Goal: Transaction & Acquisition: Purchase product/service

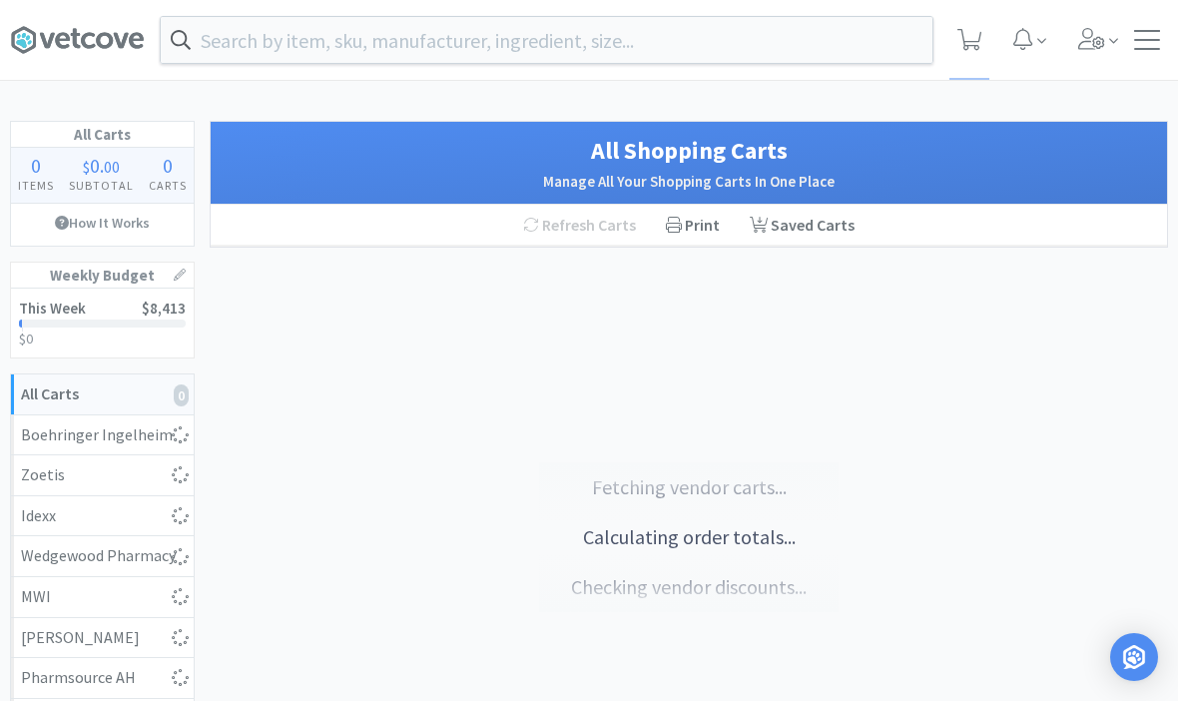
select select "5"
select select "1"
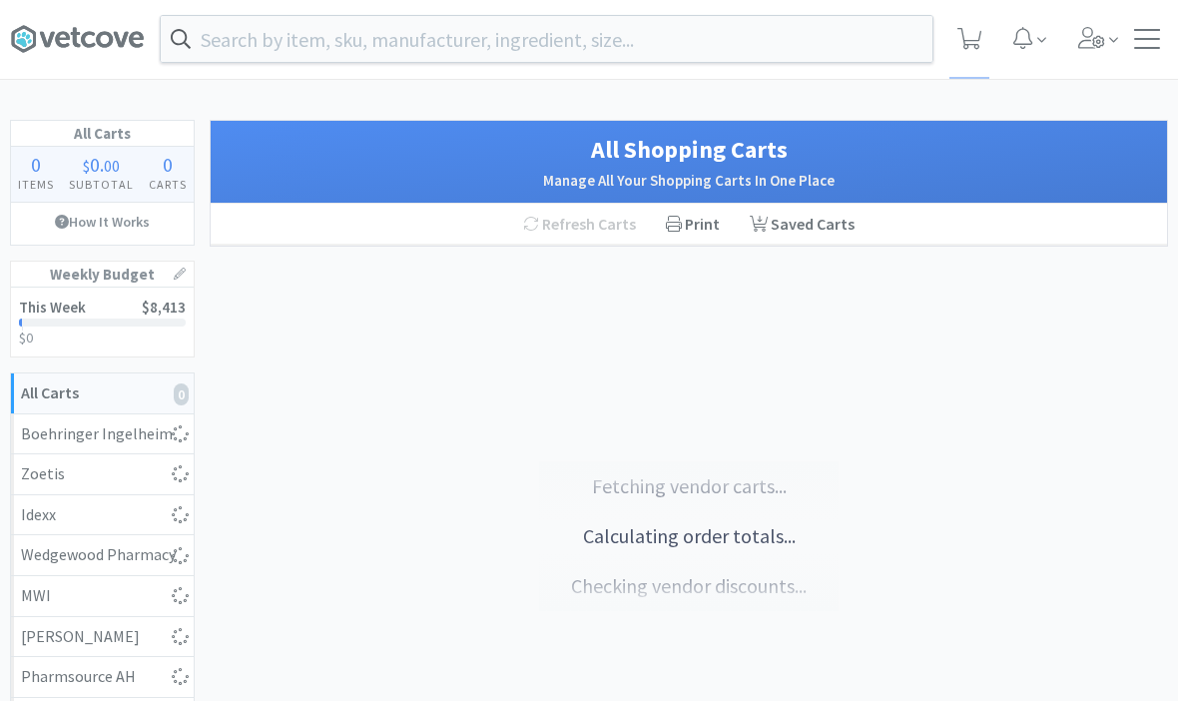
scroll to position [1, 0]
click at [280, 39] on input "text" at bounding box center [546, 39] width 771 height 46
select select "5"
select select "1"
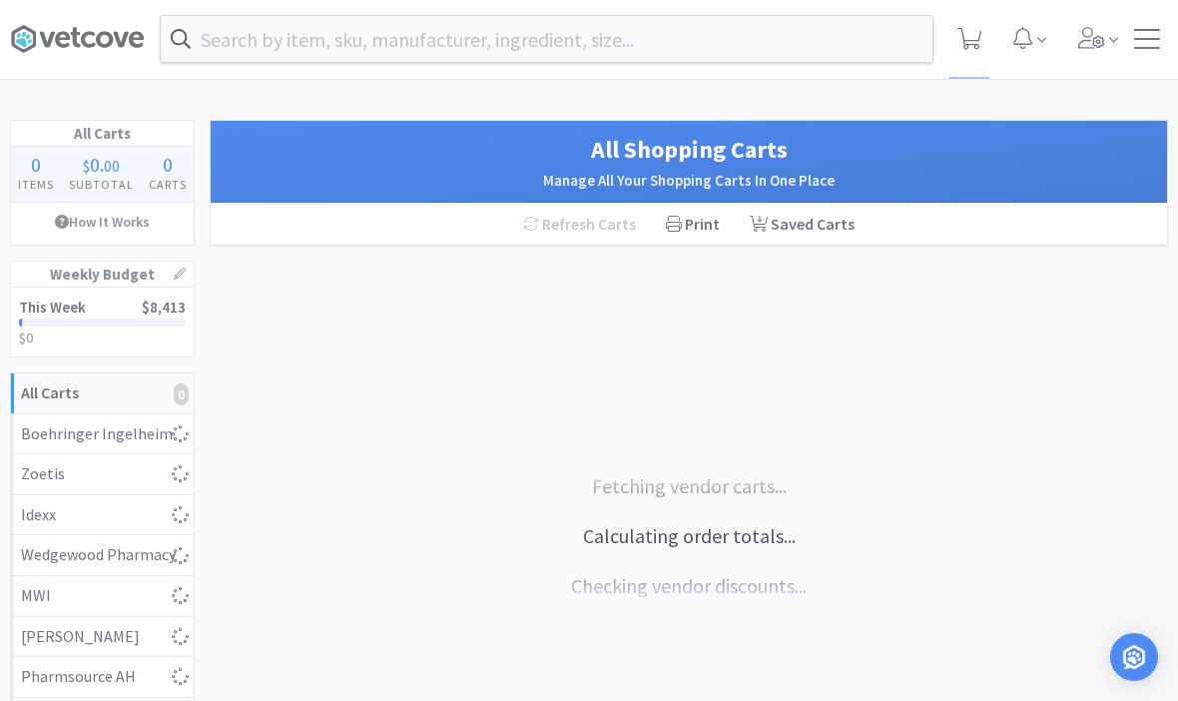
select select "1"
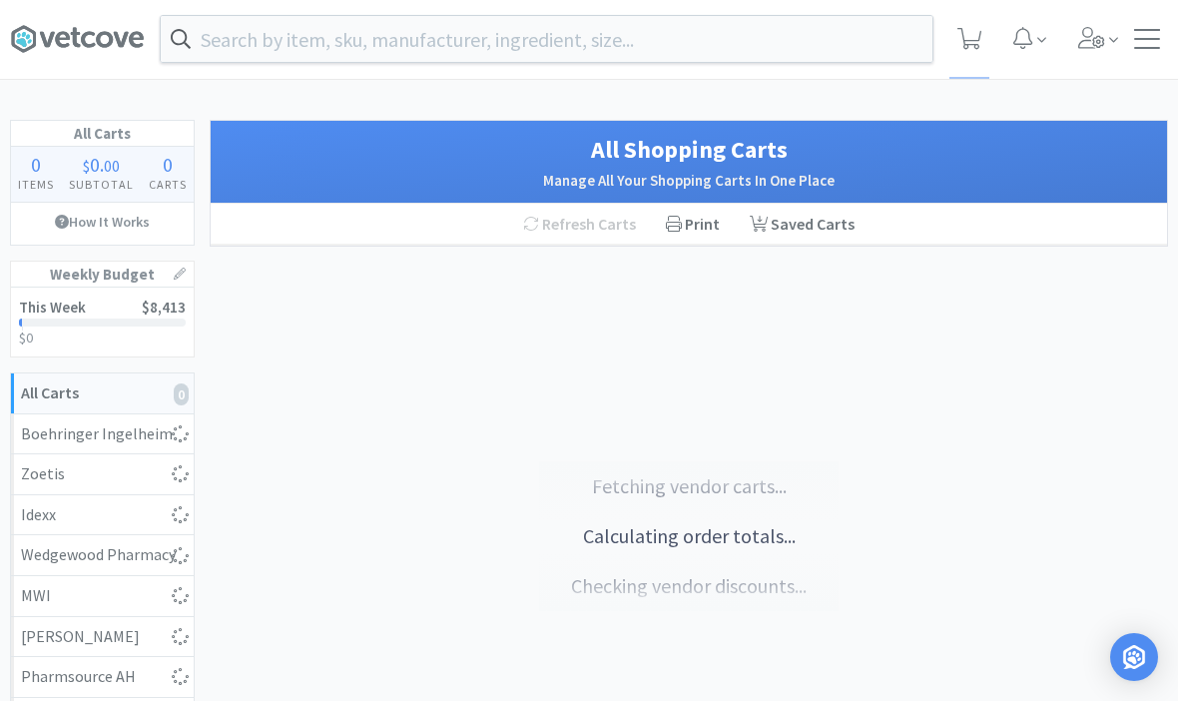
select select "1"
select select "3"
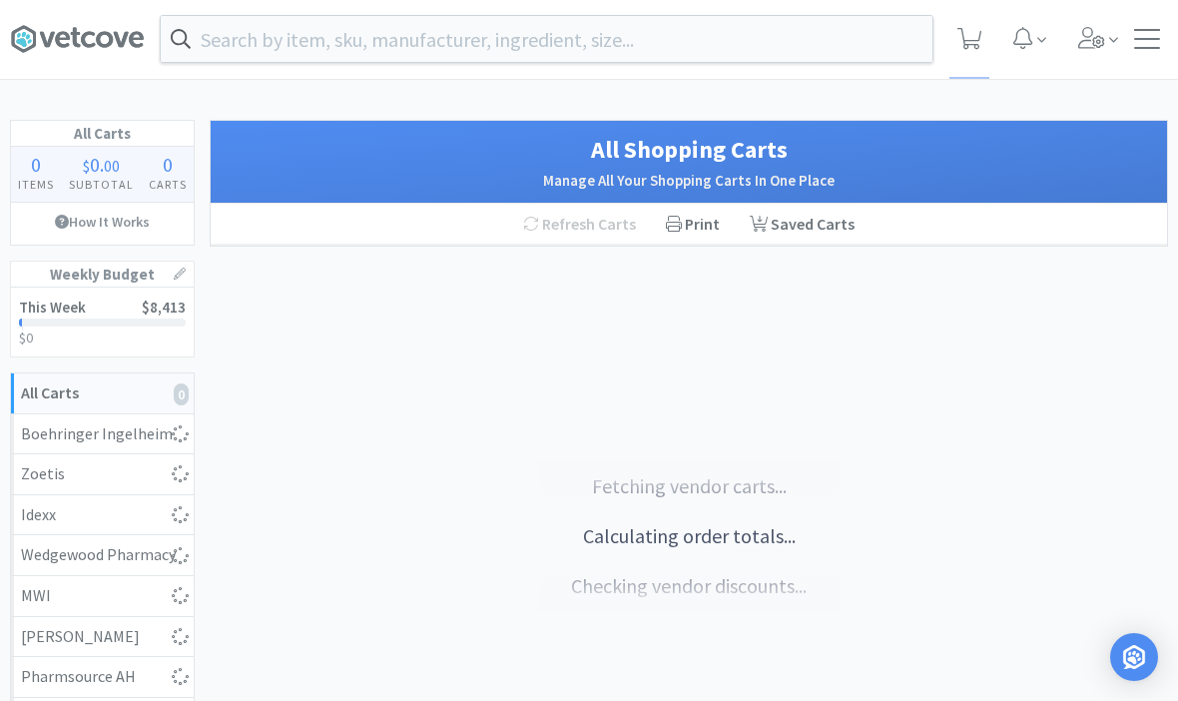
select select "1"
select select "3"
select select "4"
select select "1"
select select "2"
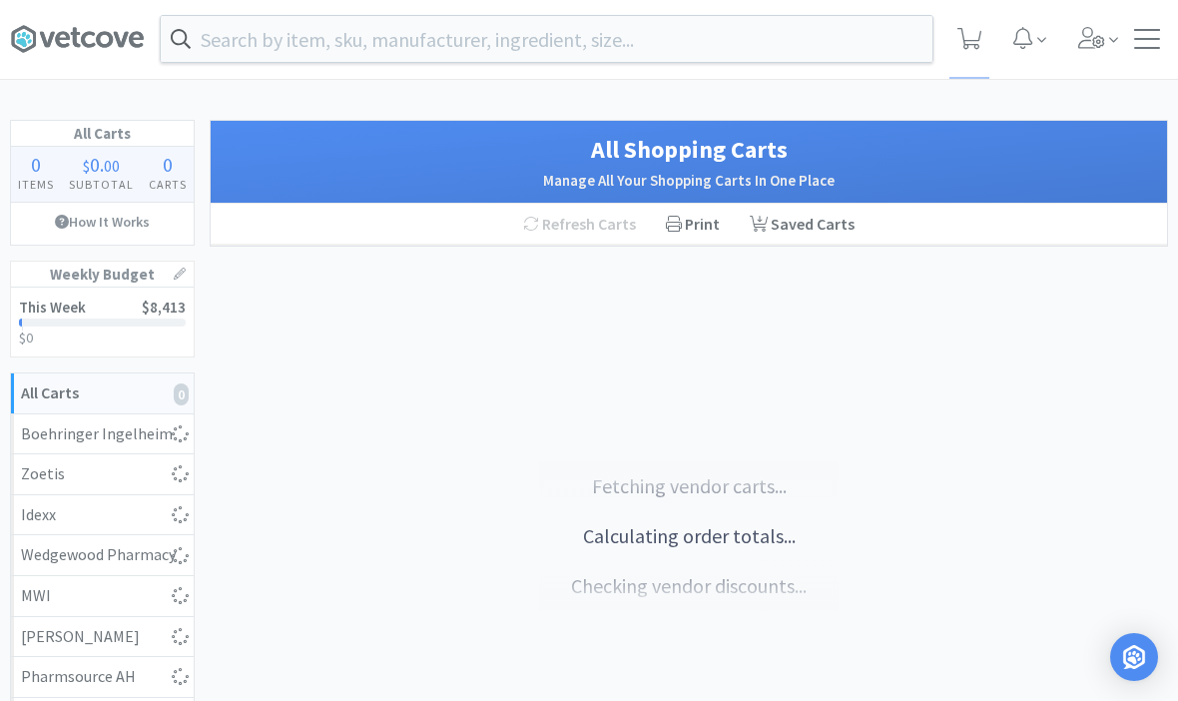
select select "5"
select select "3"
select select "5"
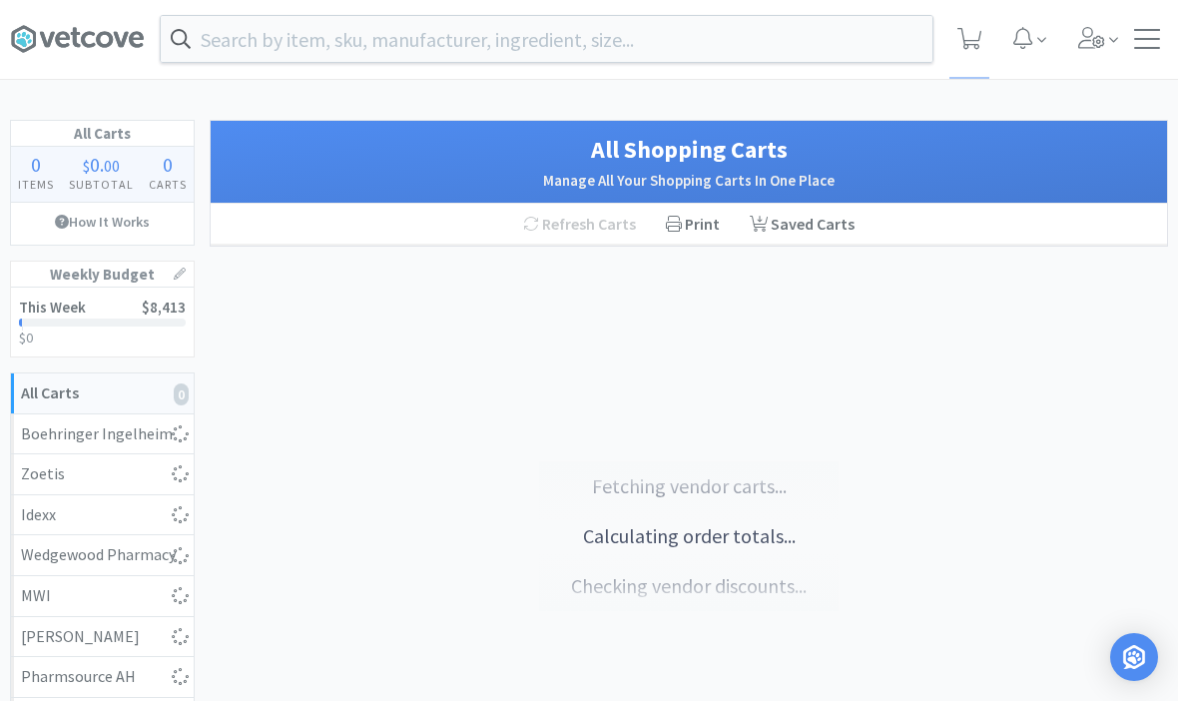
select select "1"
select select "2"
select select "1"
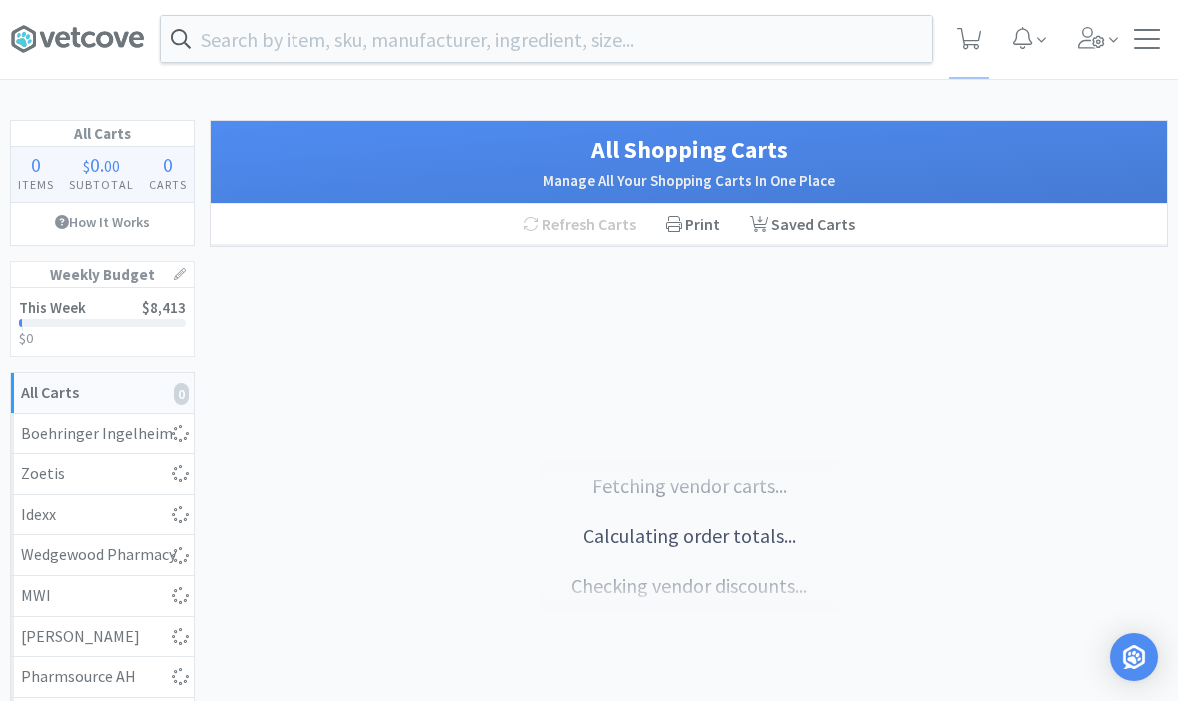
select select "2"
select select "1"
select select "4"
select select "2"
select select "1"
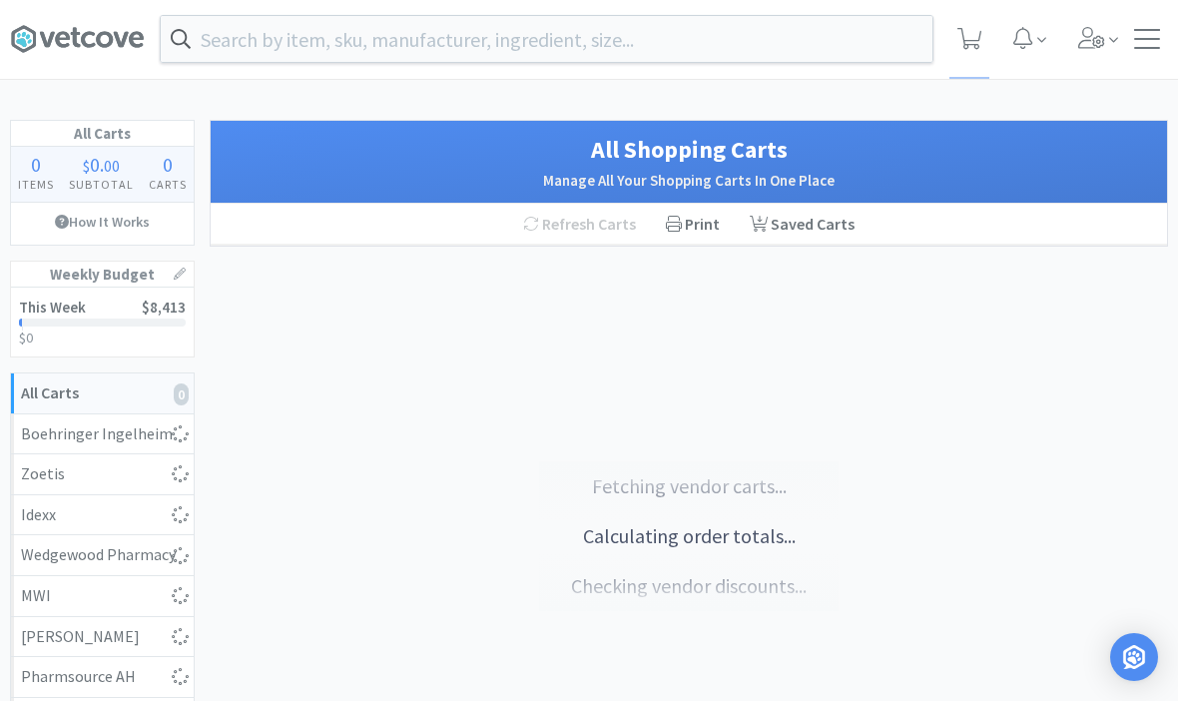
select select "1"
select select "2"
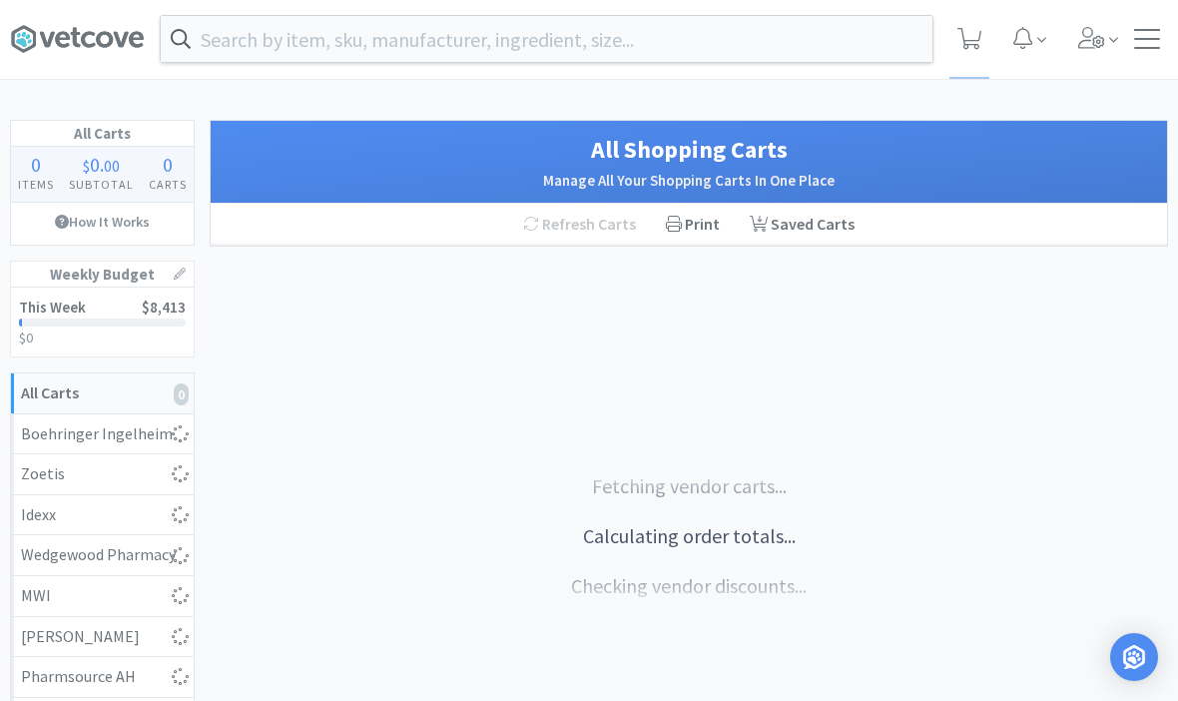
select select "2"
select select "3"
select select "2"
select select "4"
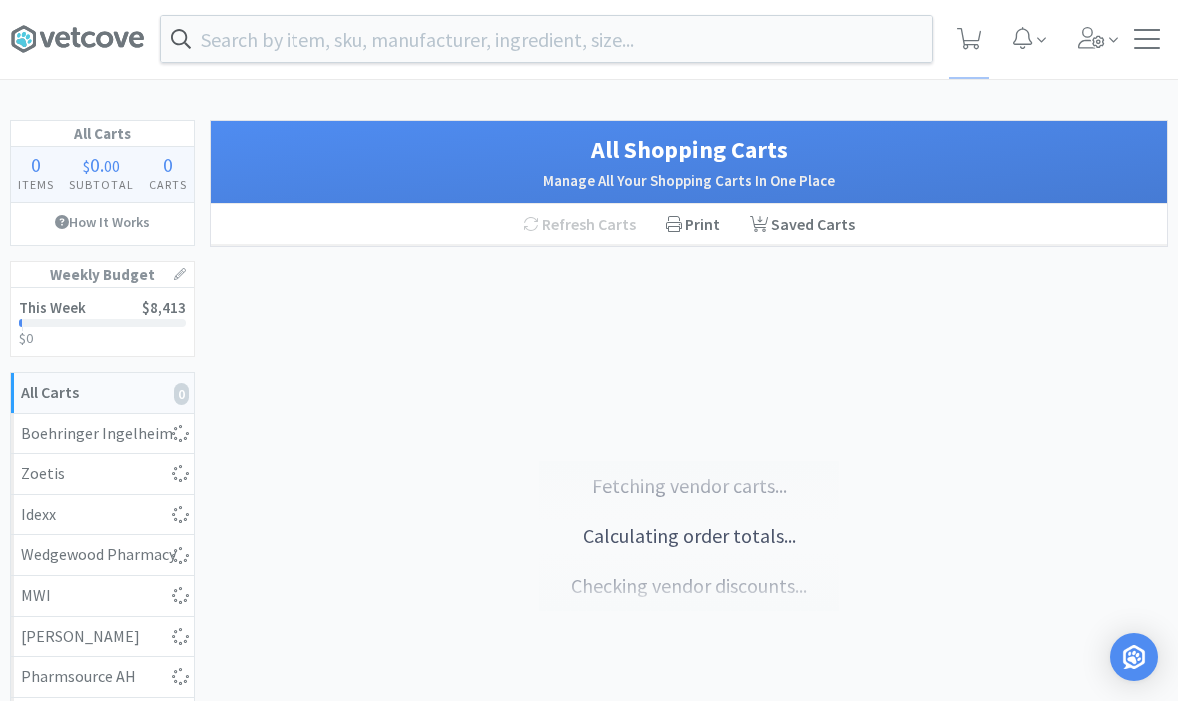
select select "4"
select select "3"
select select "1"
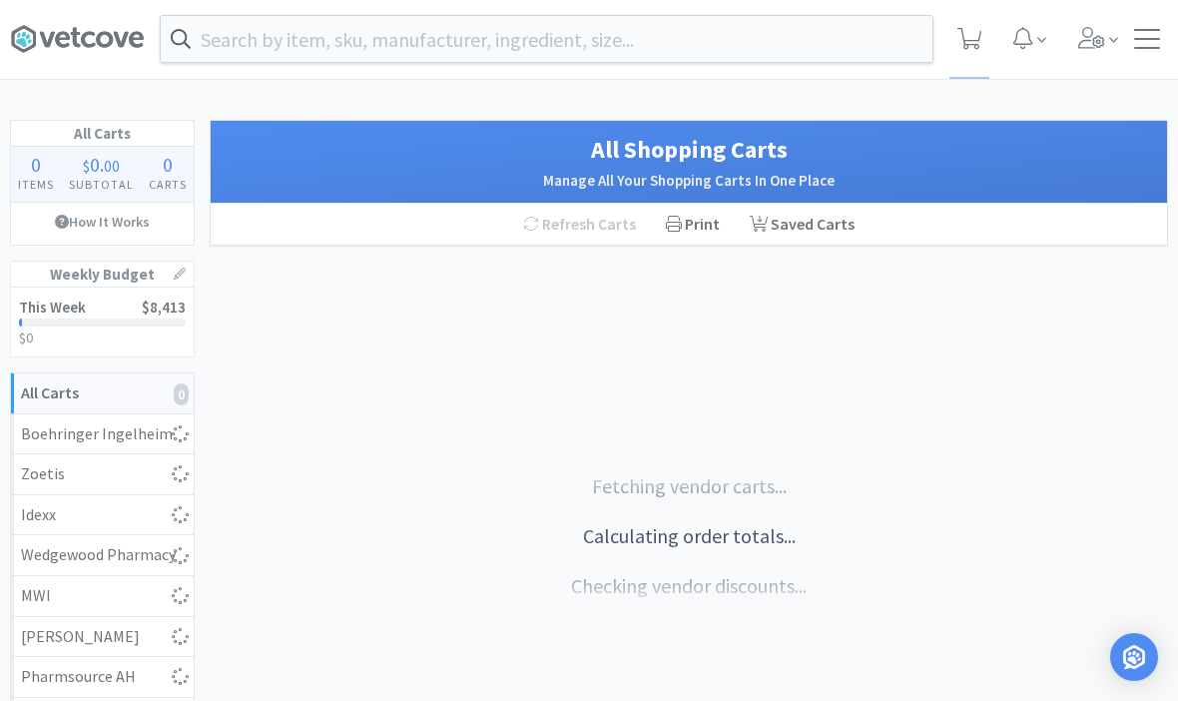
select select "2"
select select "1"
select select "3"
select select "5"
select select "2"
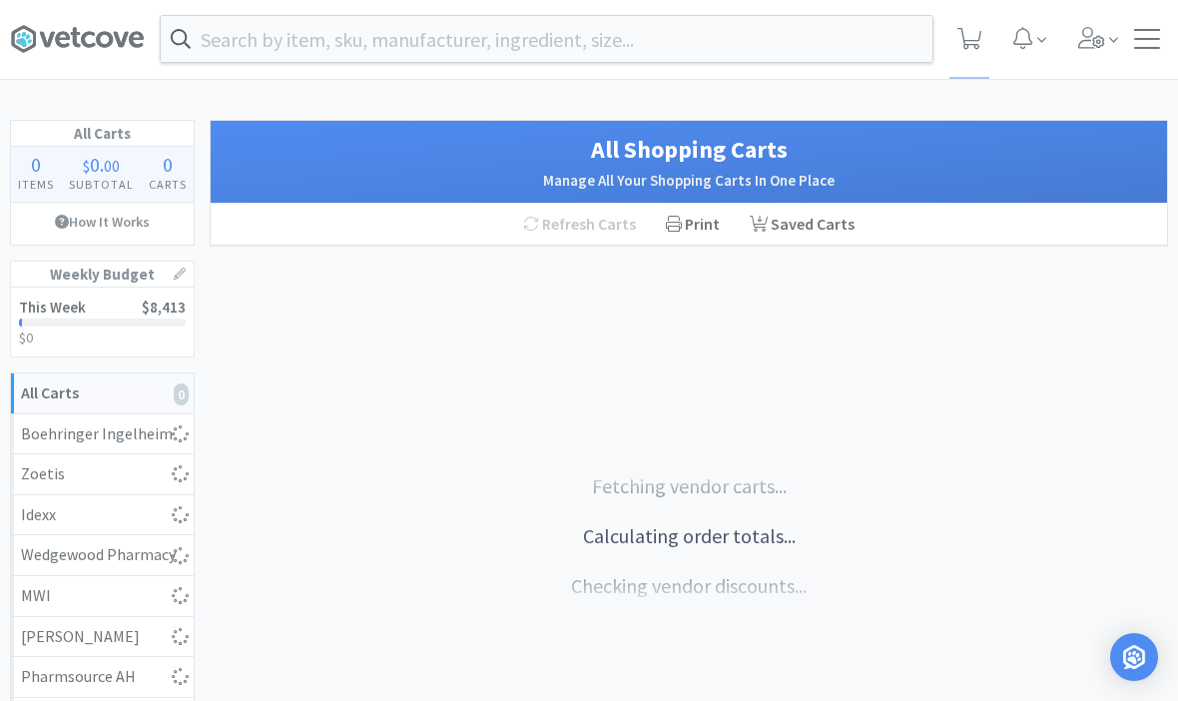
select select "2"
select select "1"
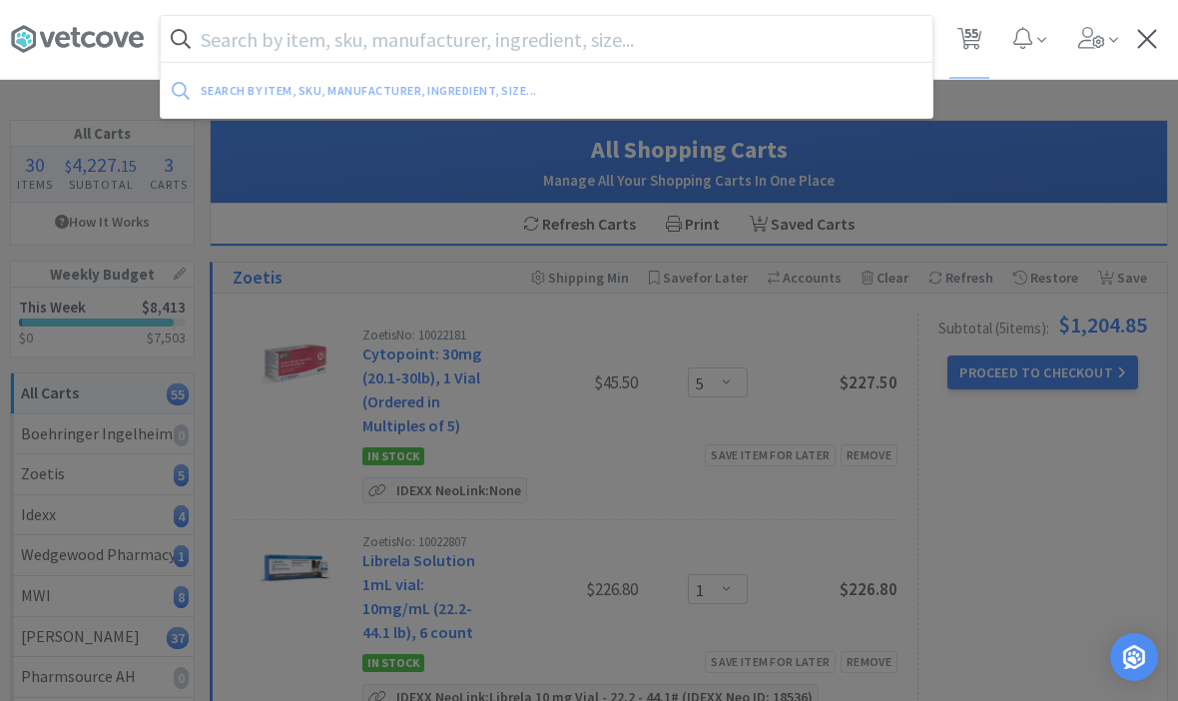
scroll to position [0, 0]
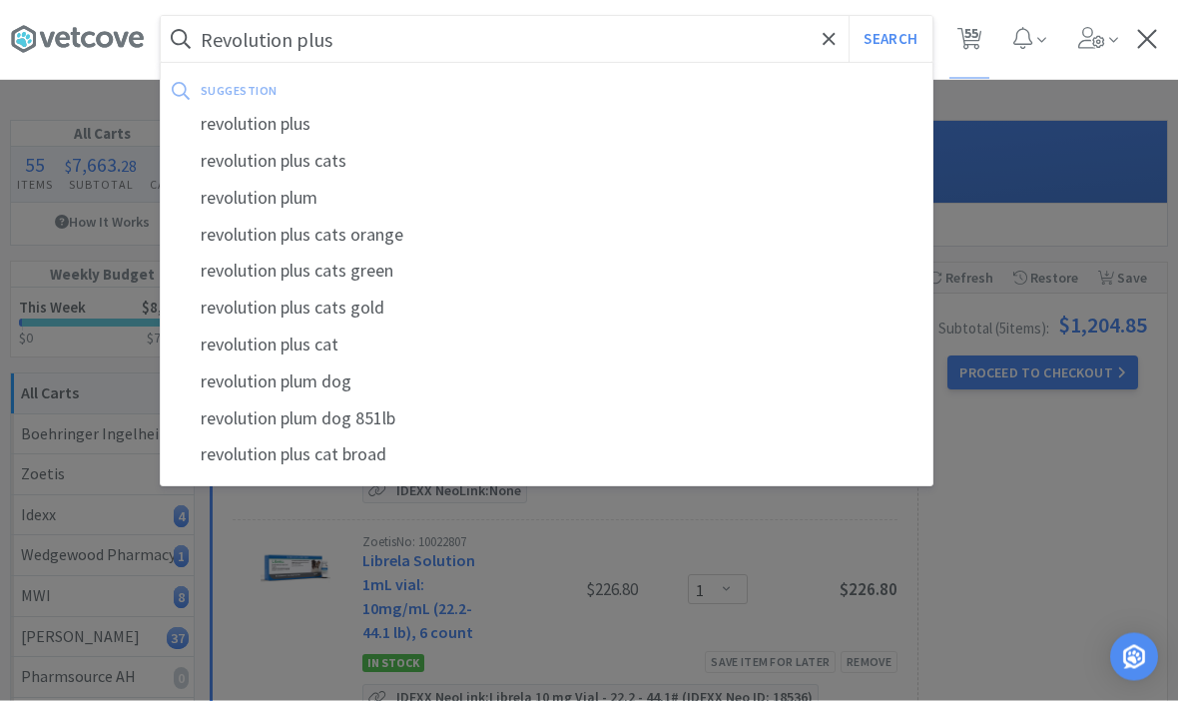
type input "Revolution plus"
click at [889, 39] on button "Search" at bounding box center [889, 40] width 83 height 46
select select "1"
select select "3"
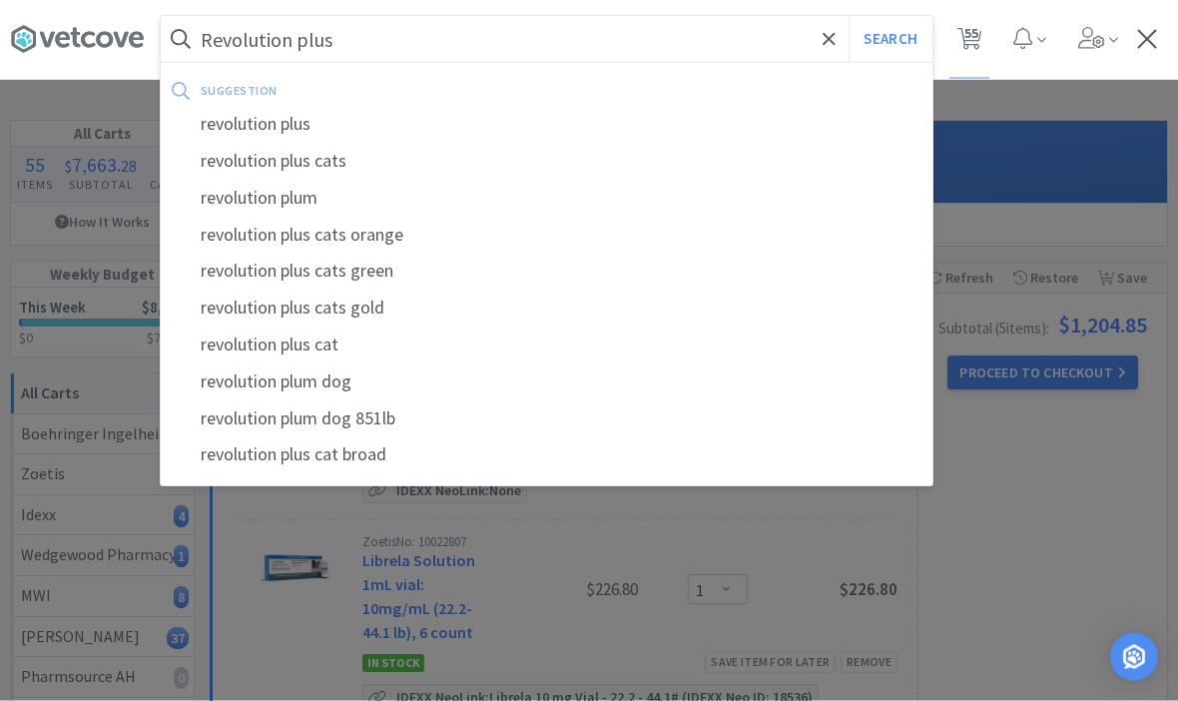
select select "1"
select select "3"
select select "4"
select select "1"
select select "2"
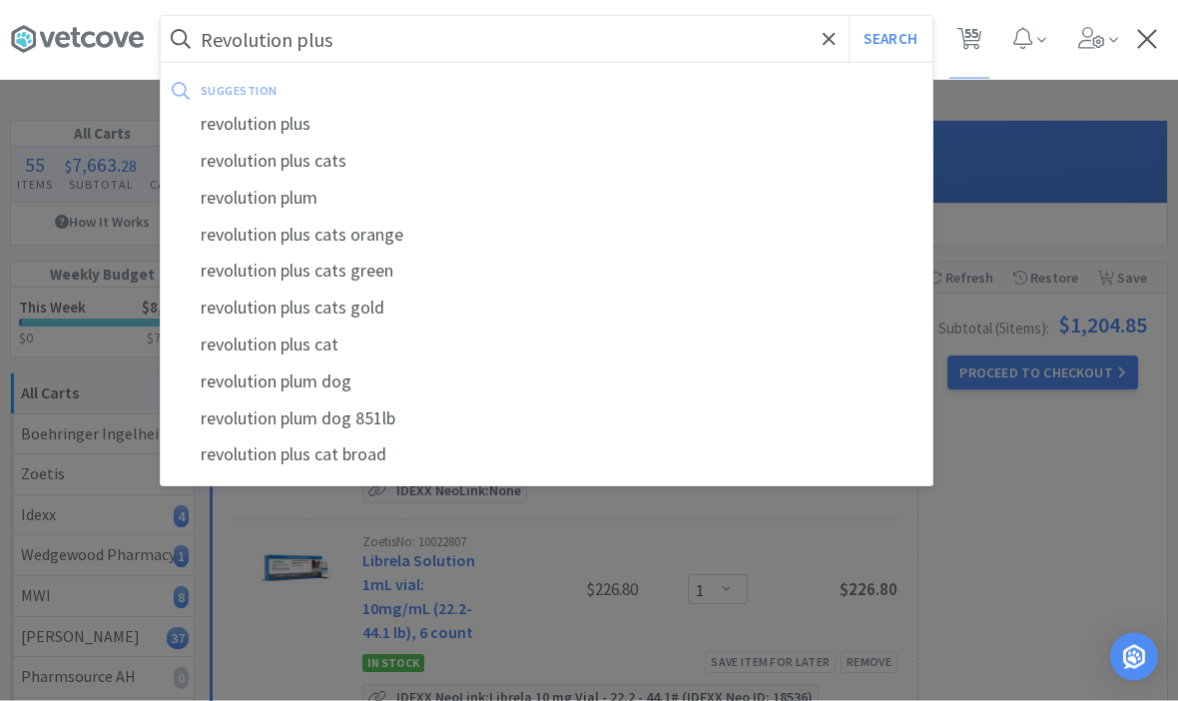
select select "5"
select select "3"
select select "5"
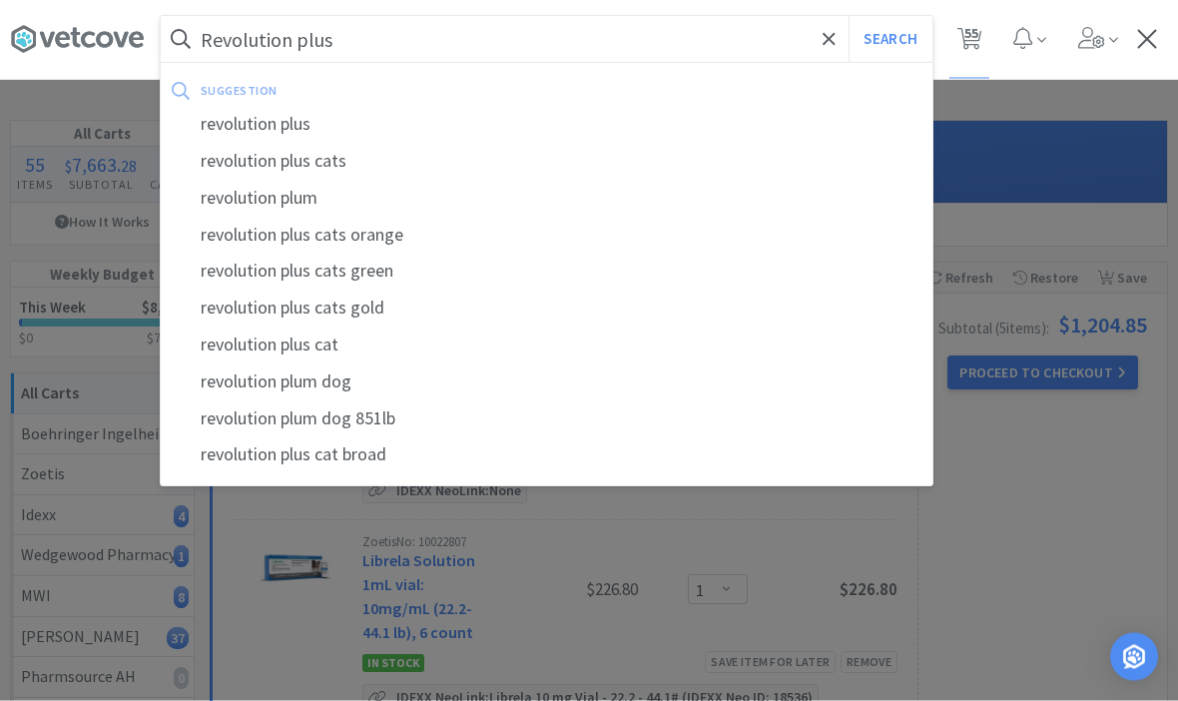
select select "1"
select select "2"
select select "1"
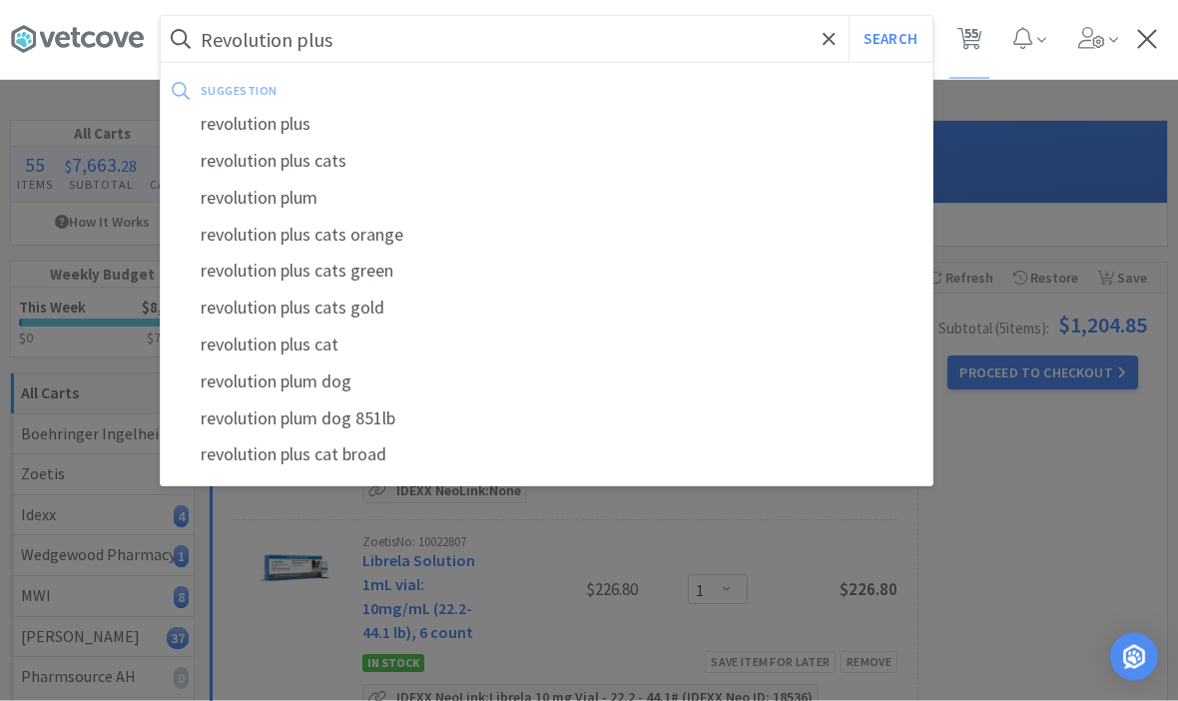
select select "2"
select select "1"
select select "4"
select select "2"
select select "1"
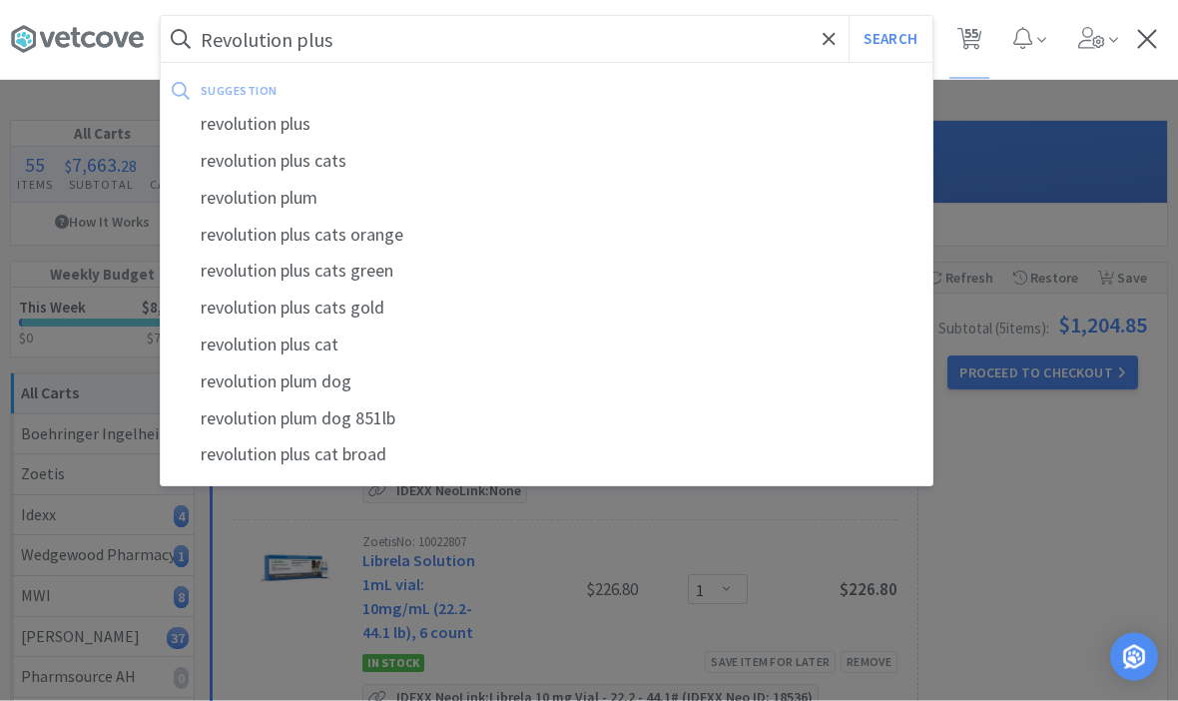
select select "1"
select select "2"
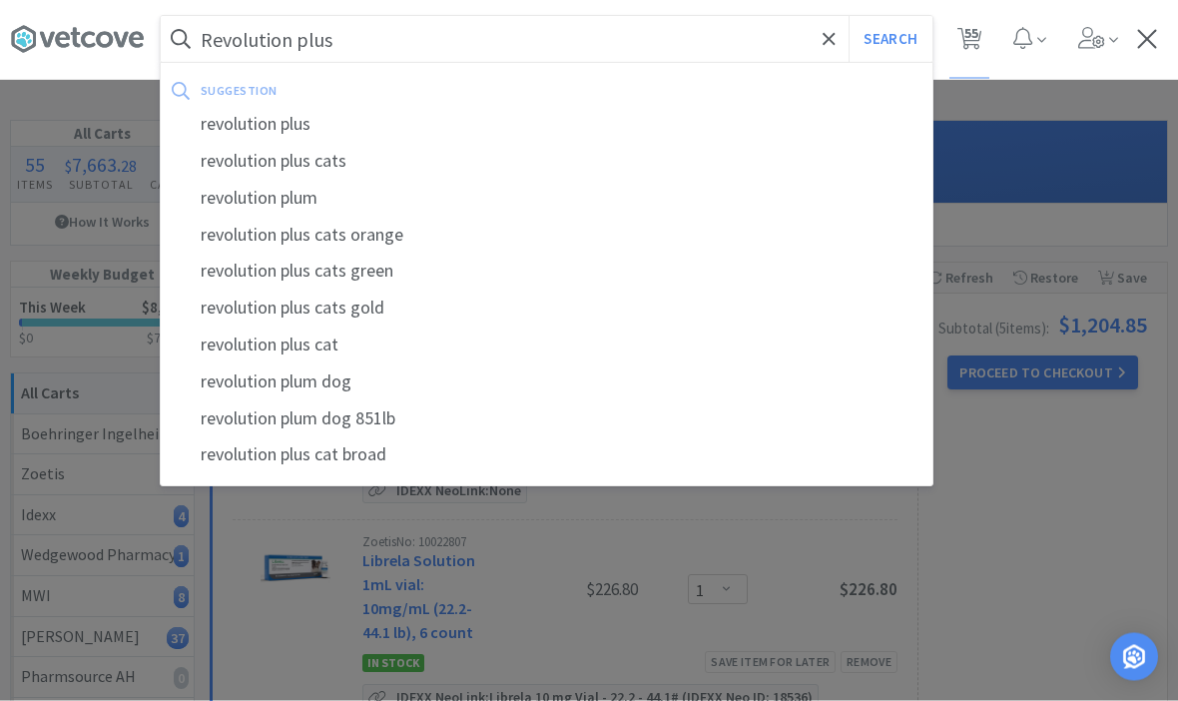
select select "2"
select select "3"
select select "2"
select select "4"
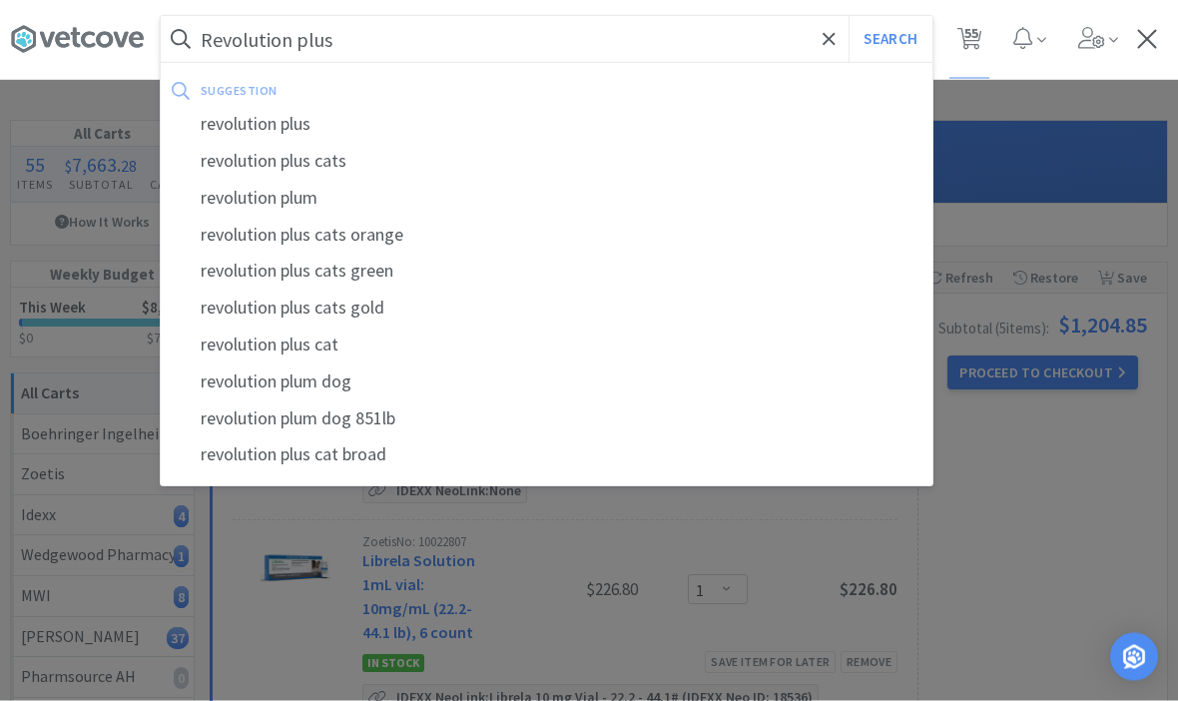
select select "4"
select select "3"
select select "1"
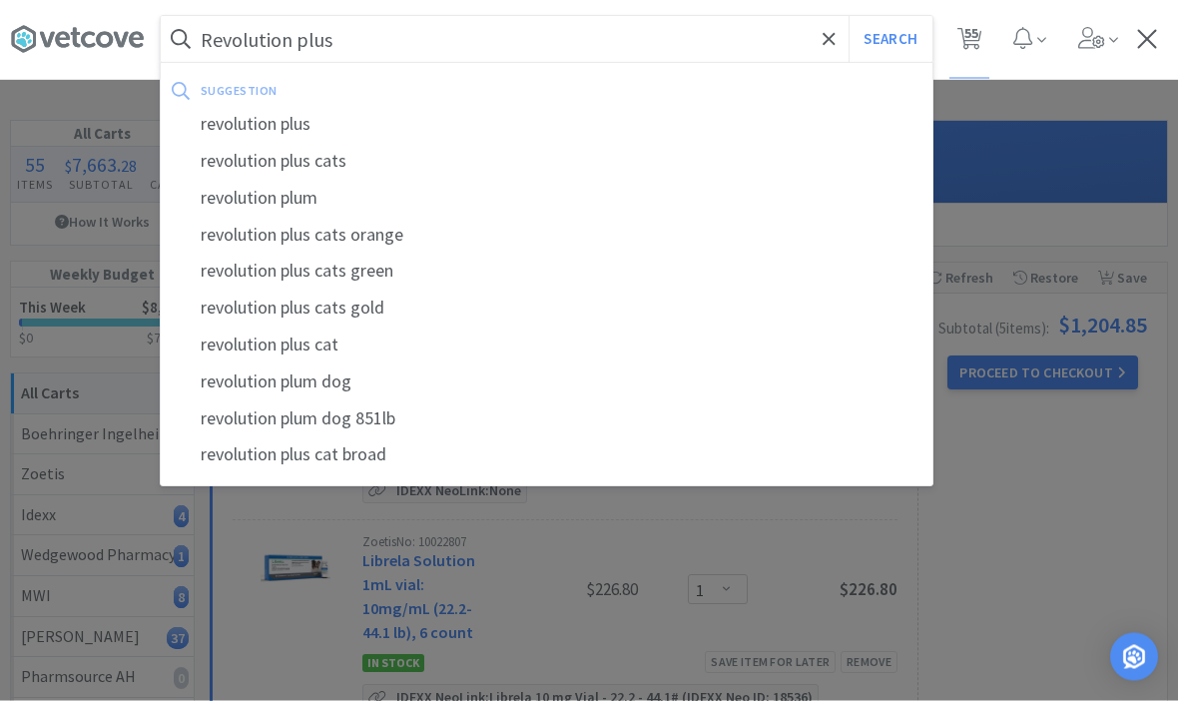
select select "2"
select select "1"
select select "3"
select select "5"
select select "2"
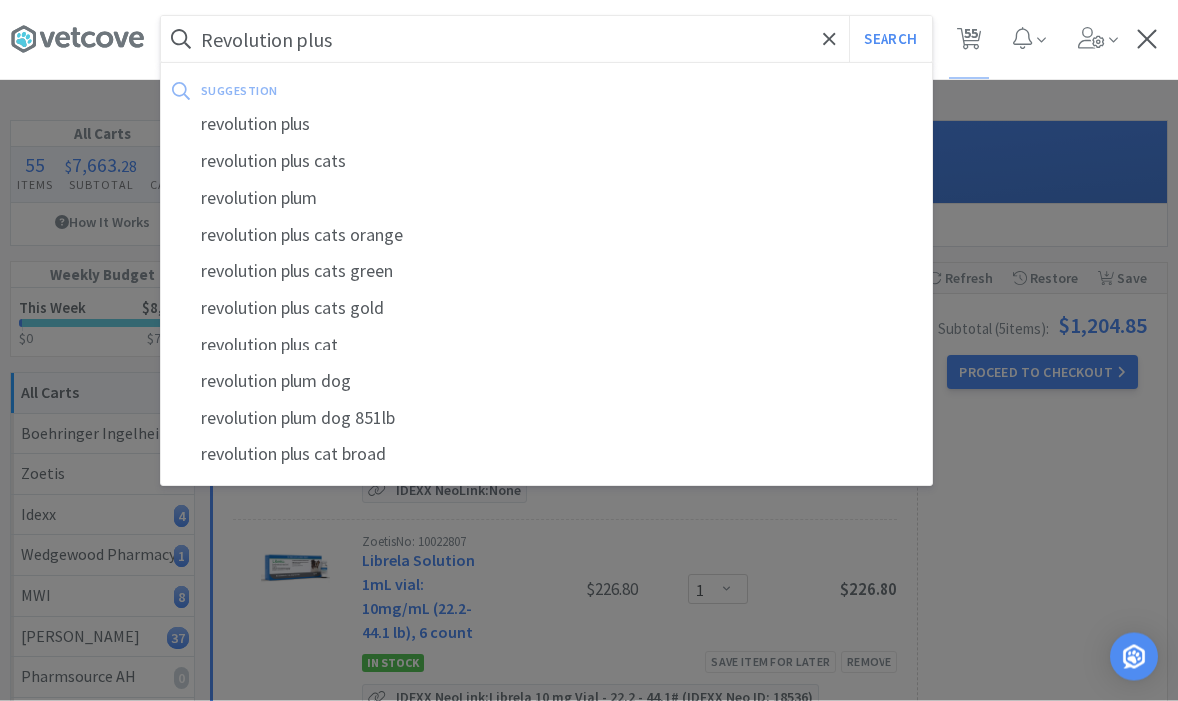
select select "2"
select select "1"
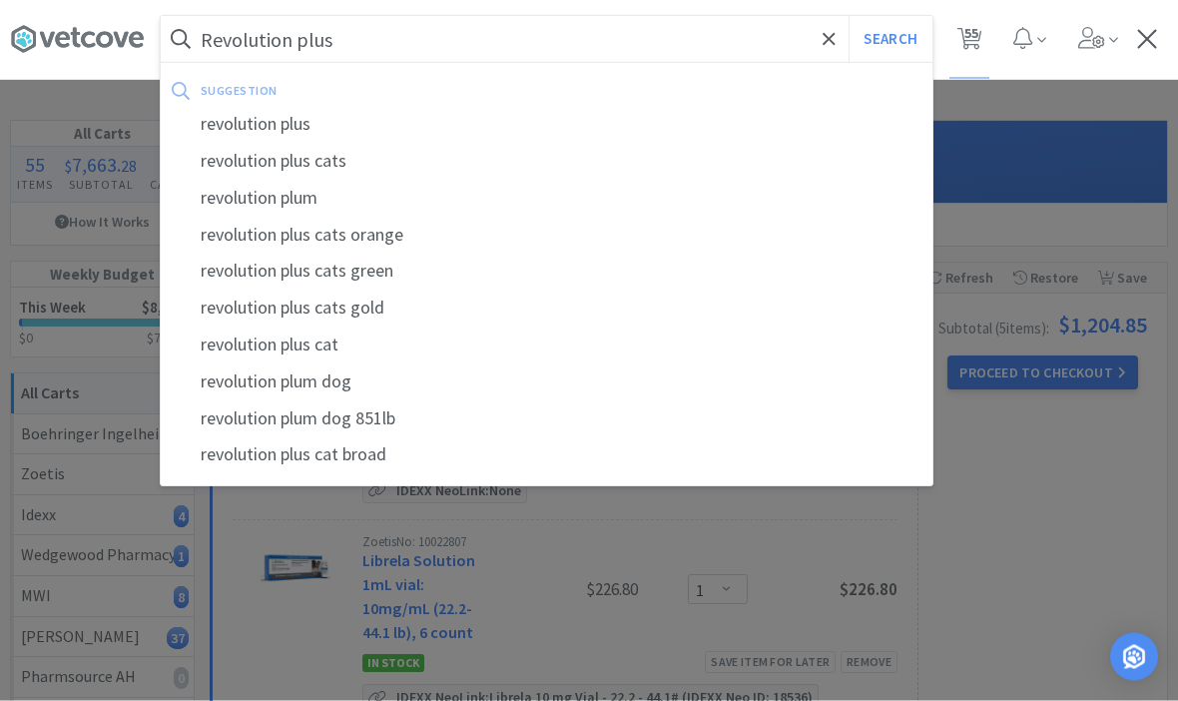
select select "1"
select select "5"
select select "1"
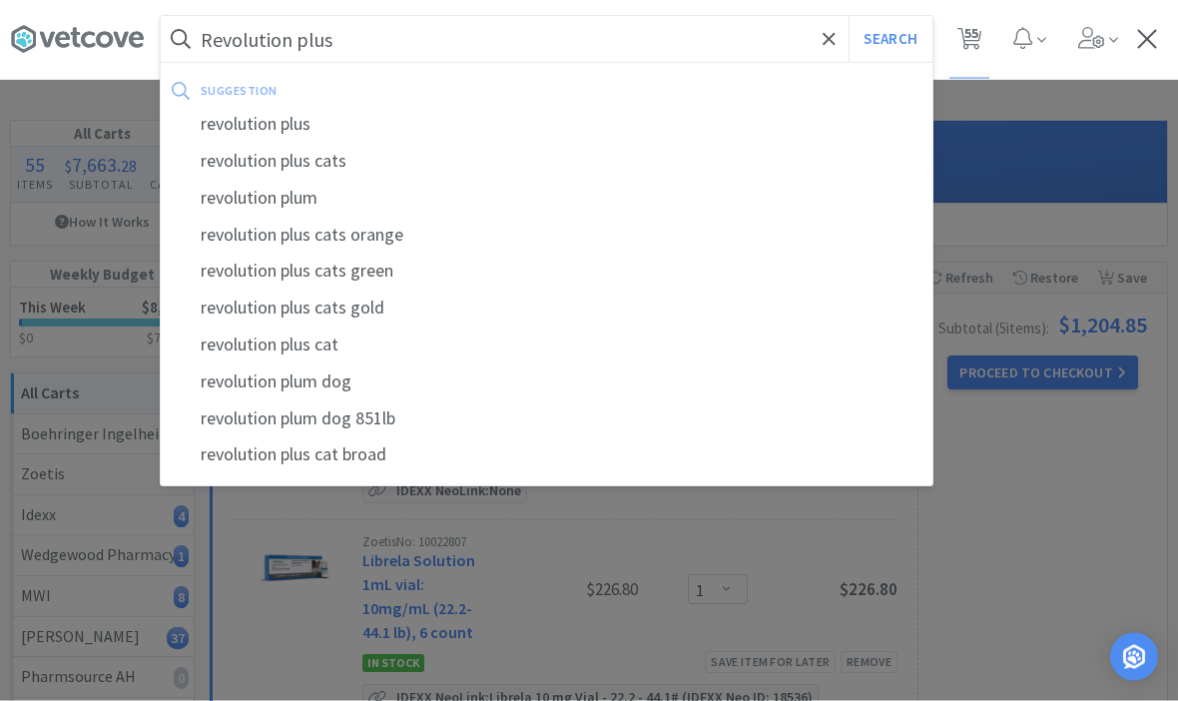
select select "1"
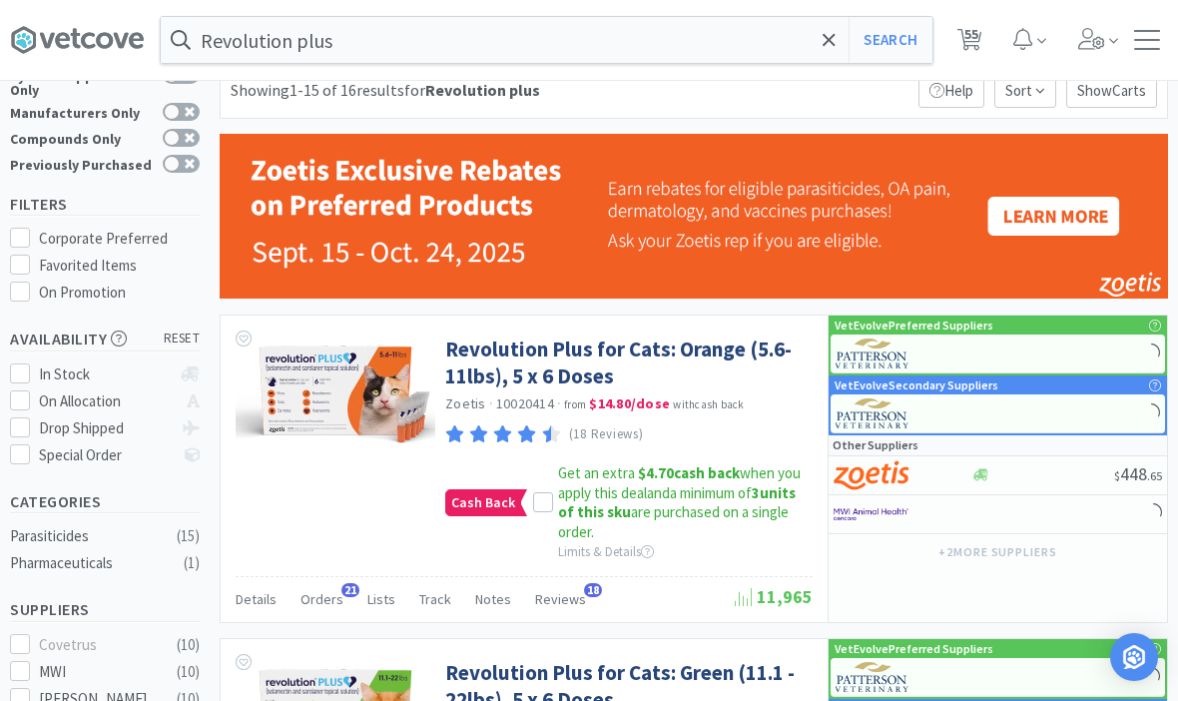
scroll to position [68, 0]
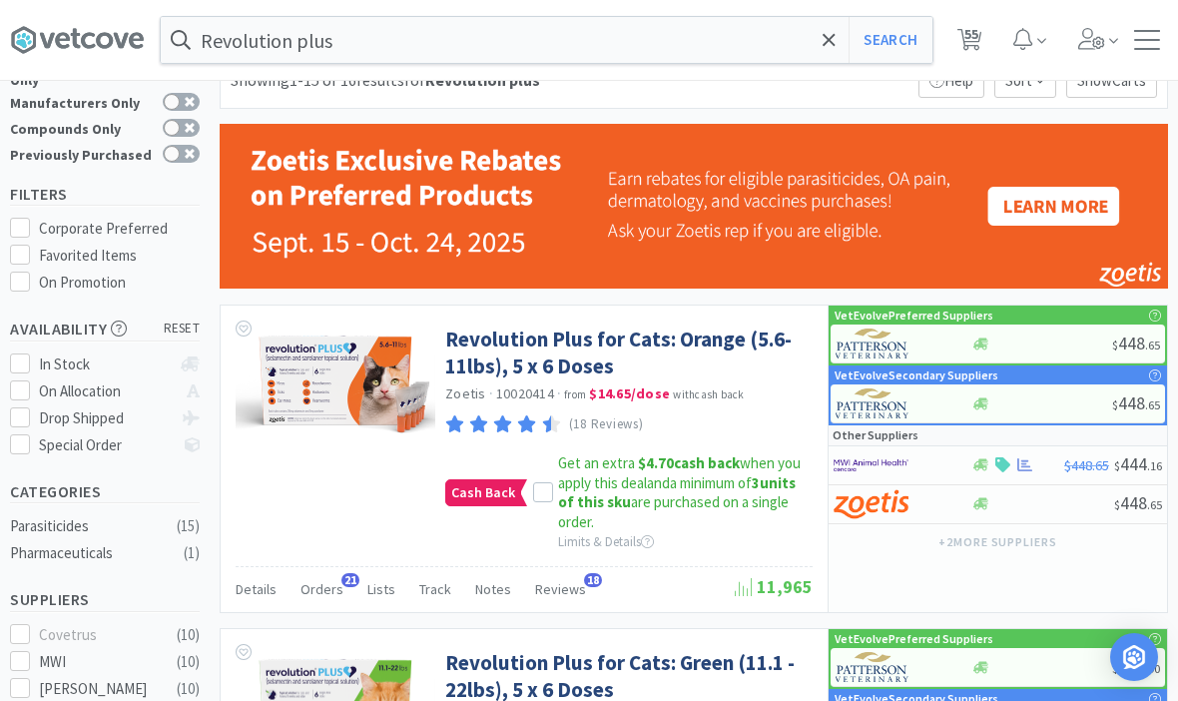
click at [541, 489] on icon at bounding box center [543, 493] width 14 height 14
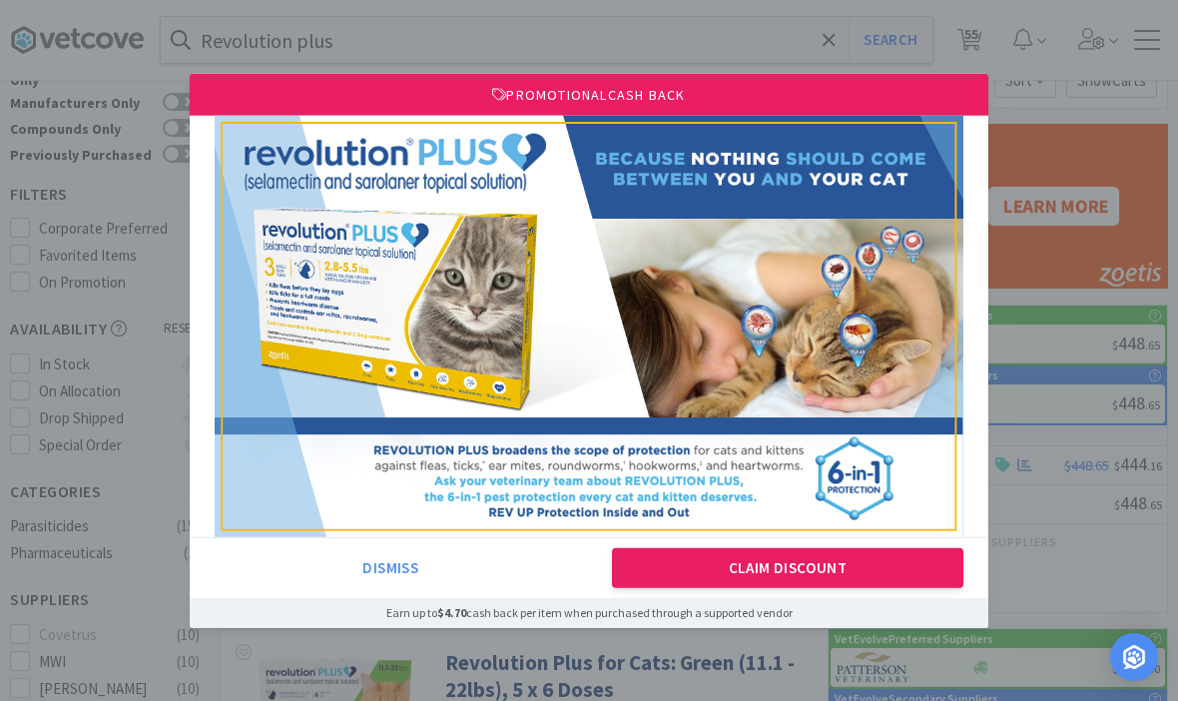
click at [716, 588] on button "Claim Discount" at bounding box center [788, 568] width 352 height 40
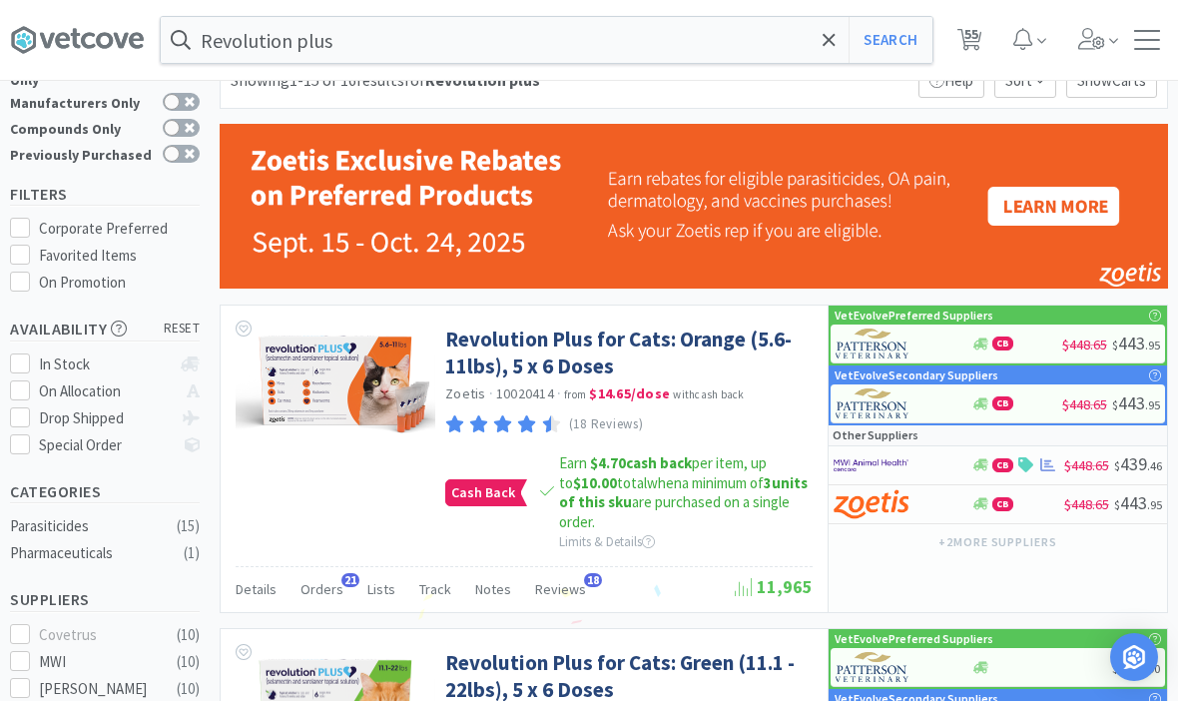
click at [712, 359] on link "Revolution Plus for Cats: Orange (5.6-11lbs), 5 x 6 Doses" at bounding box center [626, 352] width 362 height 55
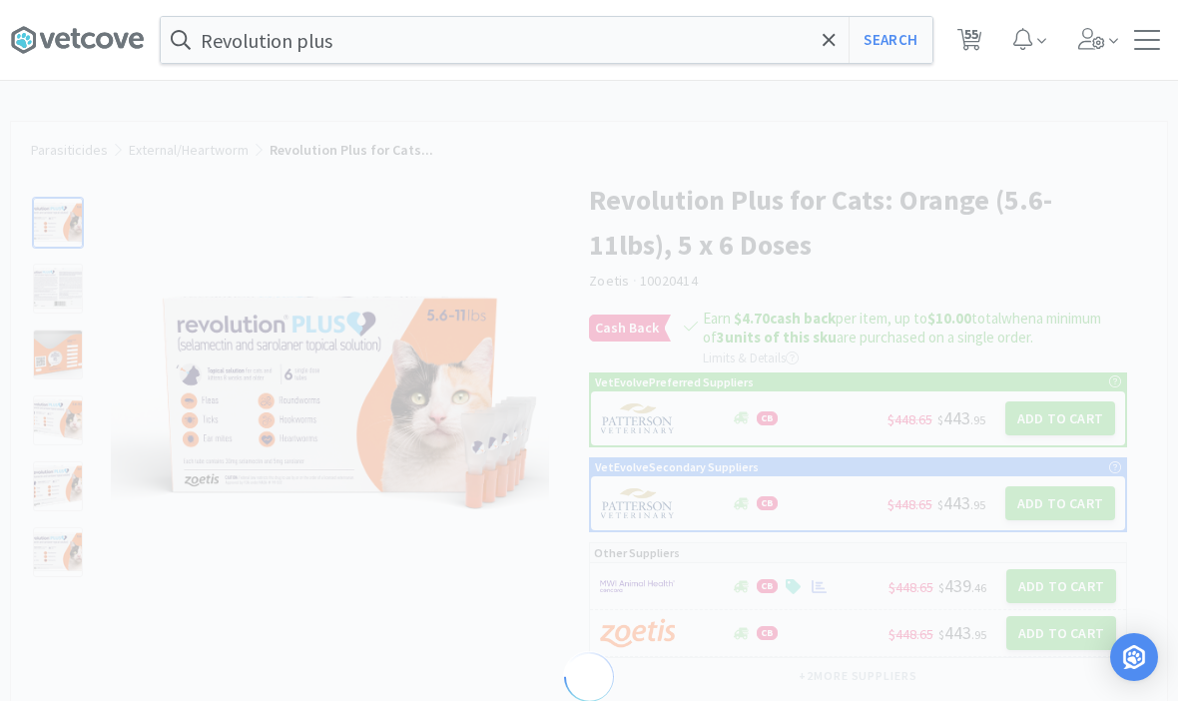
select select "286820"
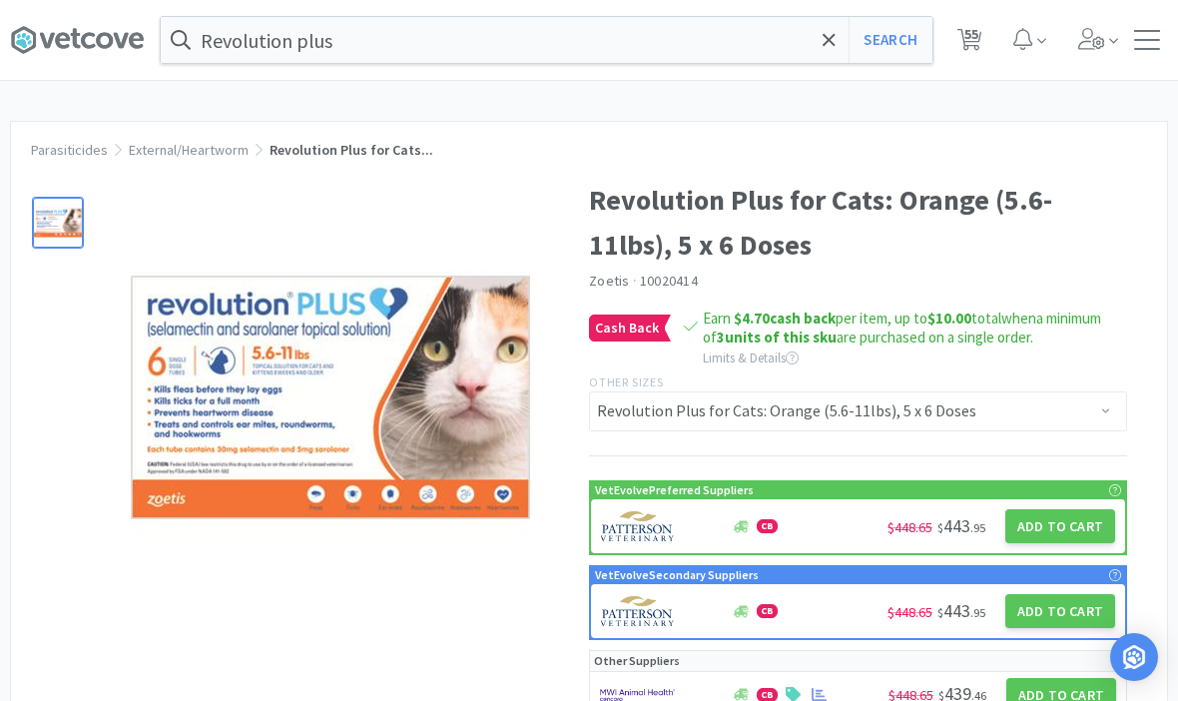
click at [1072, 515] on button "Add to Cart" at bounding box center [1060, 526] width 110 height 34
select select "1"
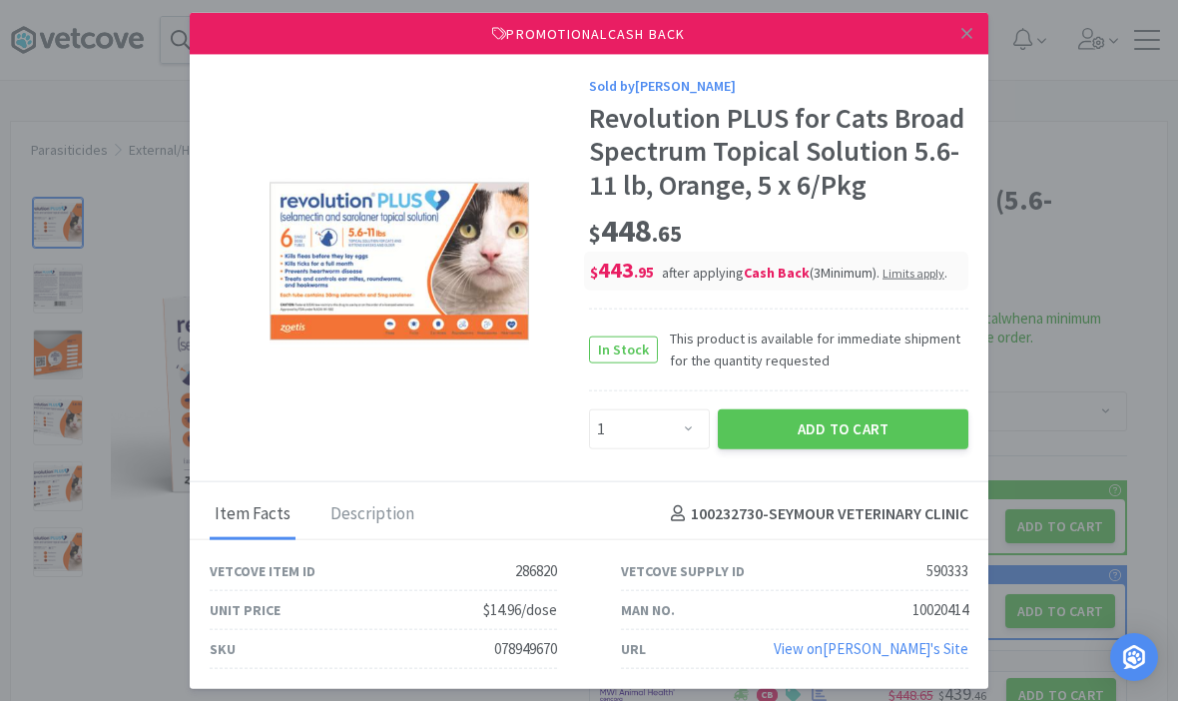
click at [904, 448] on button "Add to Cart" at bounding box center [842, 428] width 250 height 40
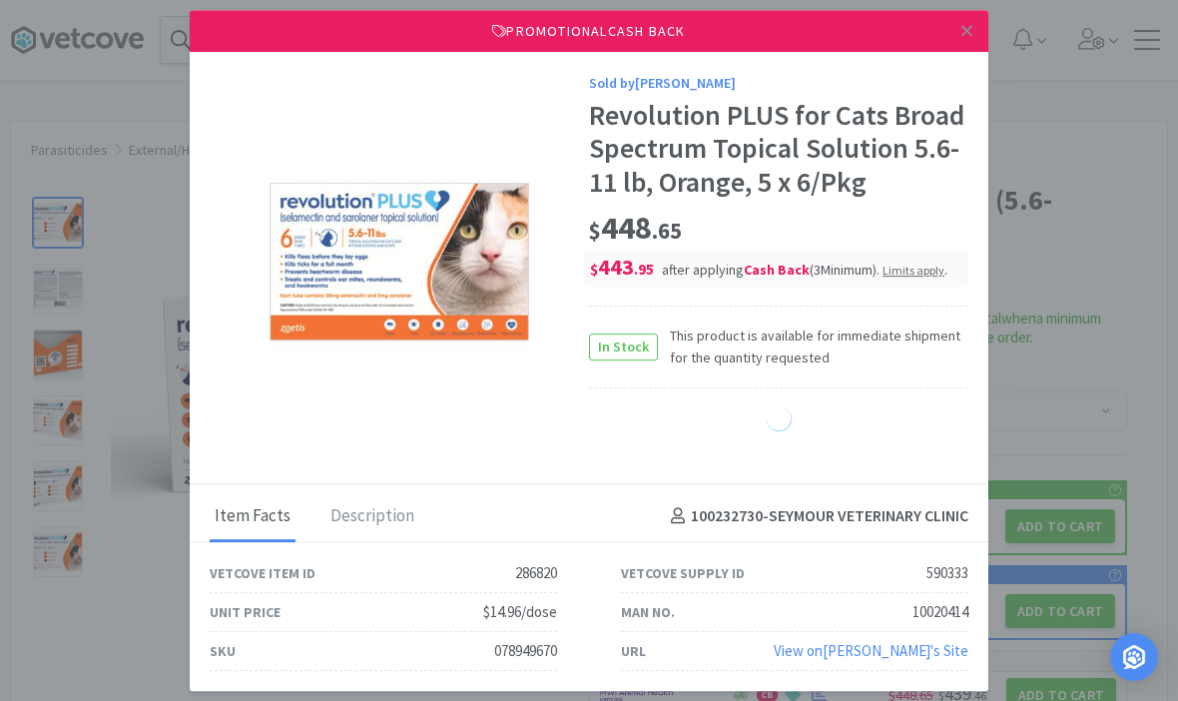
select select "1"
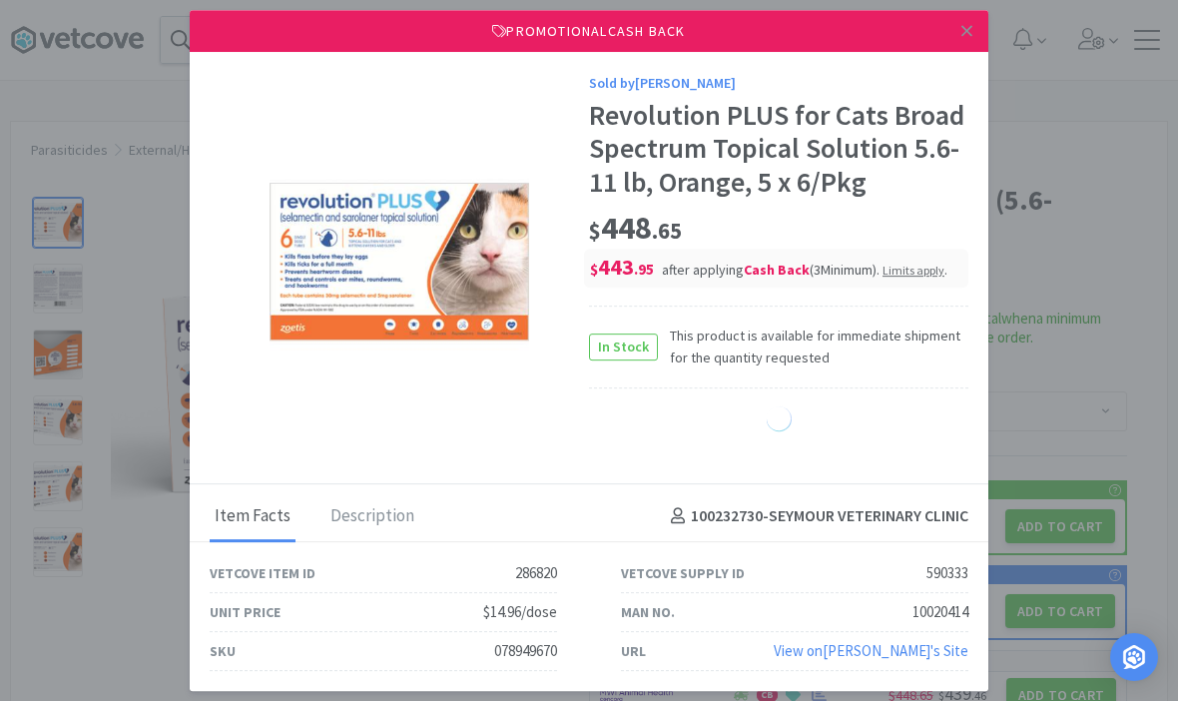
select select "1"
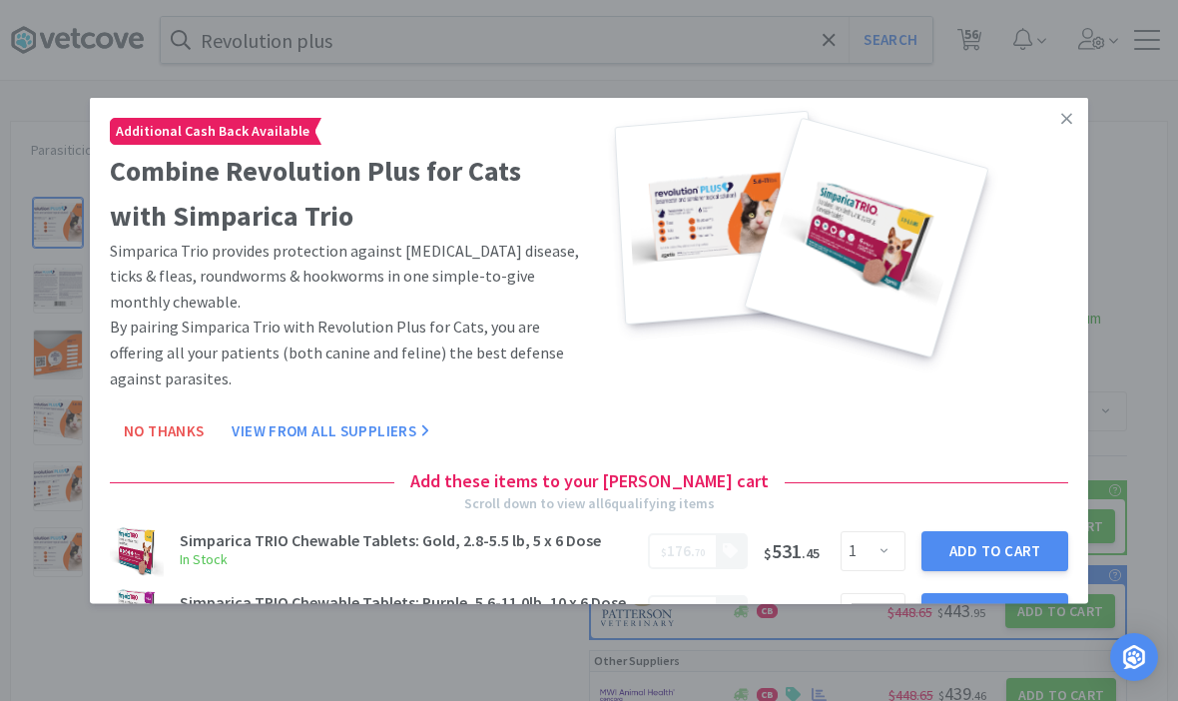
click at [1063, 141] on link at bounding box center [1066, 119] width 35 height 43
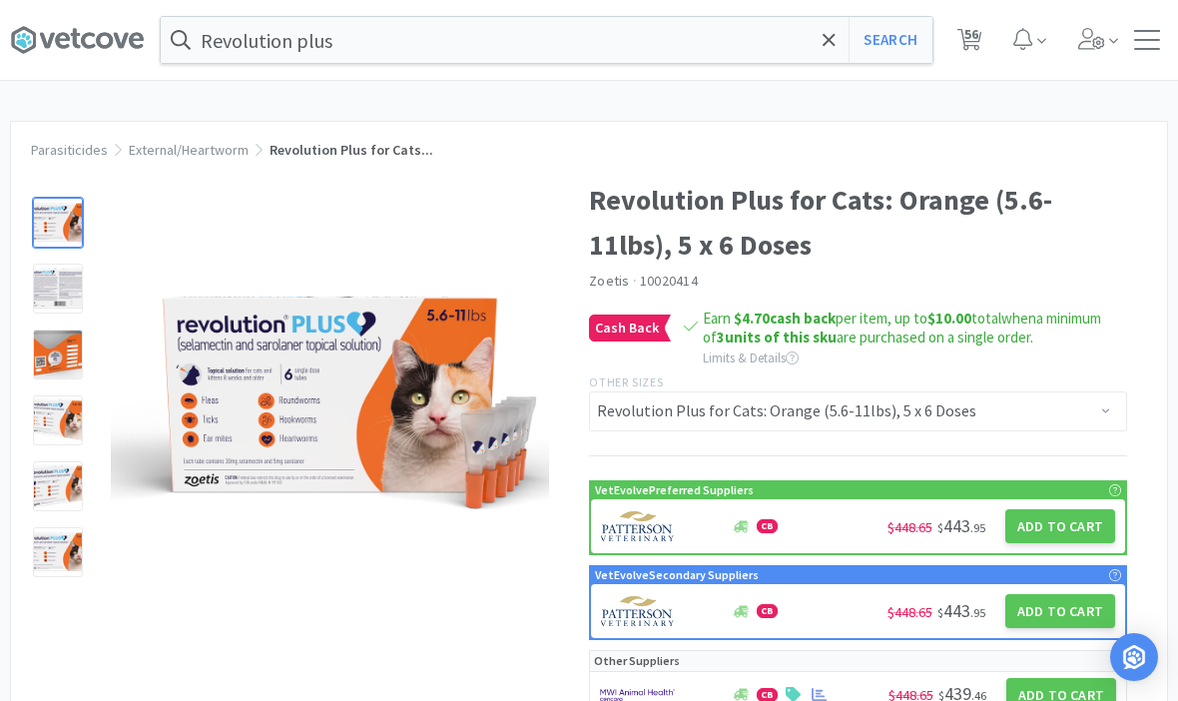
select select "1"
select select "3"
select select "1"
select select "3"
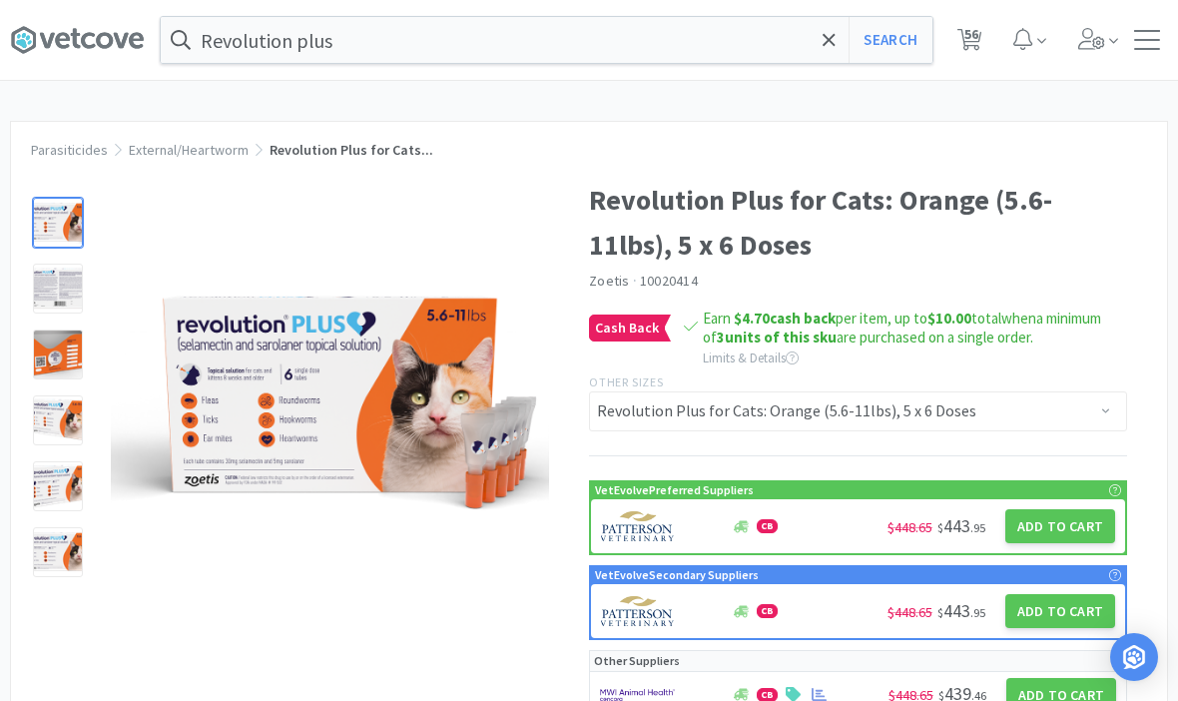
select select "4"
select select "1"
select select "2"
select select "5"
select select "3"
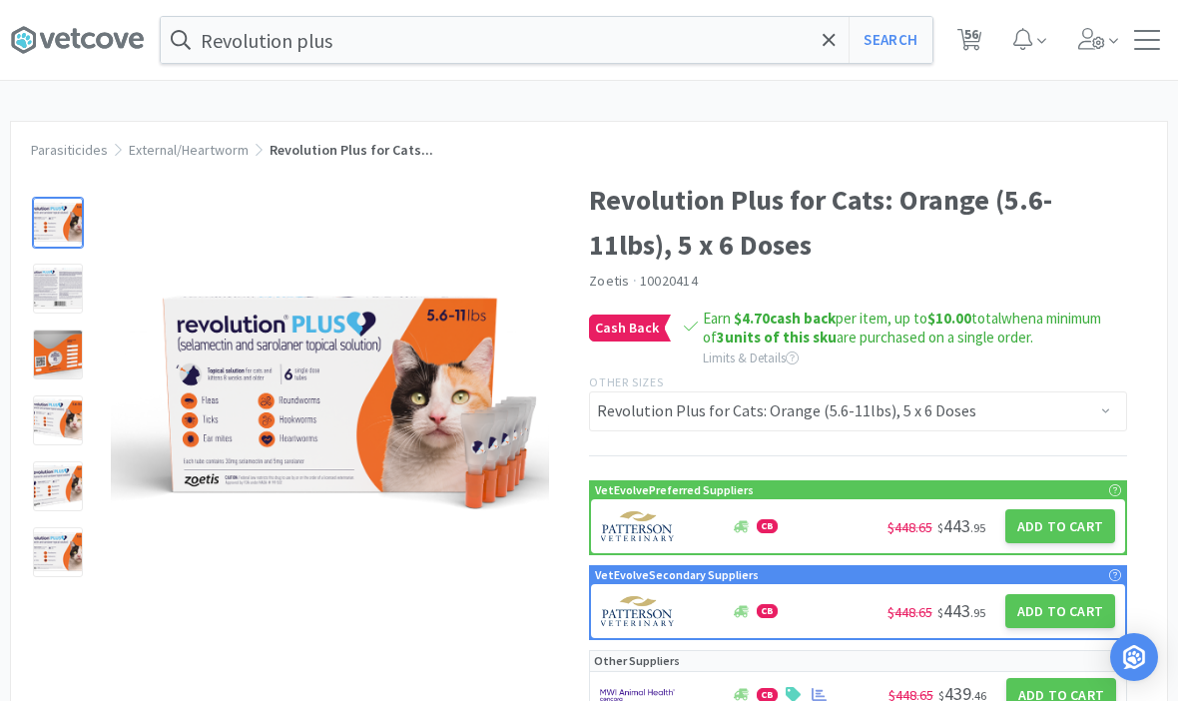
select select "3"
select select "5"
select select "1"
select select "2"
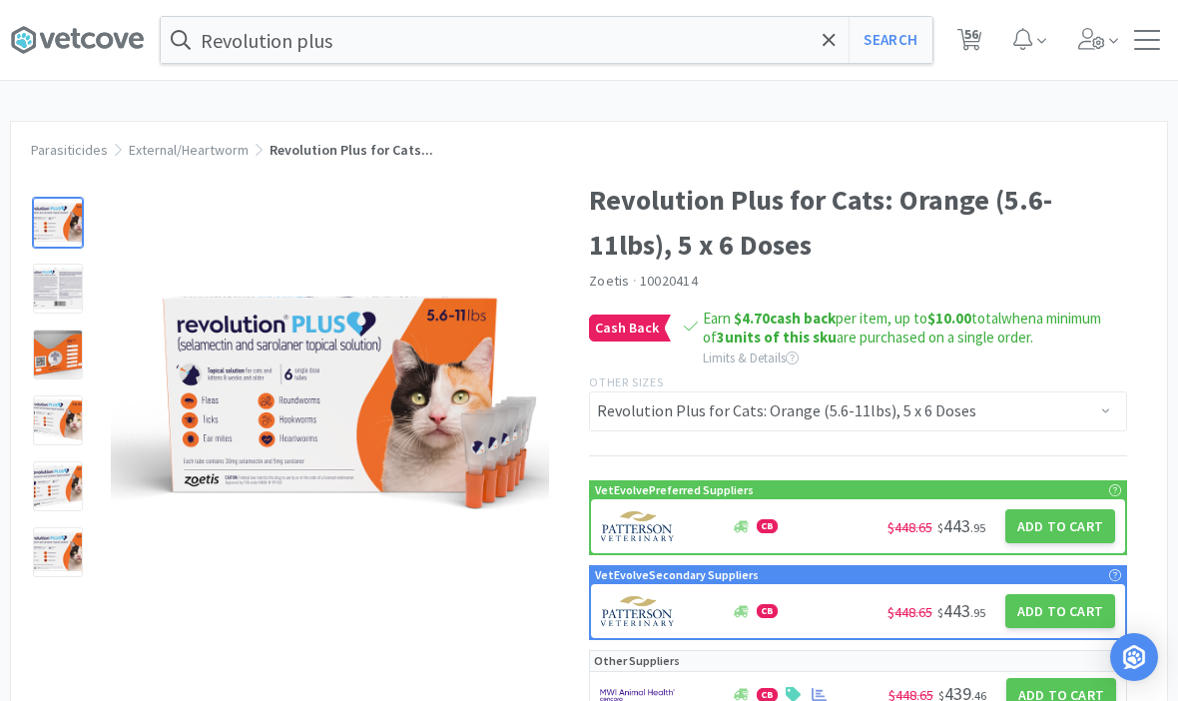
select select "2"
select select "1"
select select "2"
select select "1"
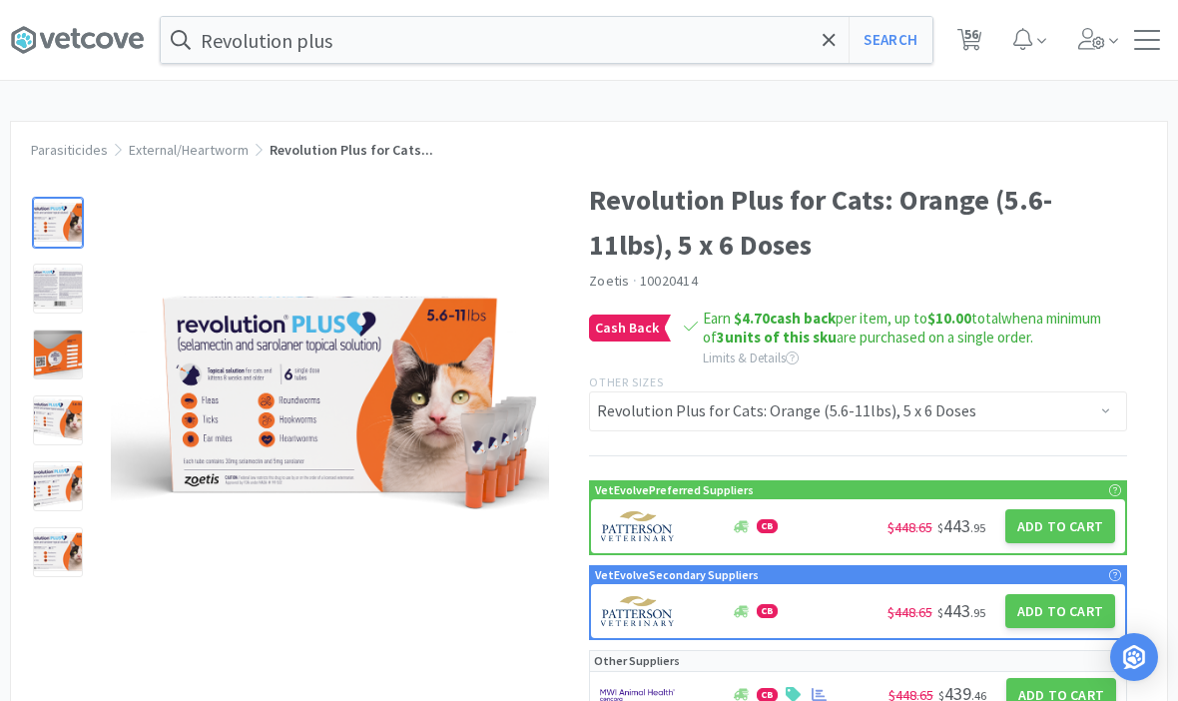
select select "4"
select select "2"
select select "1"
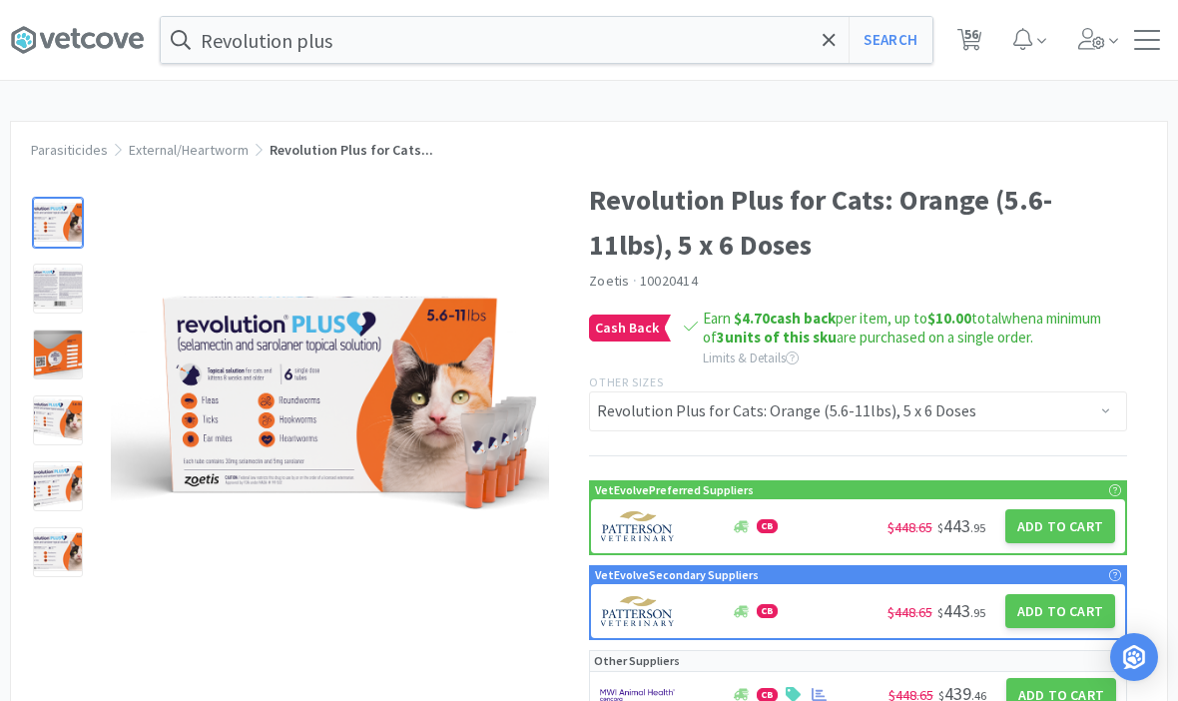
select select "1"
select select "2"
select select "3"
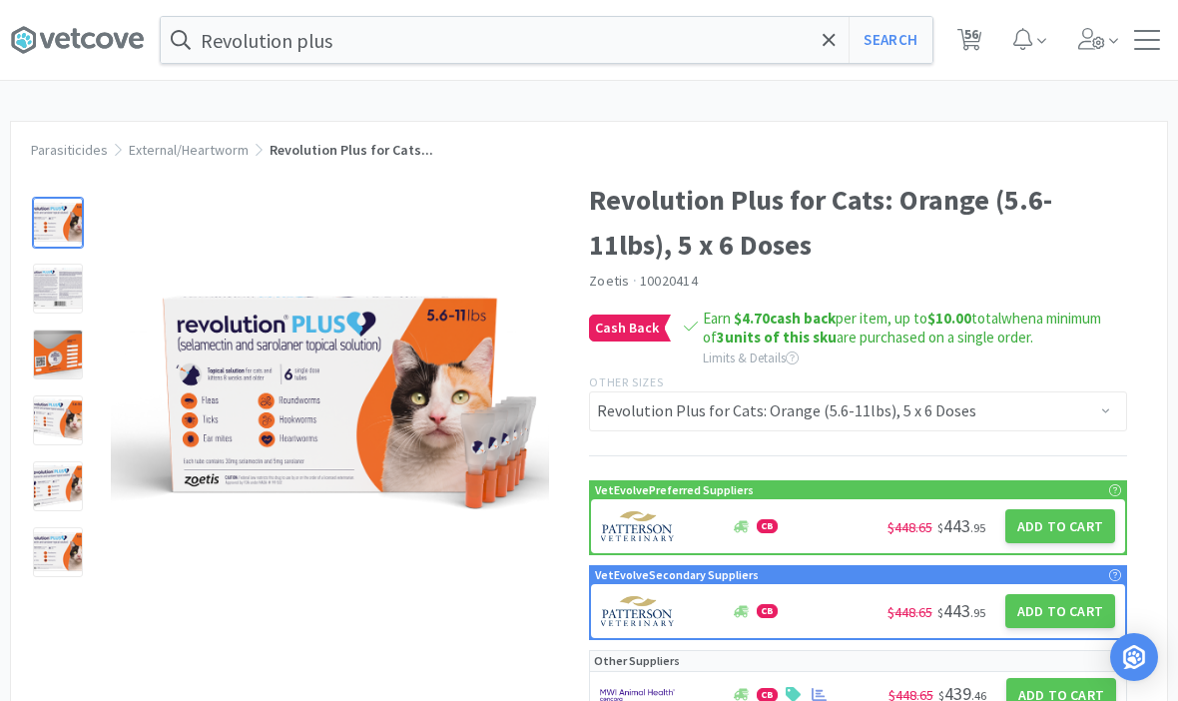
select select "2"
select select "4"
select select "3"
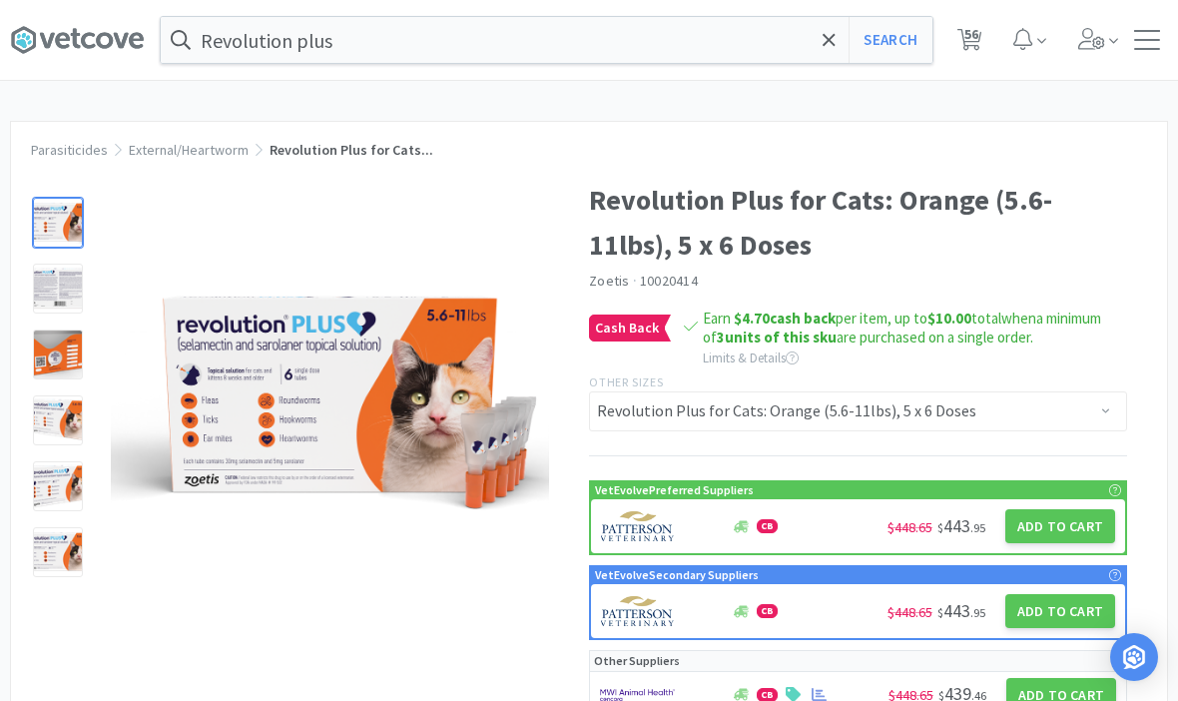
select select "1"
select select "2"
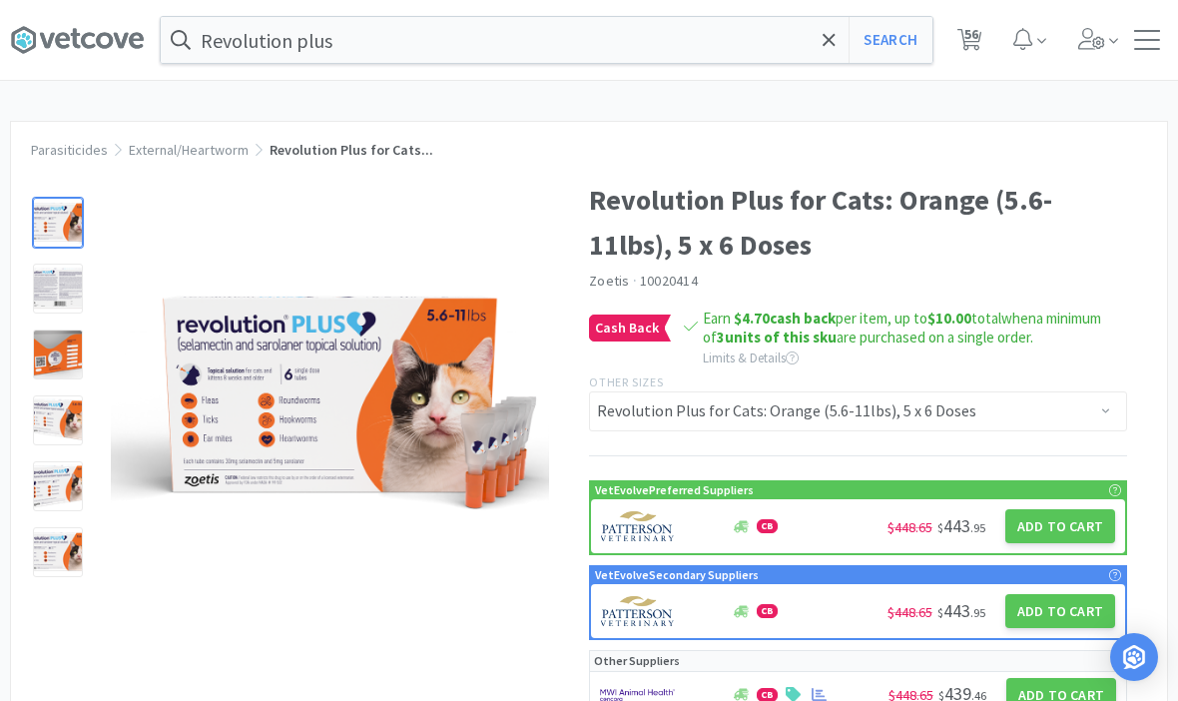
select select "1"
select select "3"
select select "5"
select select "2"
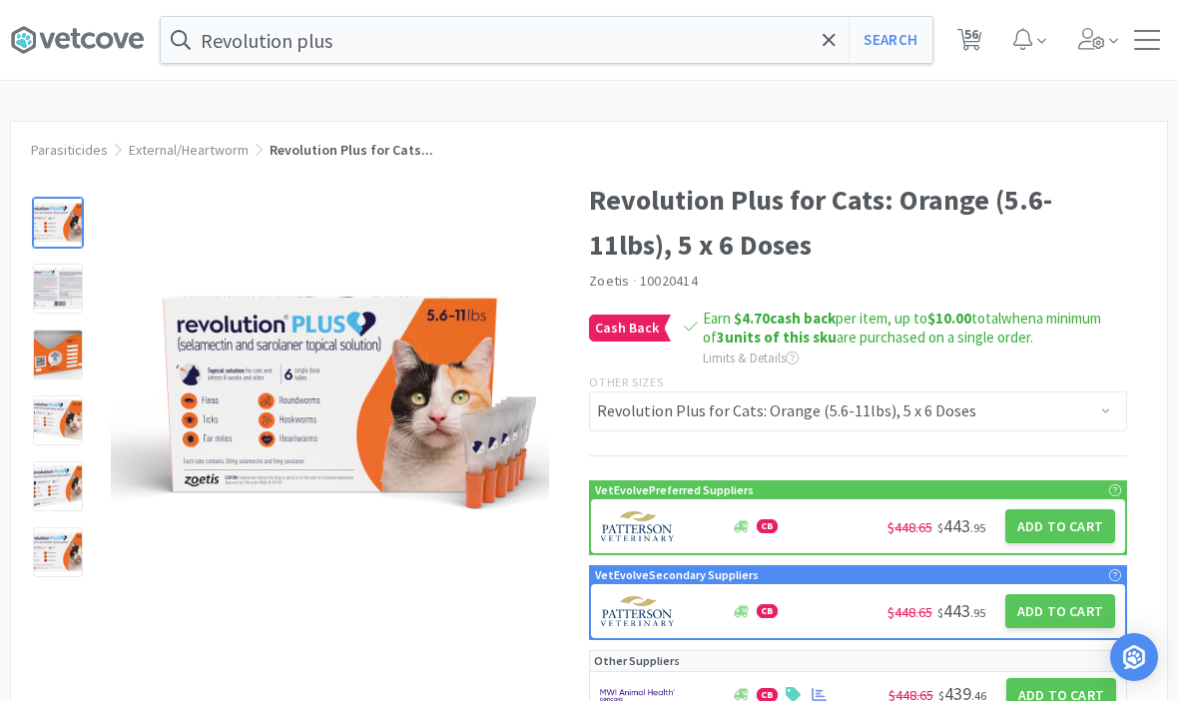
select select "1"
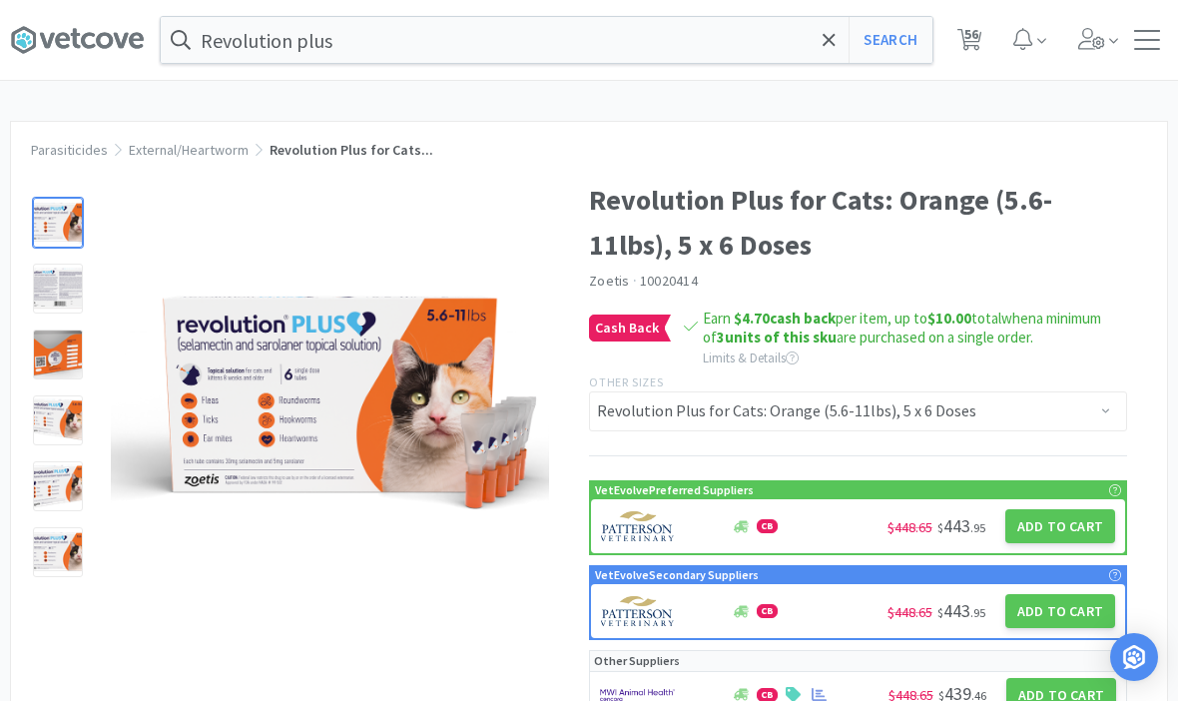
select select "1"
select select "5"
select select "1"
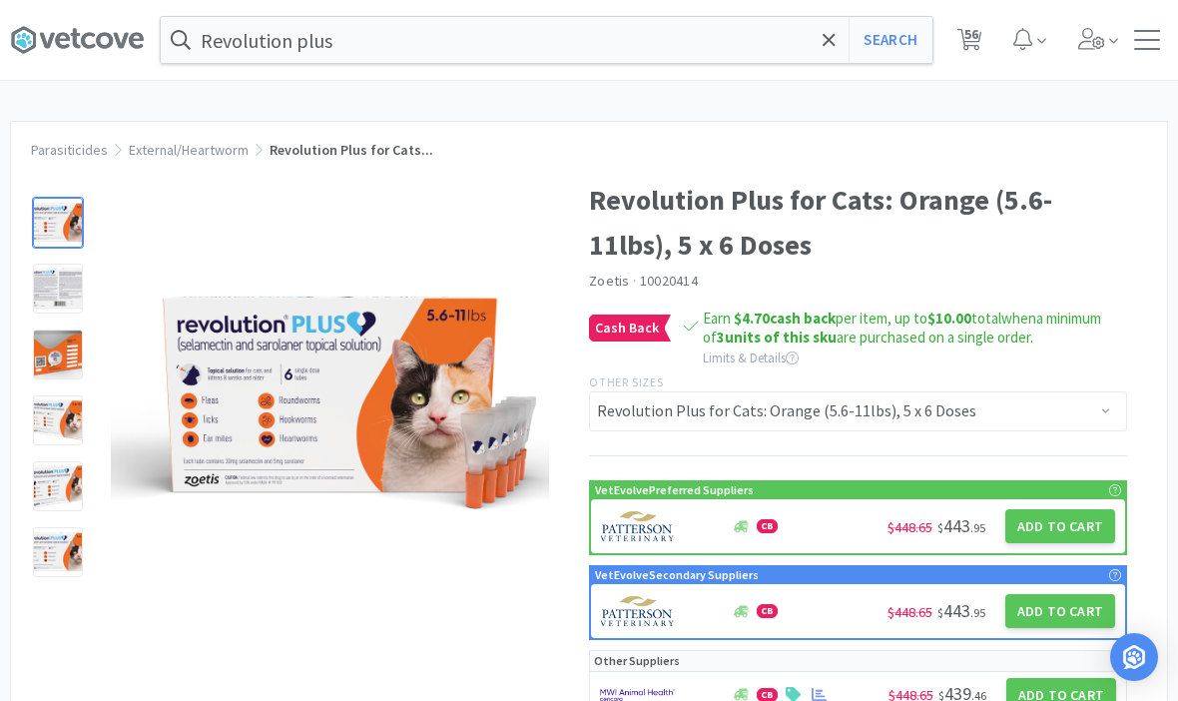
select select "1"
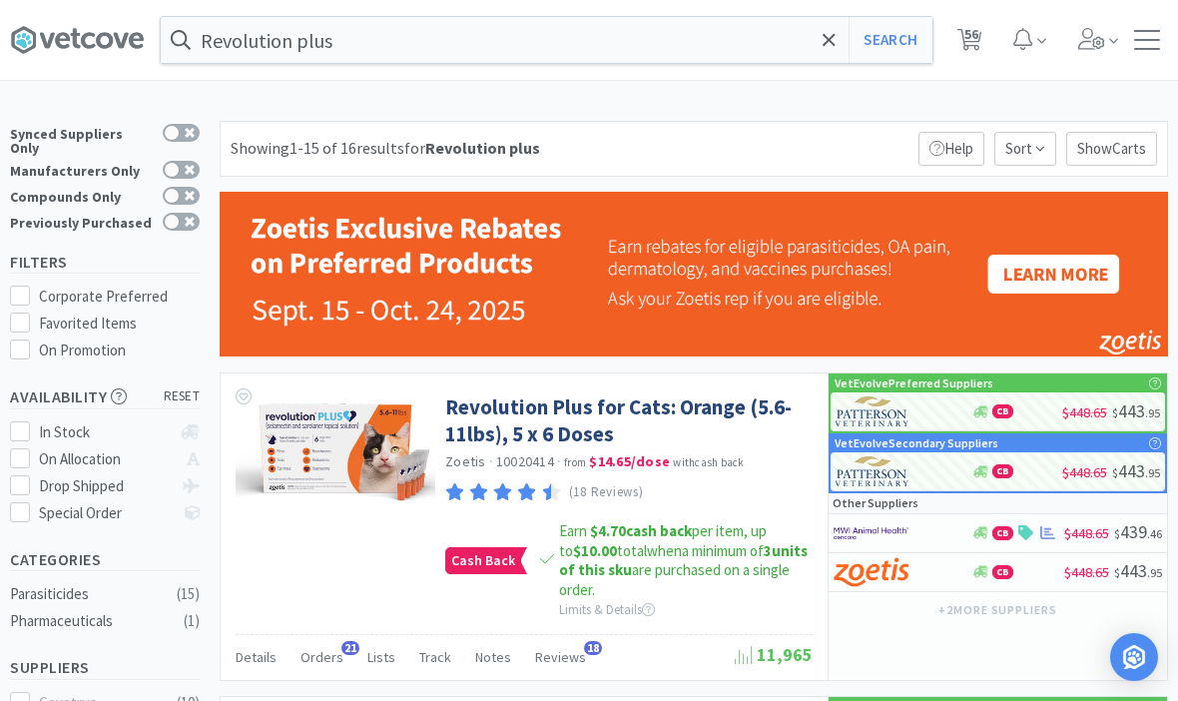
click at [973, 40] on span "56" at bounding box center [971, 34] width 14 height 80
select select "5"
select select "1"
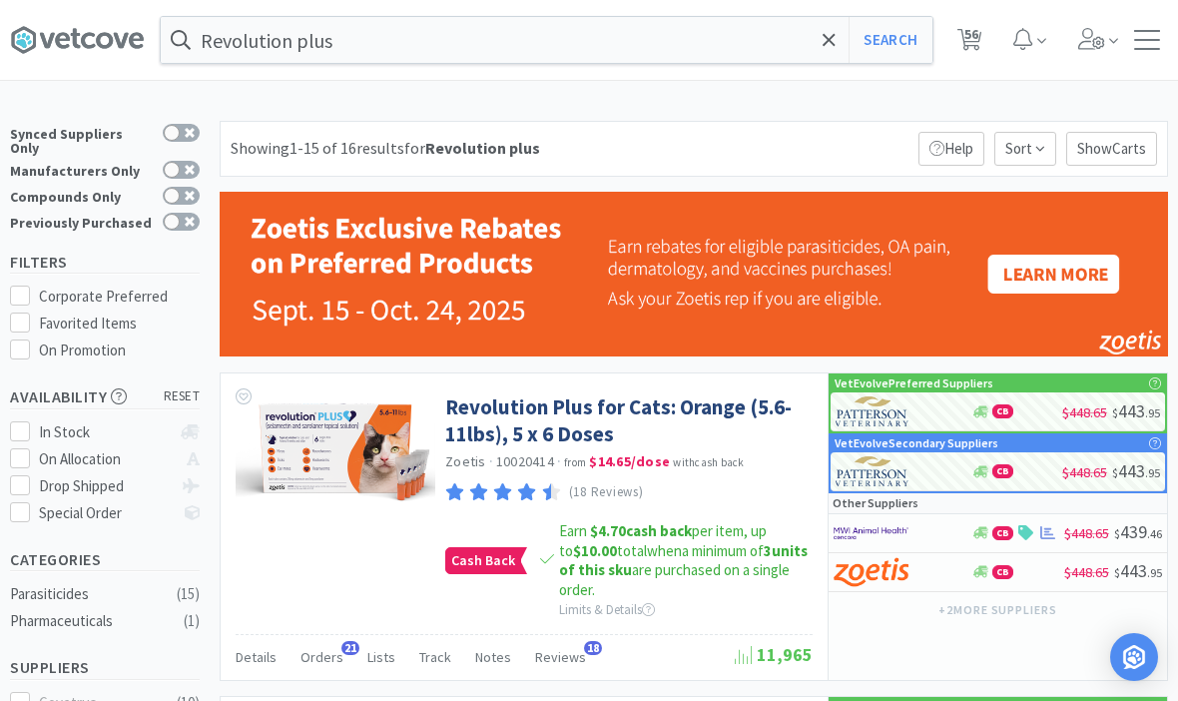
select select "1"
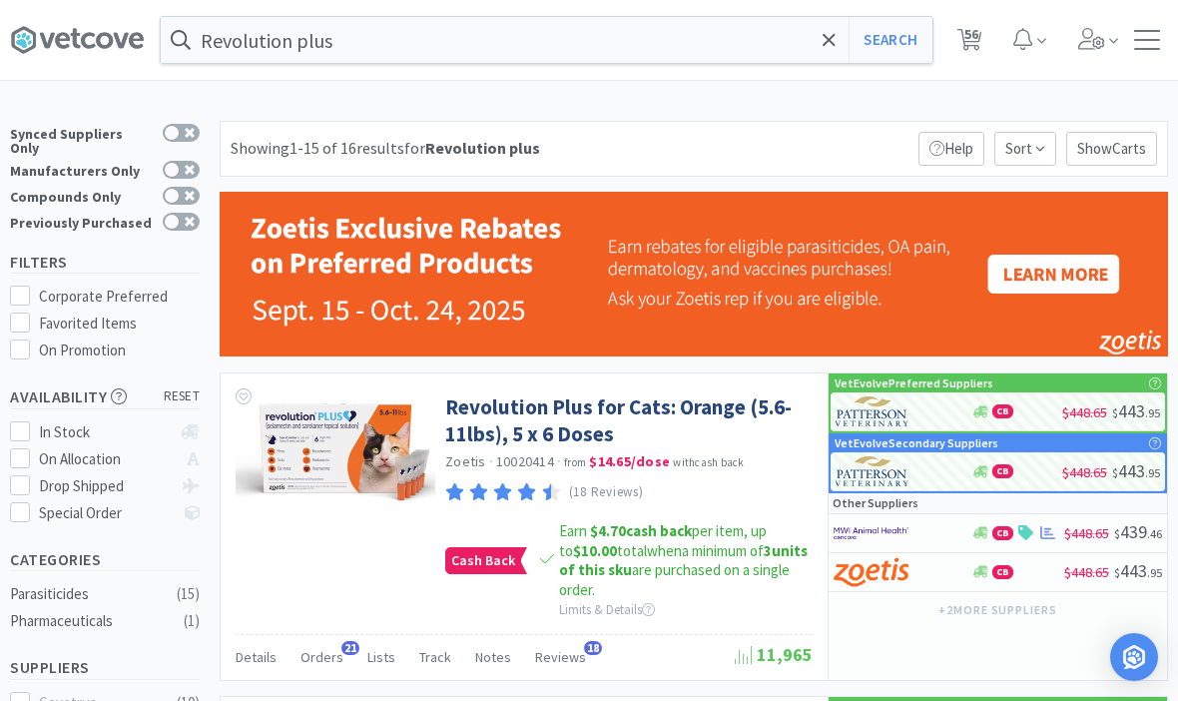
select select "1"
select select "3"
select select "1"
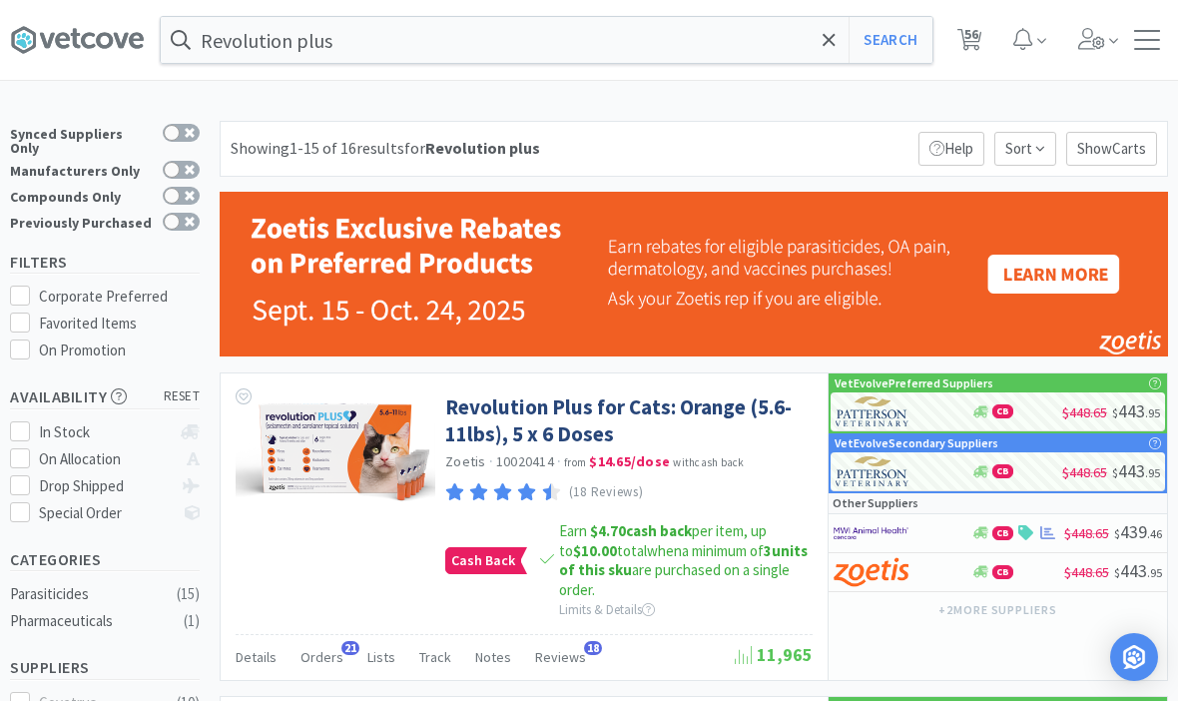
select select "3"
select select "4"
select select "1"
select select "2"
select select "5"
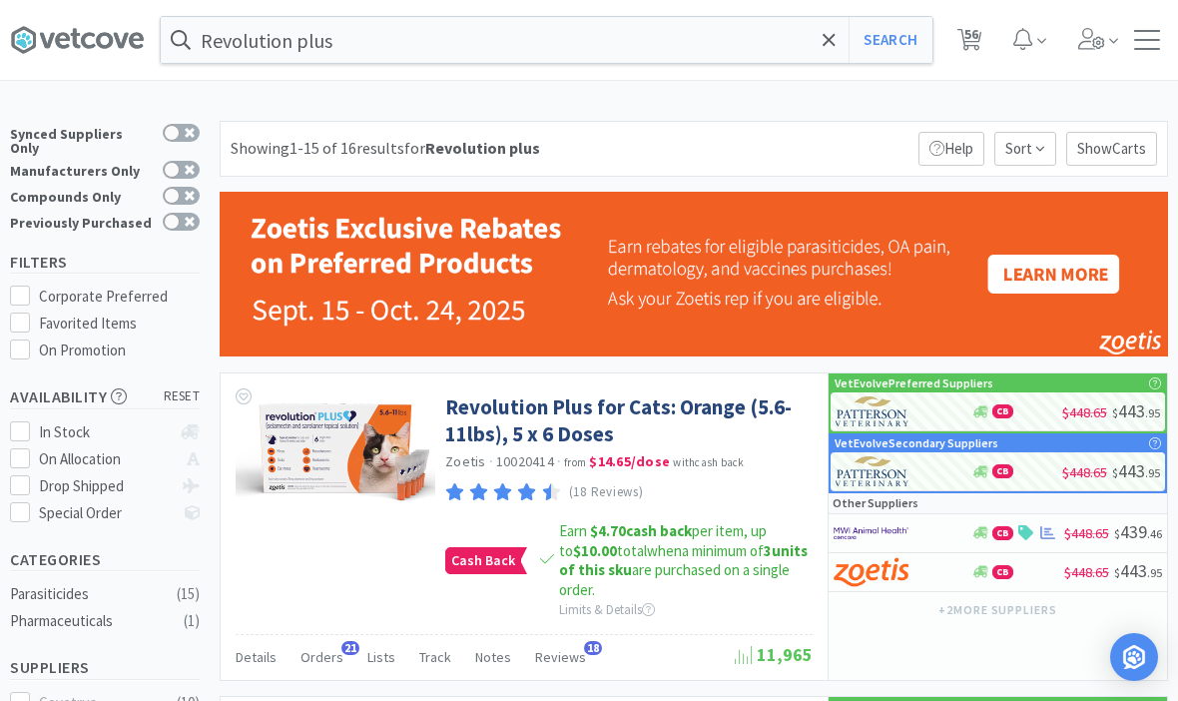
select select "3"
select select "5"
select select "1"
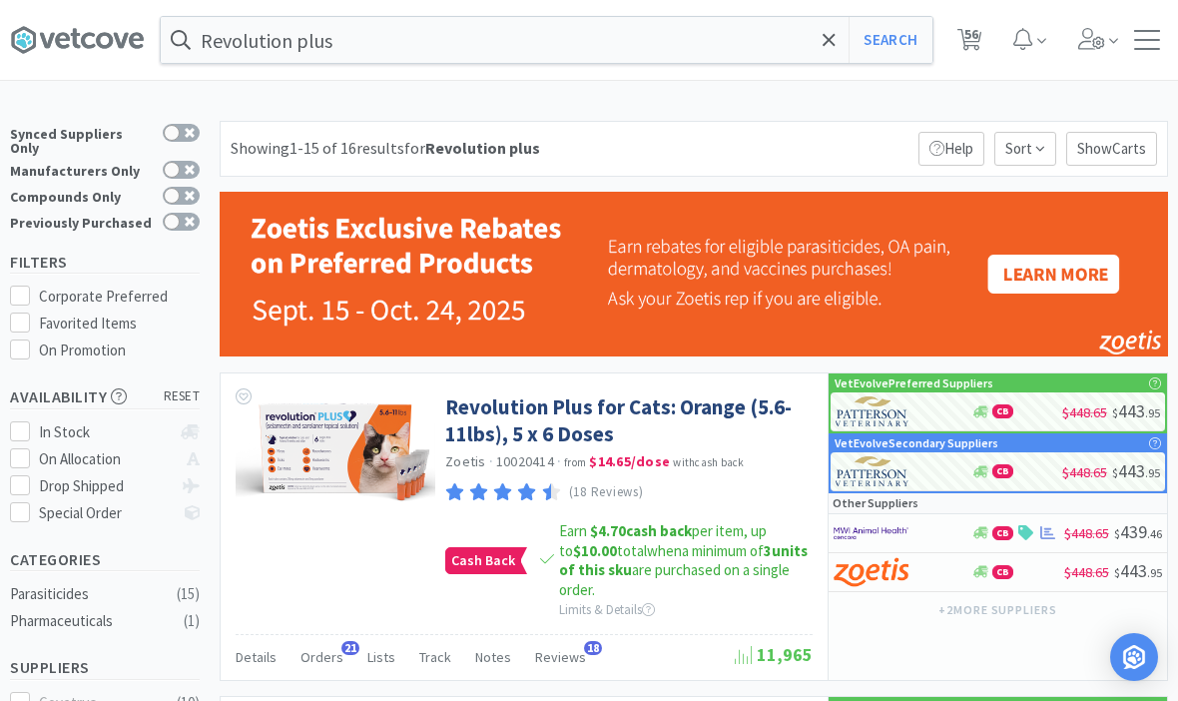
select select "2"
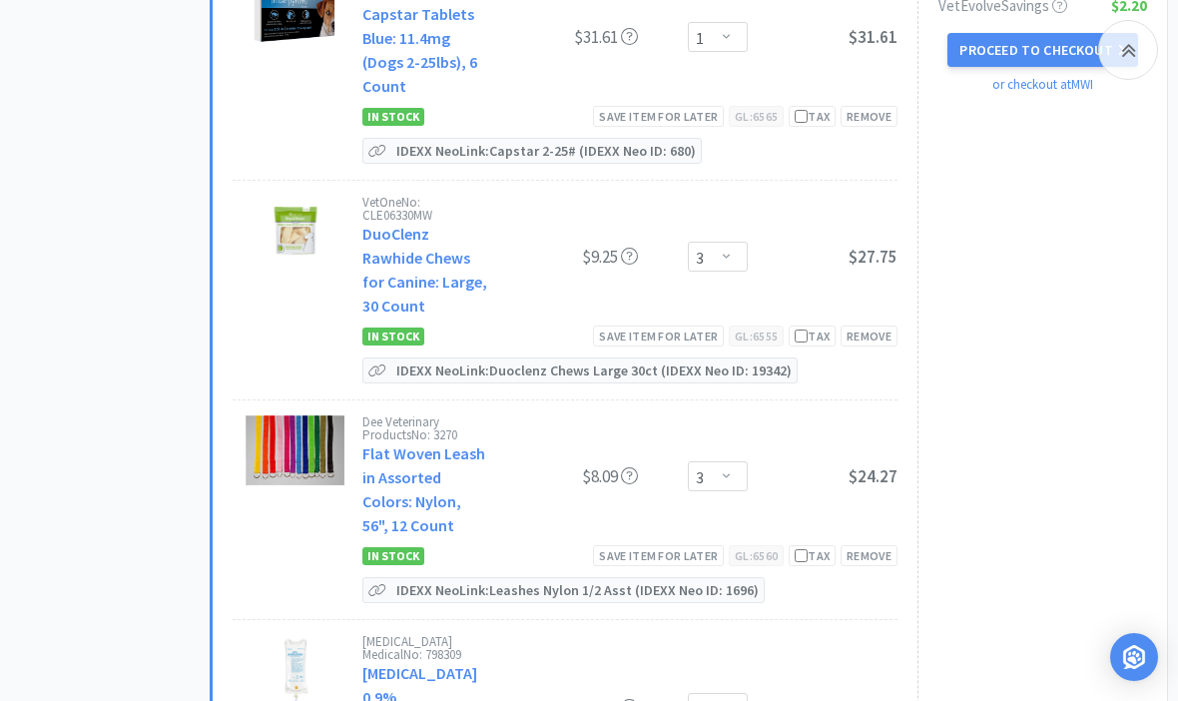
scroll to position [3091, 0]
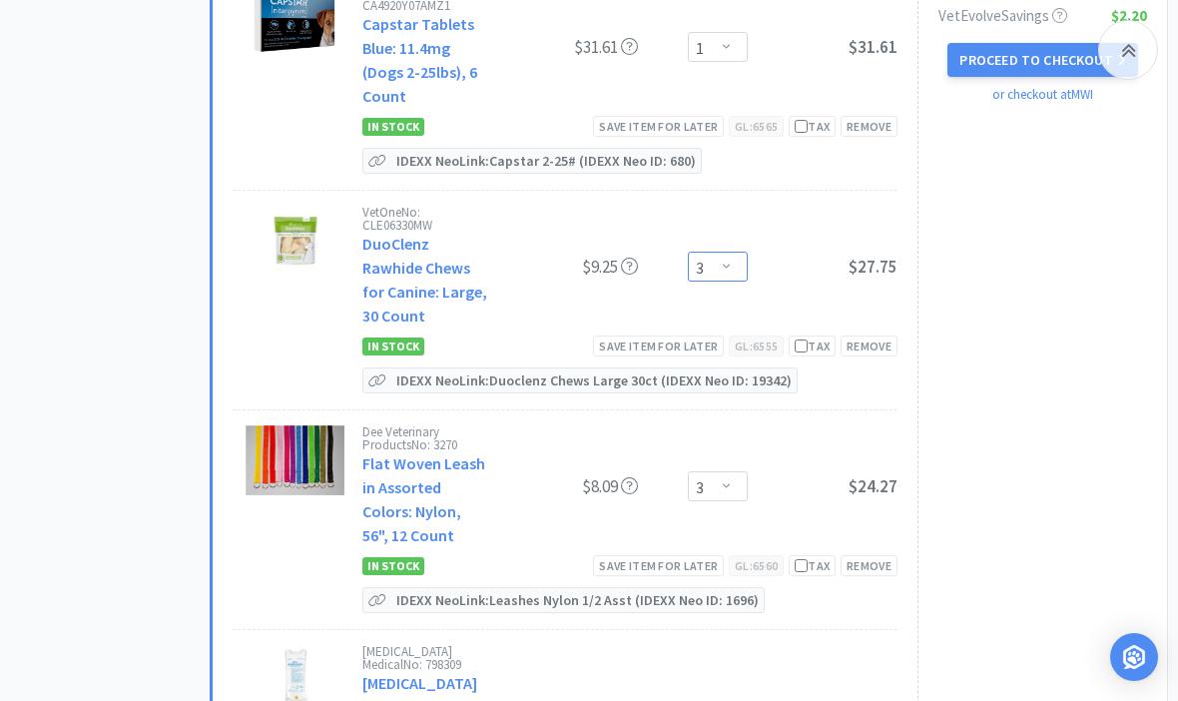
click at [724, 251] on select "Enter Quantity 1 2 3 4 5 6 7 8 9 10 11 12 13 14 15 16 17 18 19 20 Enter Quantity" at bounding box center [718, 266] width 60 height 30
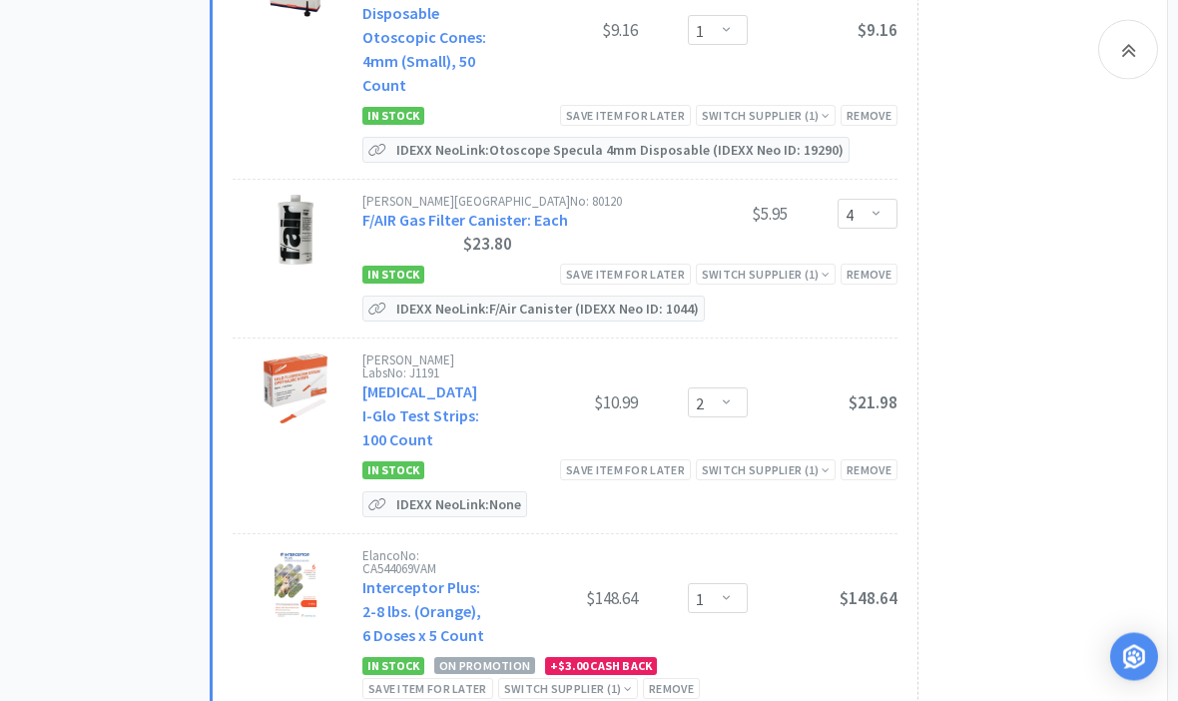
scroll to position [8011, 0]
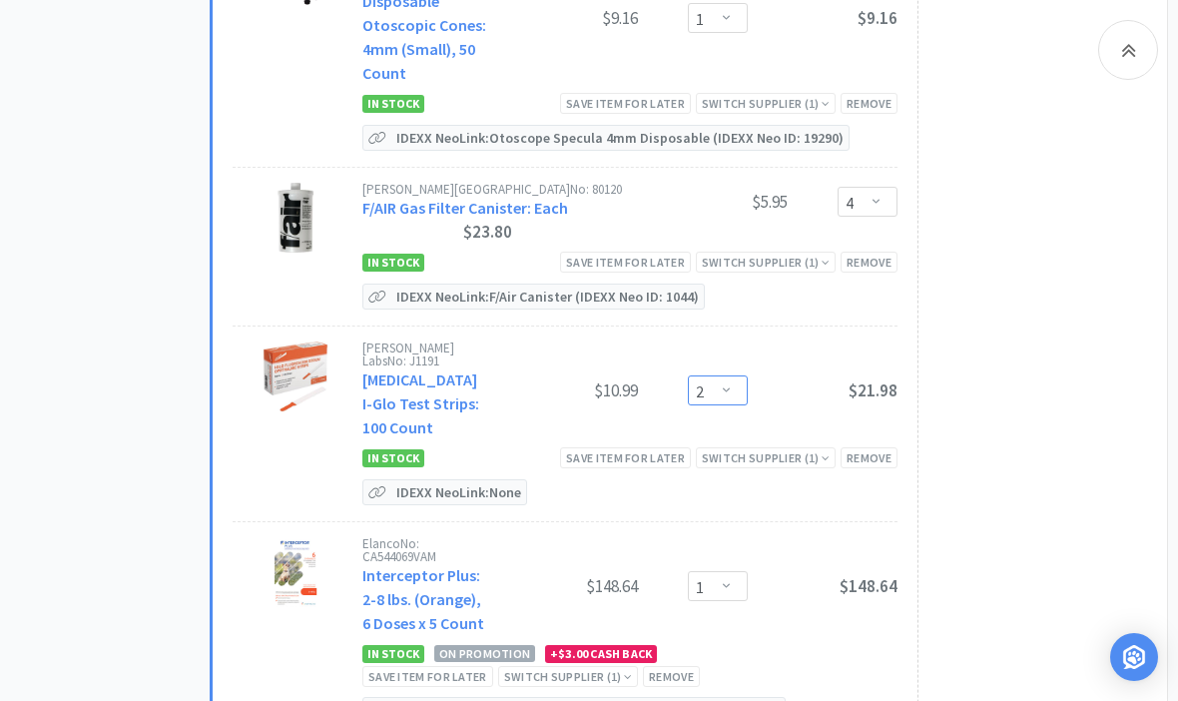
click at [716, 375] on select "Enter Quantity 1 2 3 4 5 6 7 8 9 10 11 12 13 14 15 16 17 18 19 20 Enter Quantity" at bounding box center [718, 390] width 60 height 30
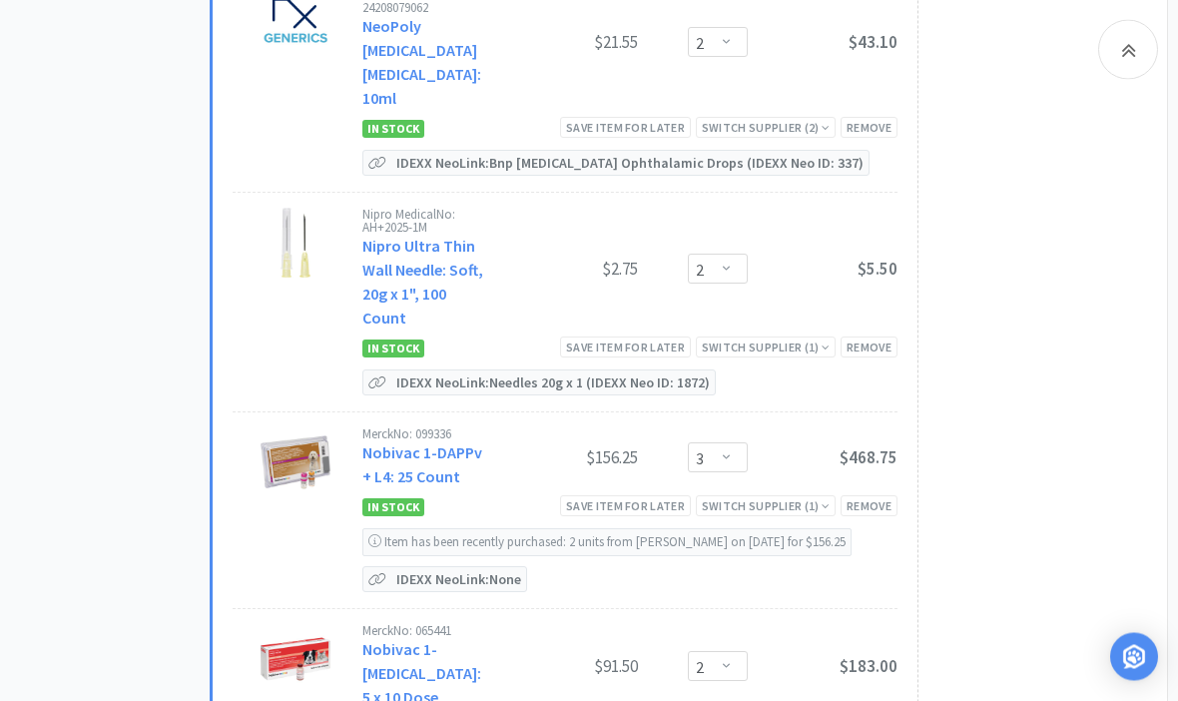
scroll to position [9877, 0]
click at [709, 651] on select "Enter Quantity 1 2 3 4 5 6 7 8 9 10 11 12 13 14 15 16 17 18 19 20 Enter Quantity" at bounding box center [718, 666] width 60 height 30
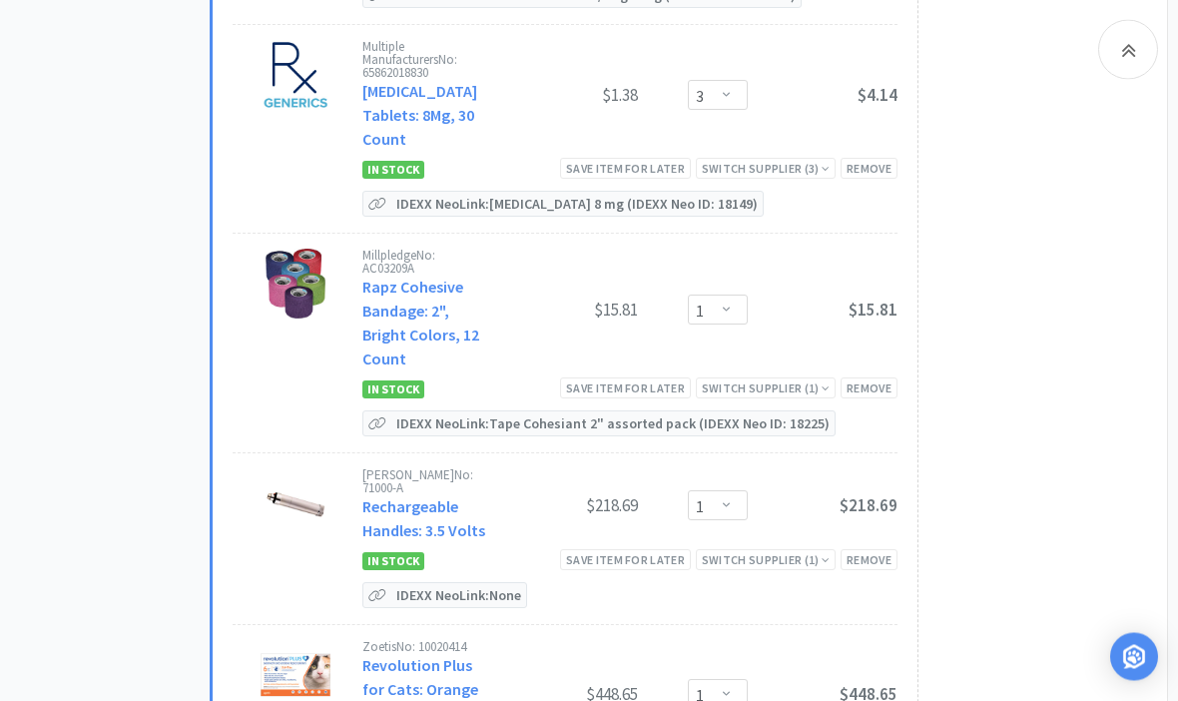
scroll to position [11443, 0]
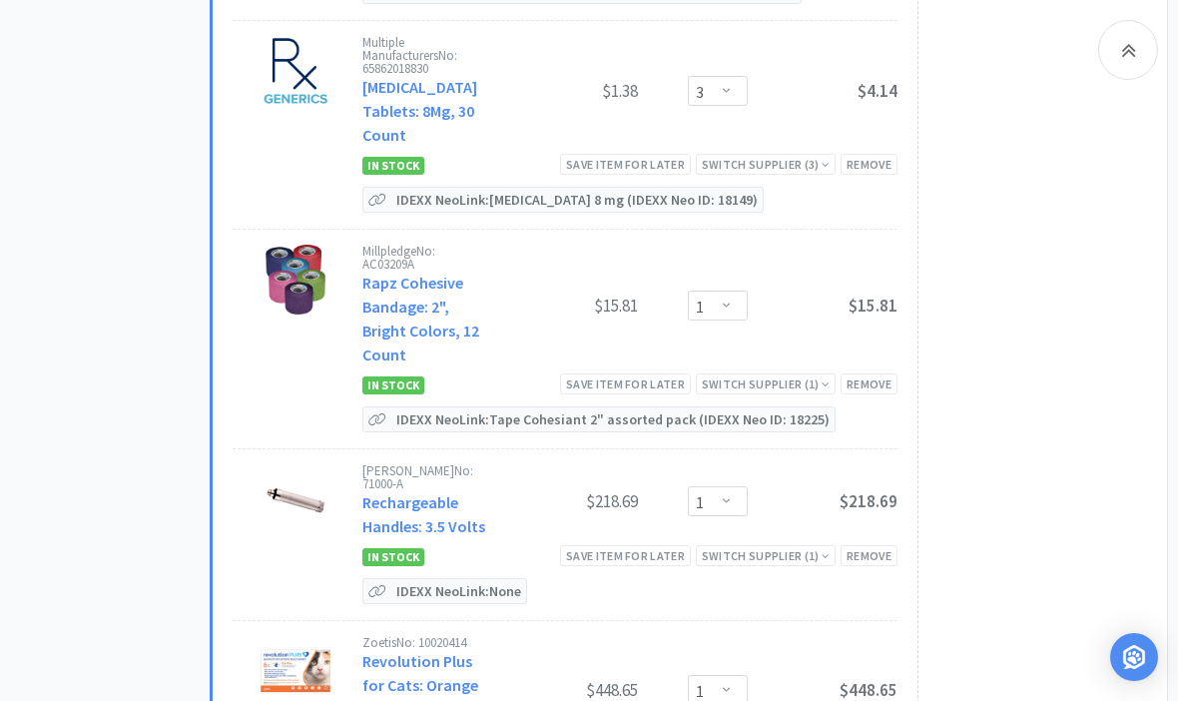
click at [597, 545] on div "Save item for later" at bounding box center [625, 555] width 131 height 21
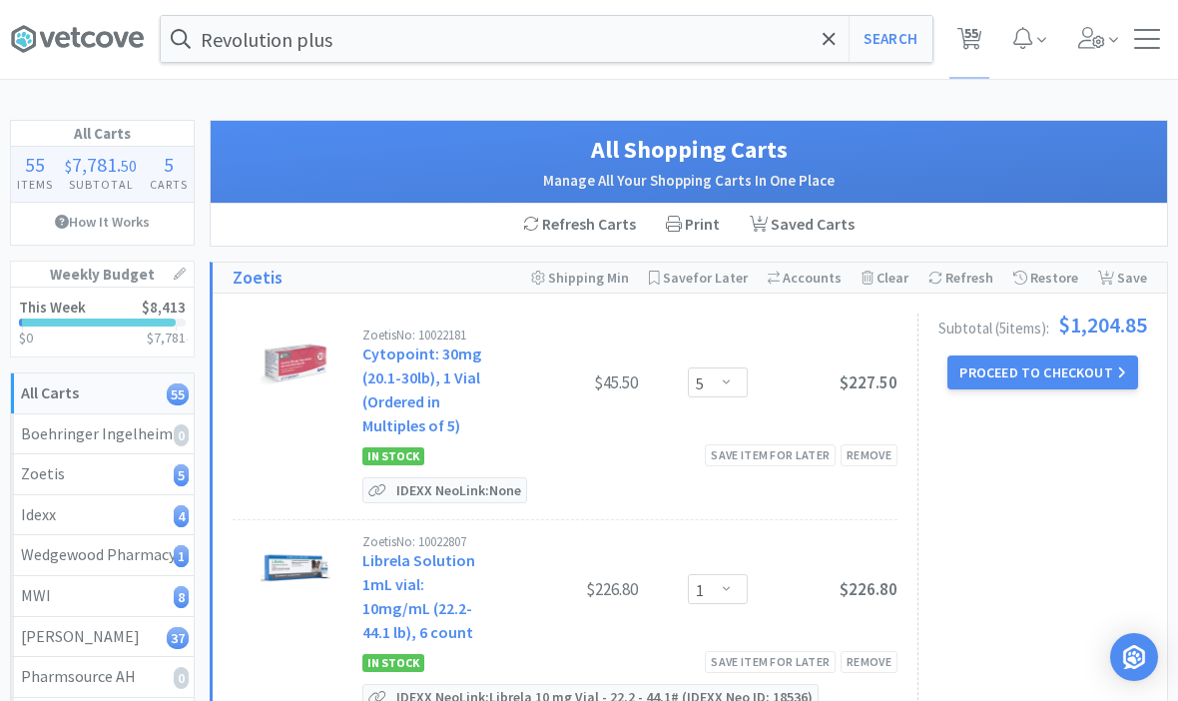
scroll to position [0, 0]
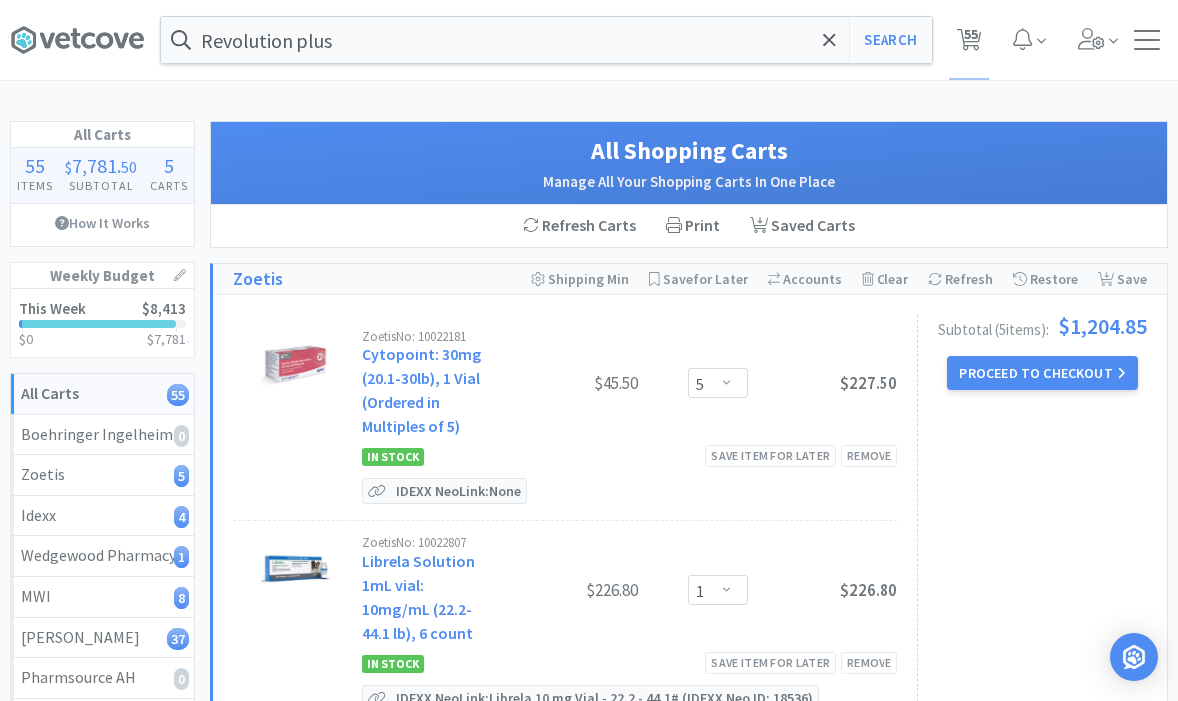
click at [829, 42] on icon at bounding box center [828, 39] width 12 height 12
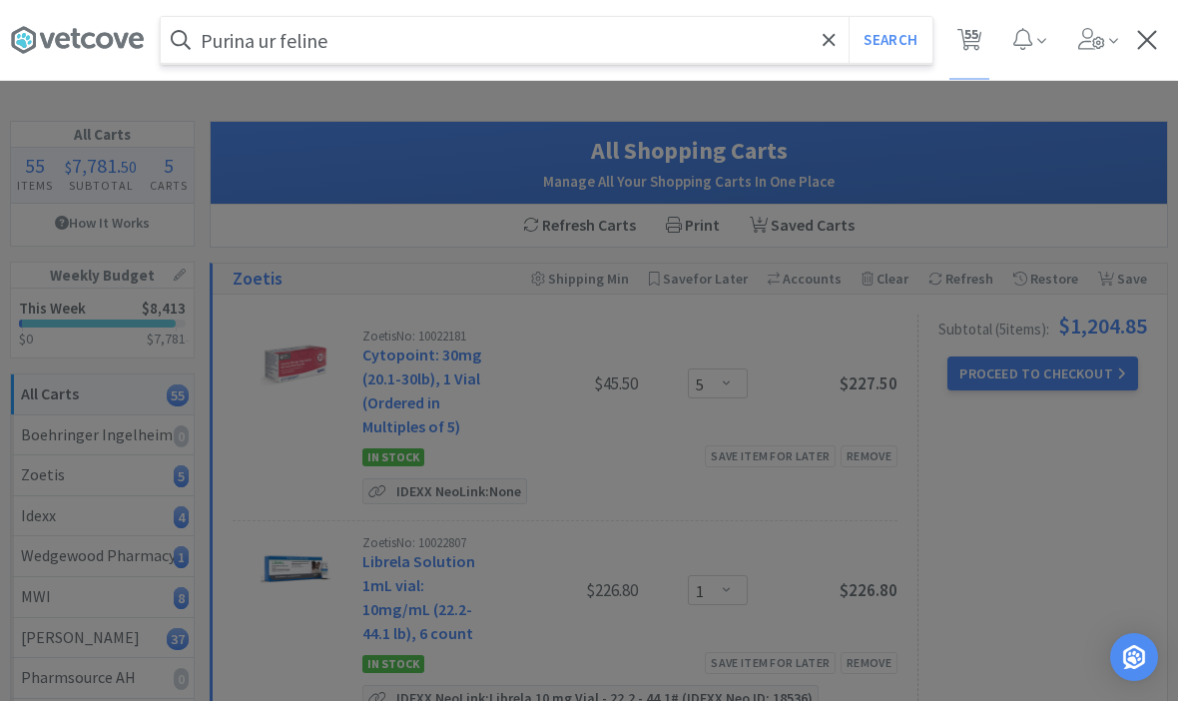
click at [889, 40] on button "Search" at bounding box center [889, 40] width 83 height 46
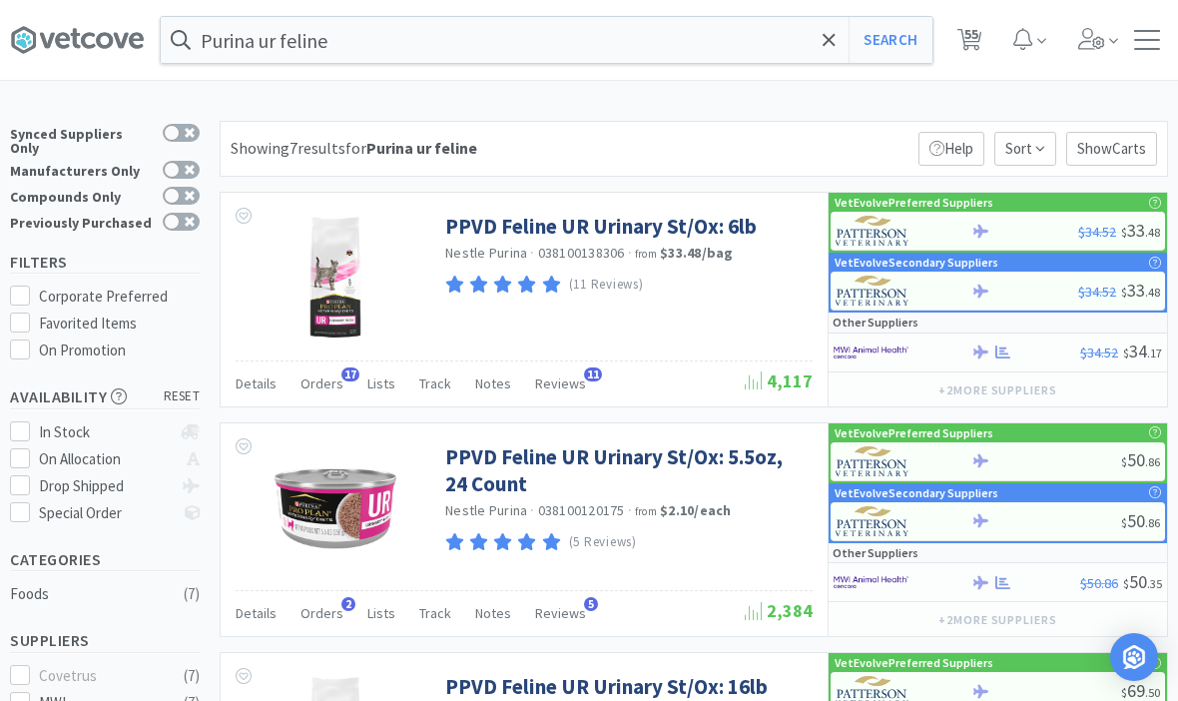
click at [686, 223] on link "PPVD Feline UR Urinary St/Ox: 6lb" at bounding box center [600, 226] width 311 height 27
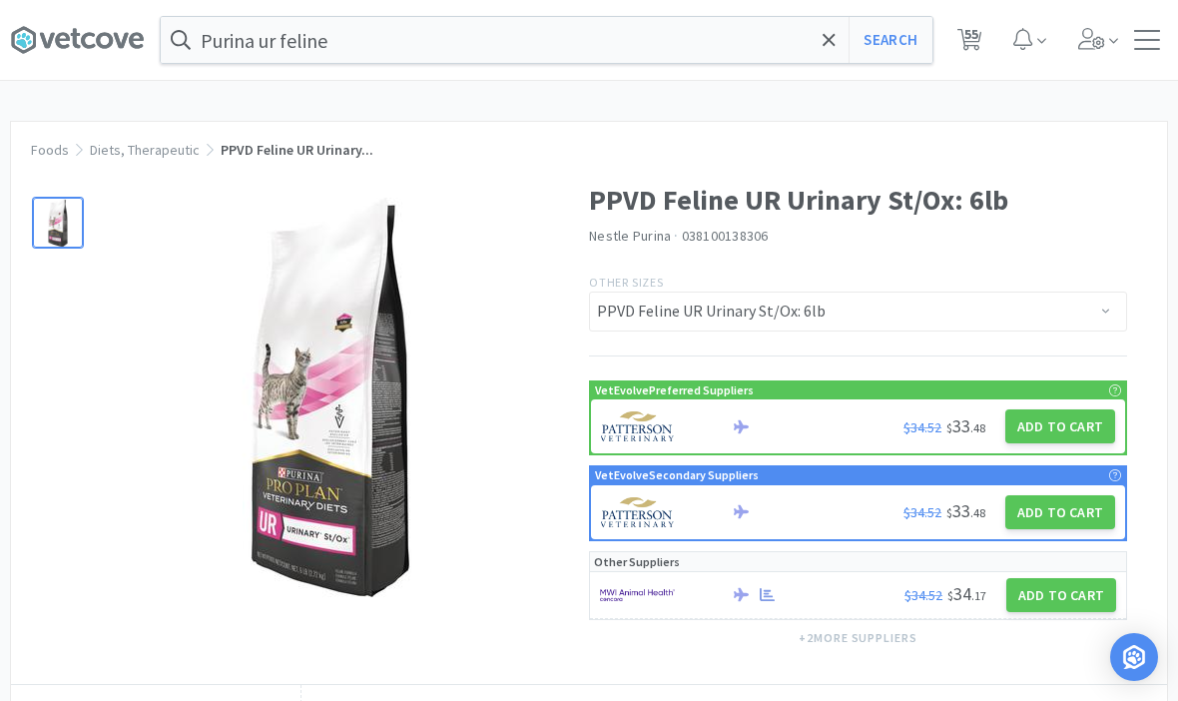
click at [1037, 438] on button "Add to Cart" at bounding box center [1060, 426] width 110 height 34
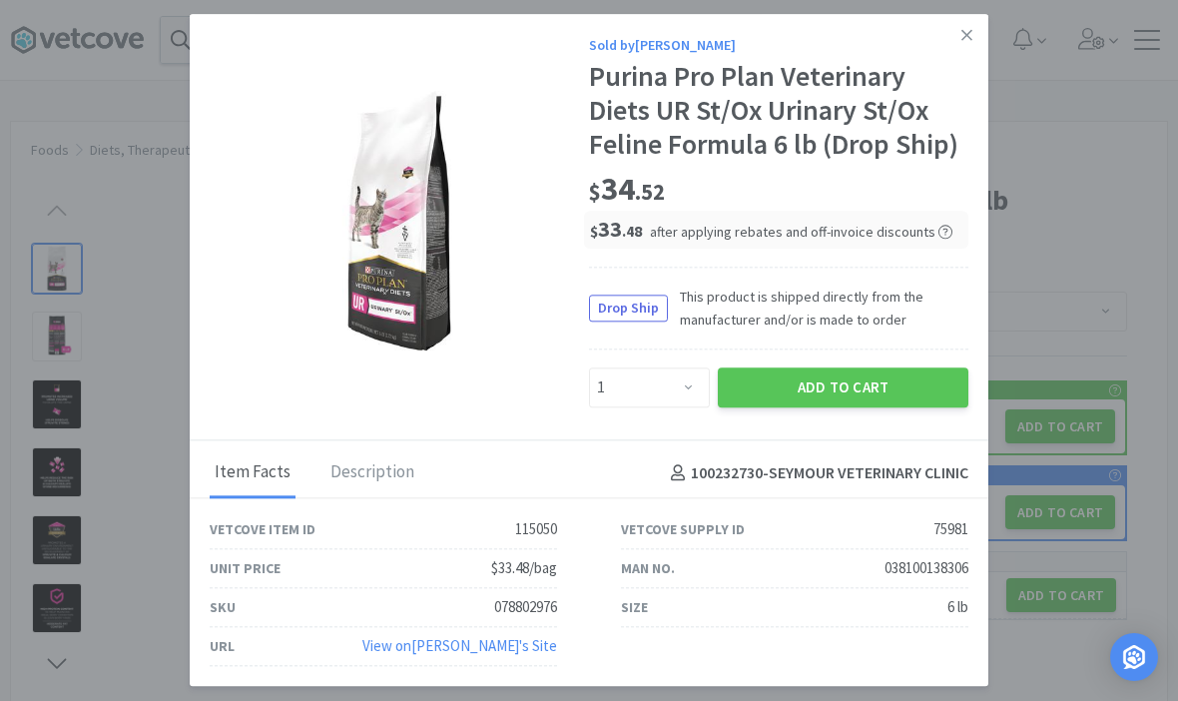
click at [884, 384] on button "Add to Cart" at bounding box center [842, 387] width 250 height 40
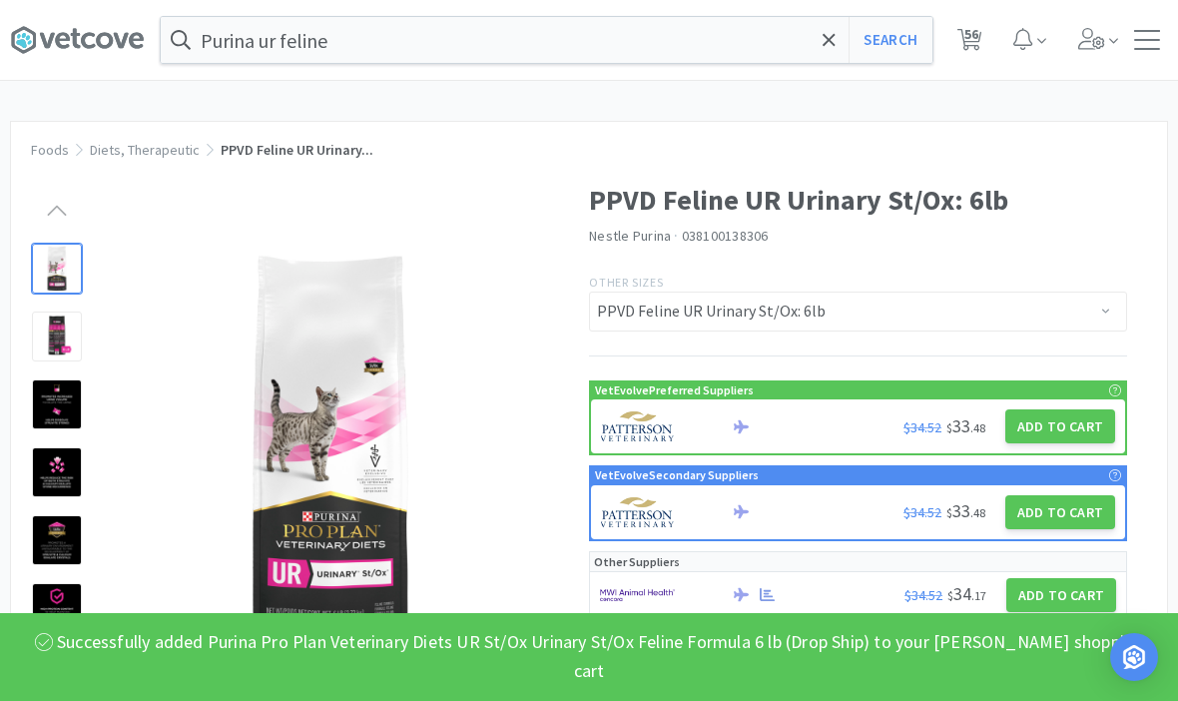
click at [812, 42] on input "Purina ur feline" at bounding box center [546, 40] width 771 height 46
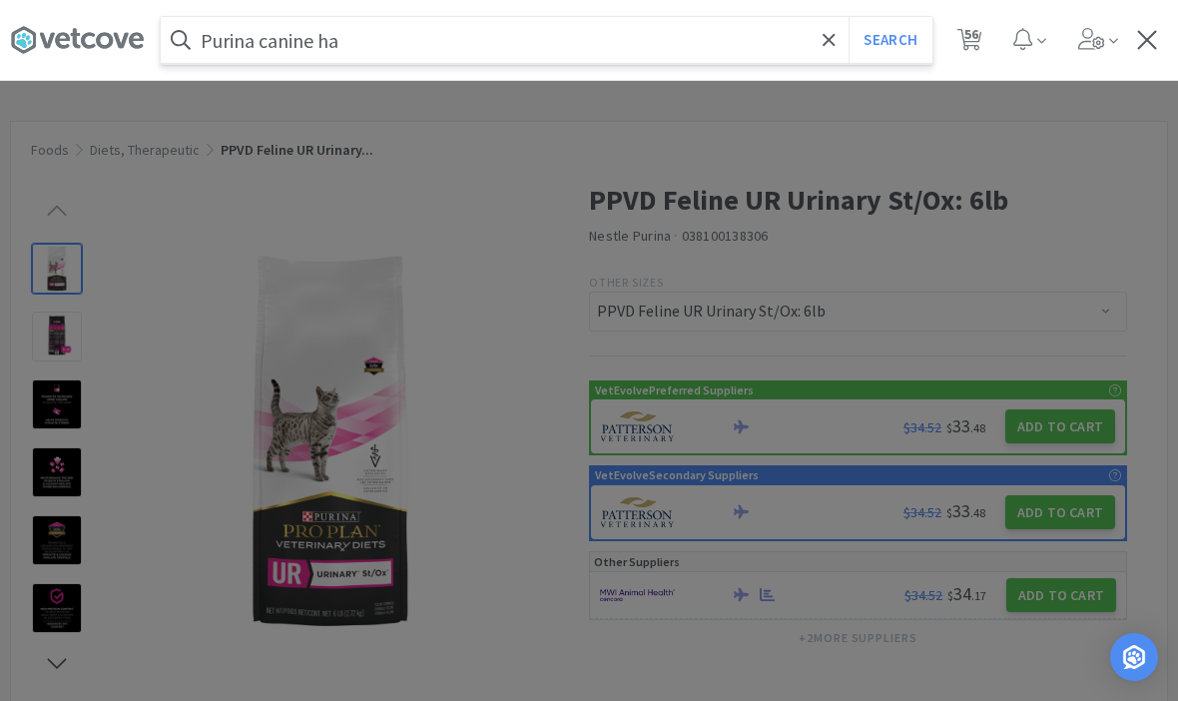
click at [889, 40] on button "Search" at bounding box center [889, 40] width 83 height 46
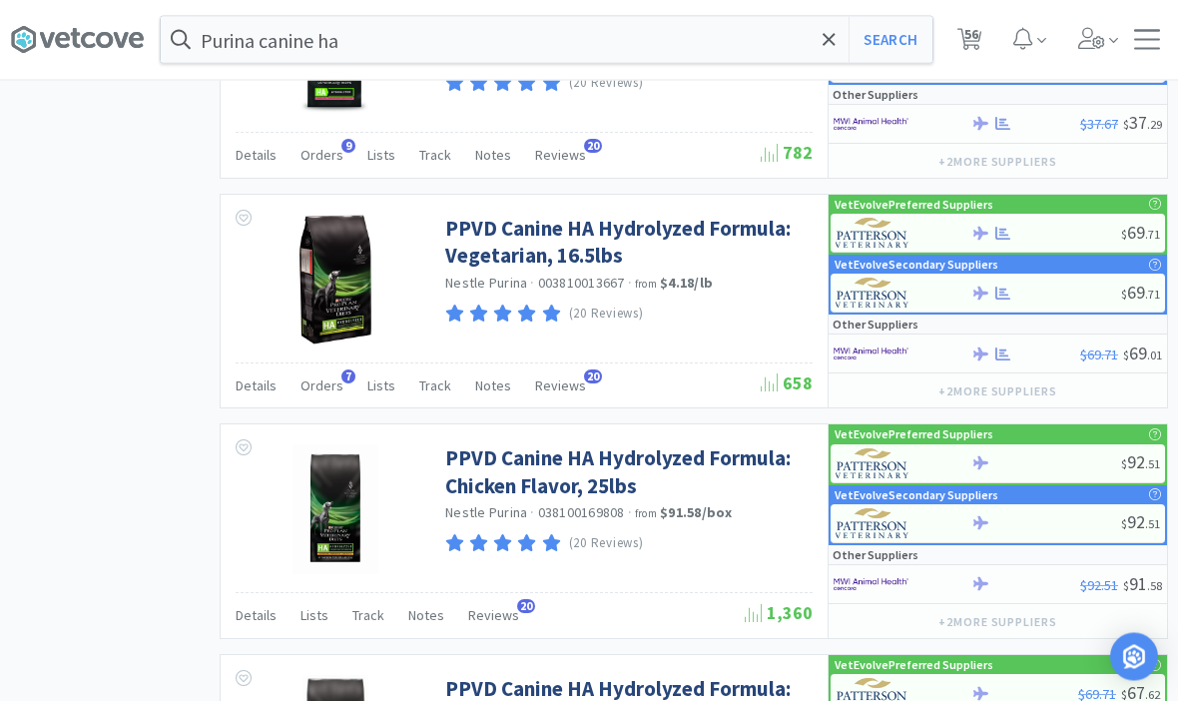
scroll to position [1052, 0]
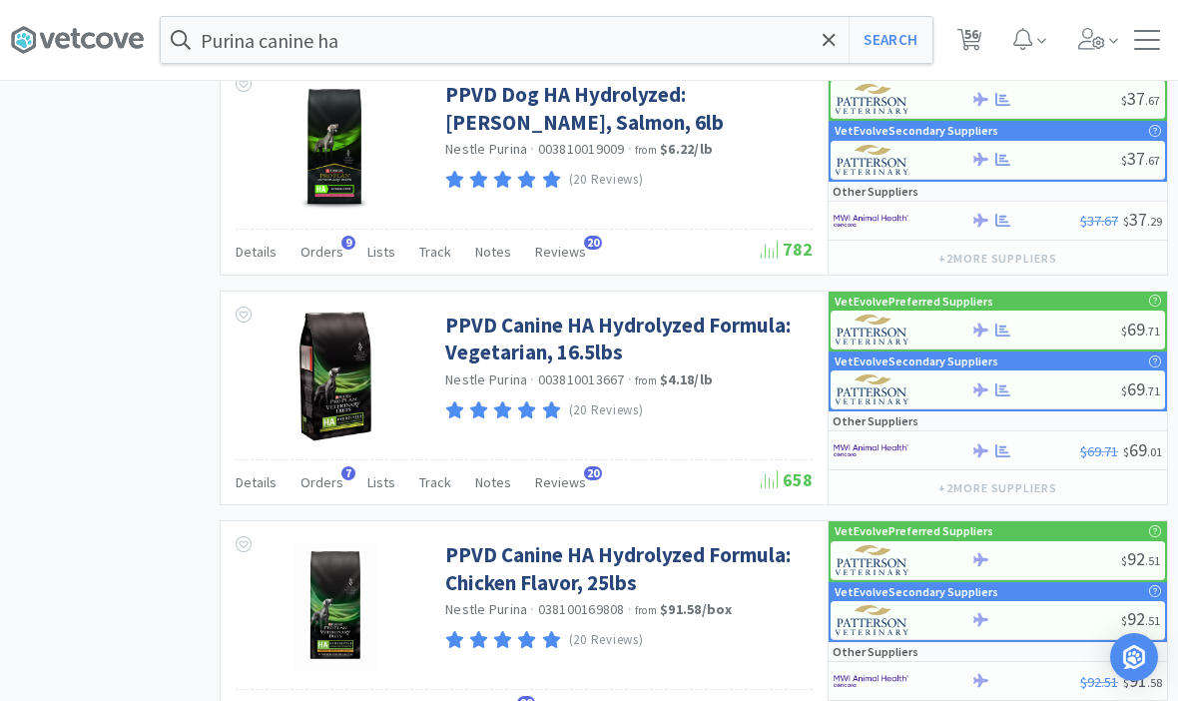
click at [748, 60] on input "Purina canine ha" at bounding box center [546, 40] width 771 height 46
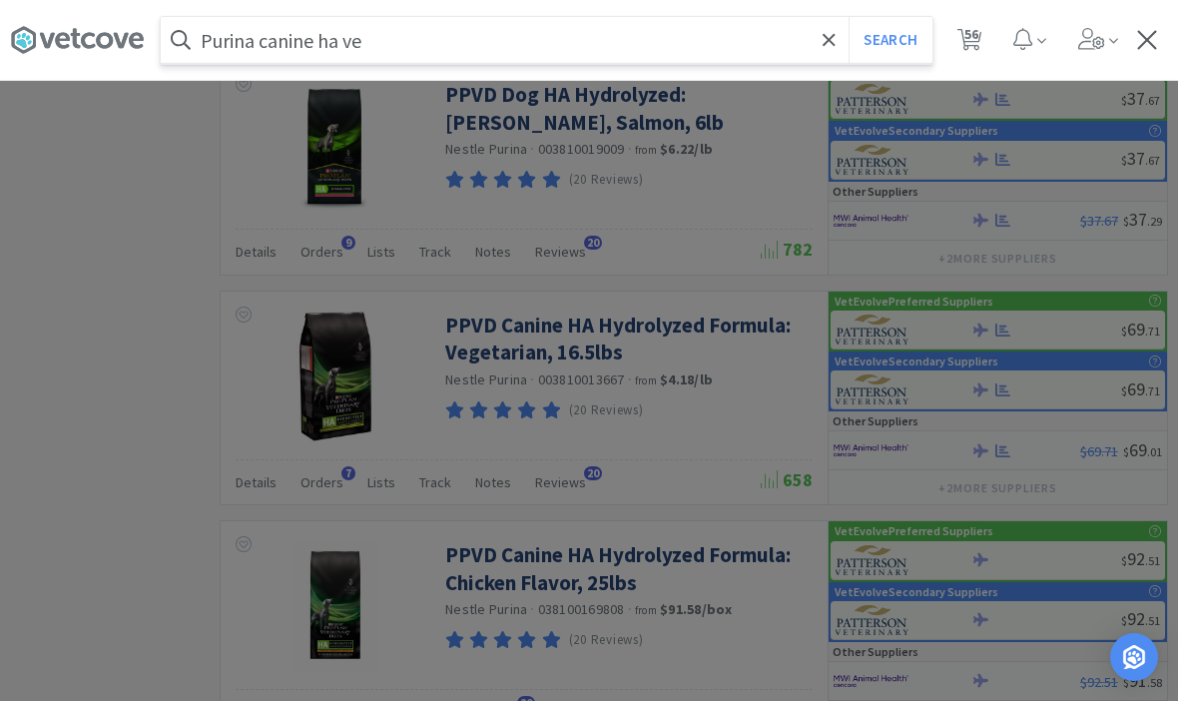
click at [771, 384] on div at bounding box center [589, 350] width 1178 height 701
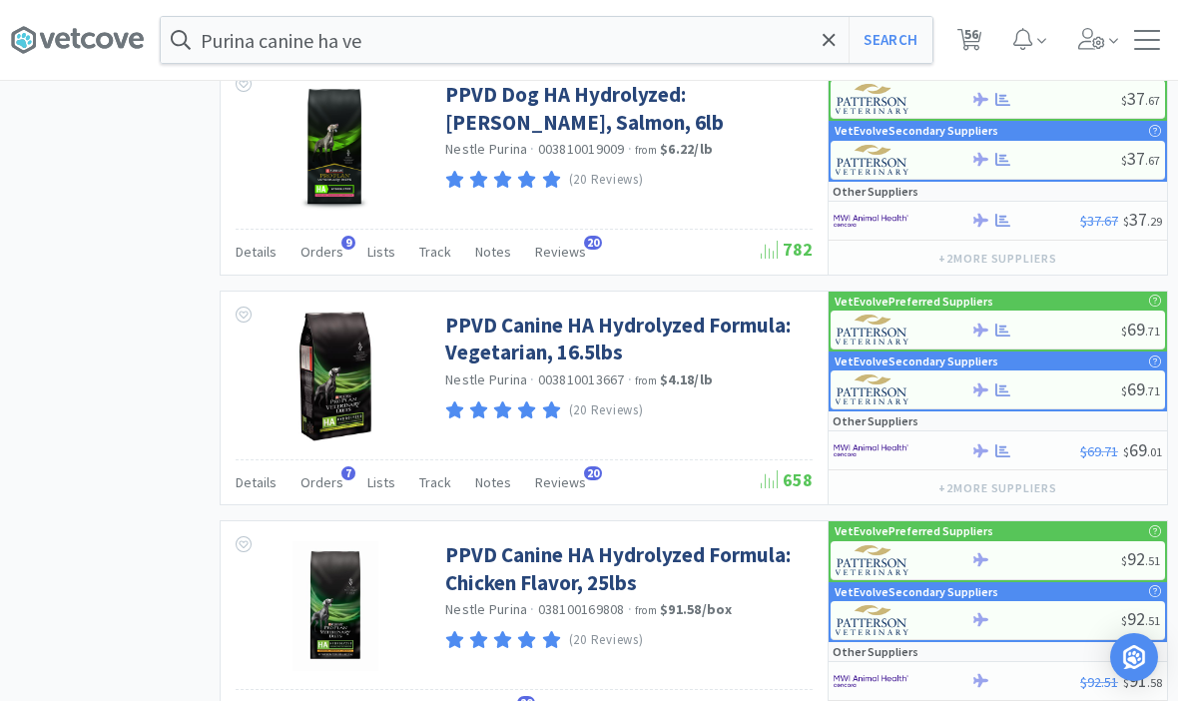
click at [557, 340] on link "PPVD Canine HA Hydrolyzed Formula: Vegetarian, 16.5lbs" at bounding box center [626, 338] width 362 height 55
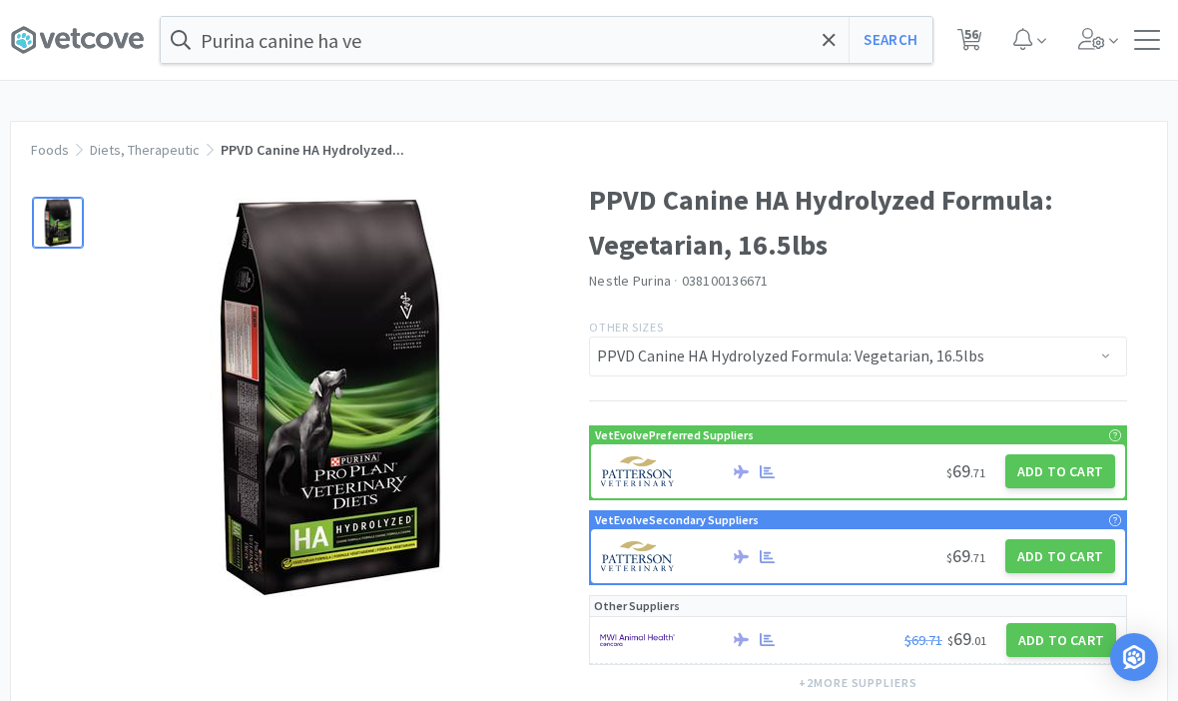
click at [1046, 466] on button "Add to Cart" at bounding box center [1060, 471] width 110 height 34
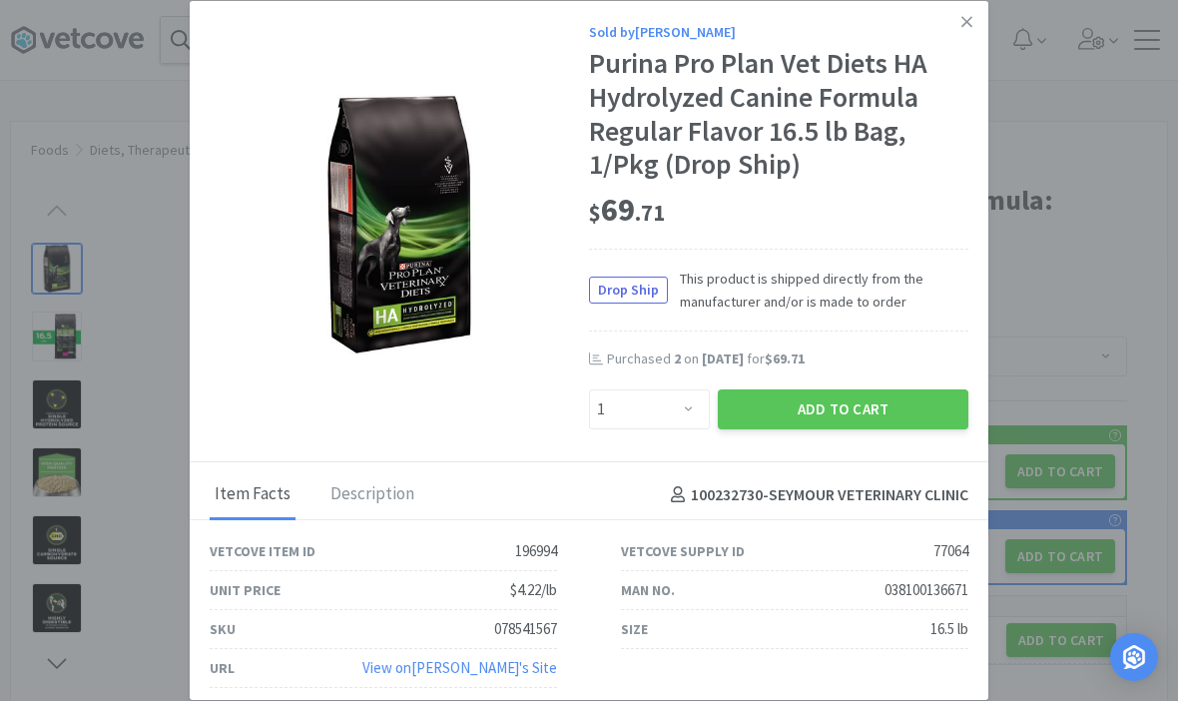
click at [891, 410] on button "Add to Cart" at bounding box center [842, 409] width 250 height 40
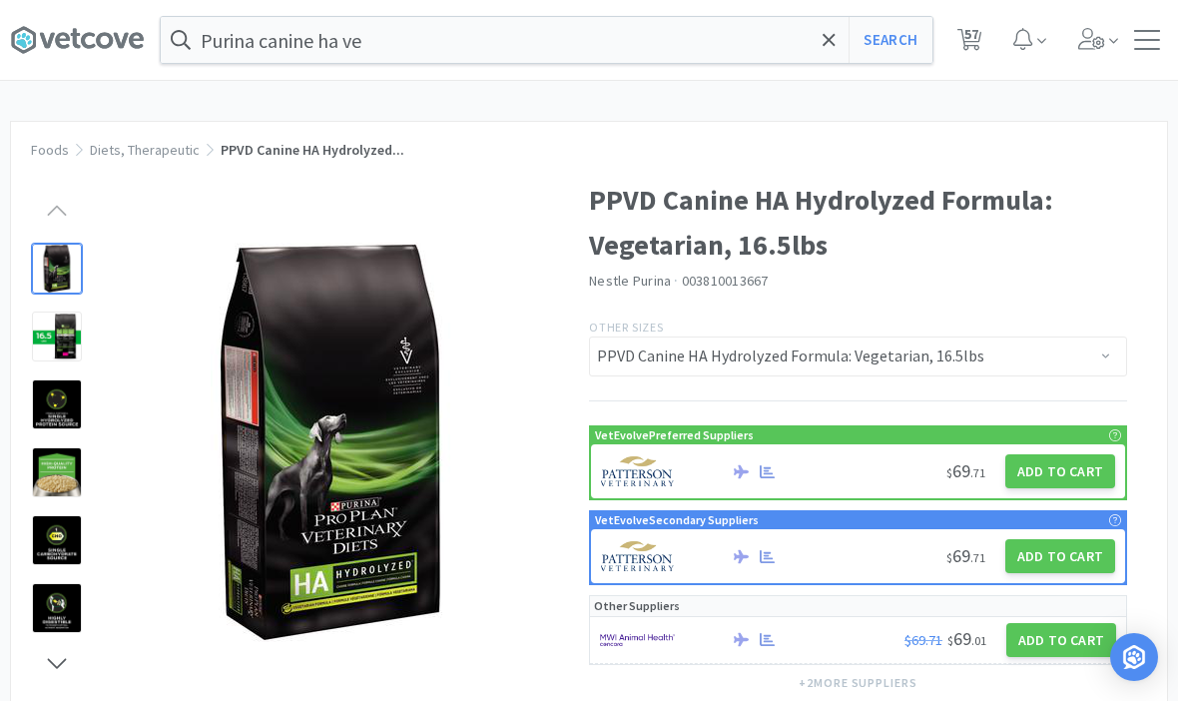
click at [825, 42] on icon at bounding box center [828, 39] width 12 height 12
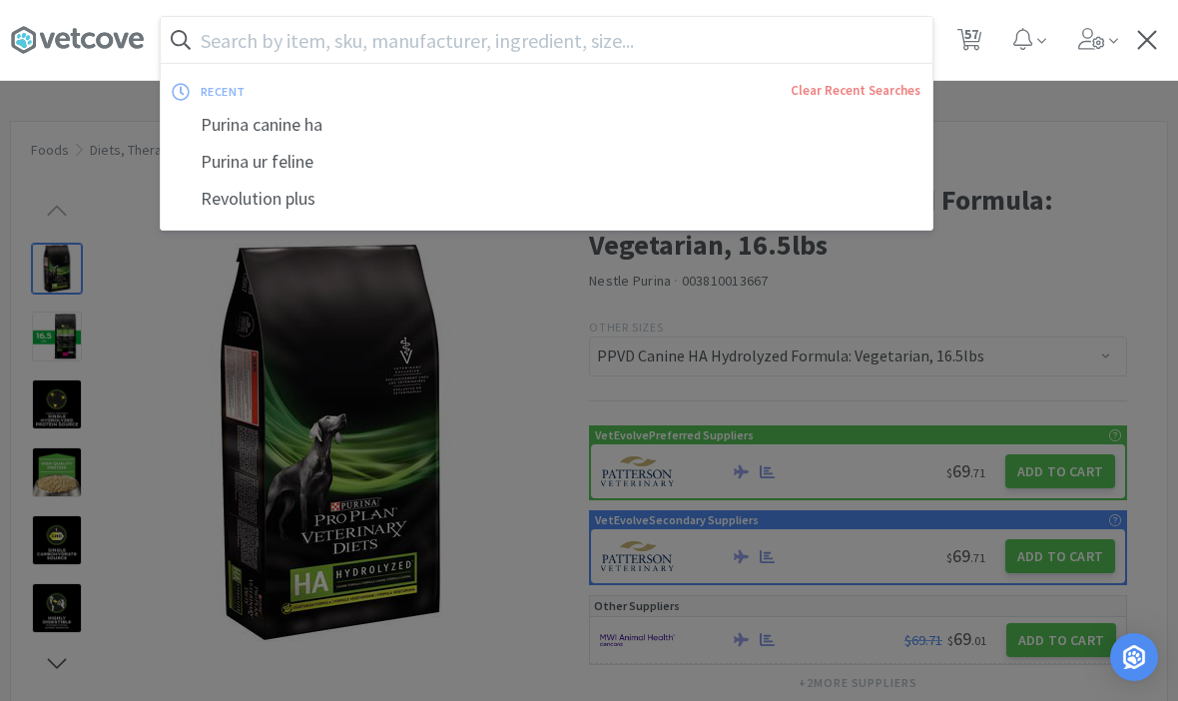
click at [1105, 149] on div at bounding box center [589, 350] width 1178 height 701
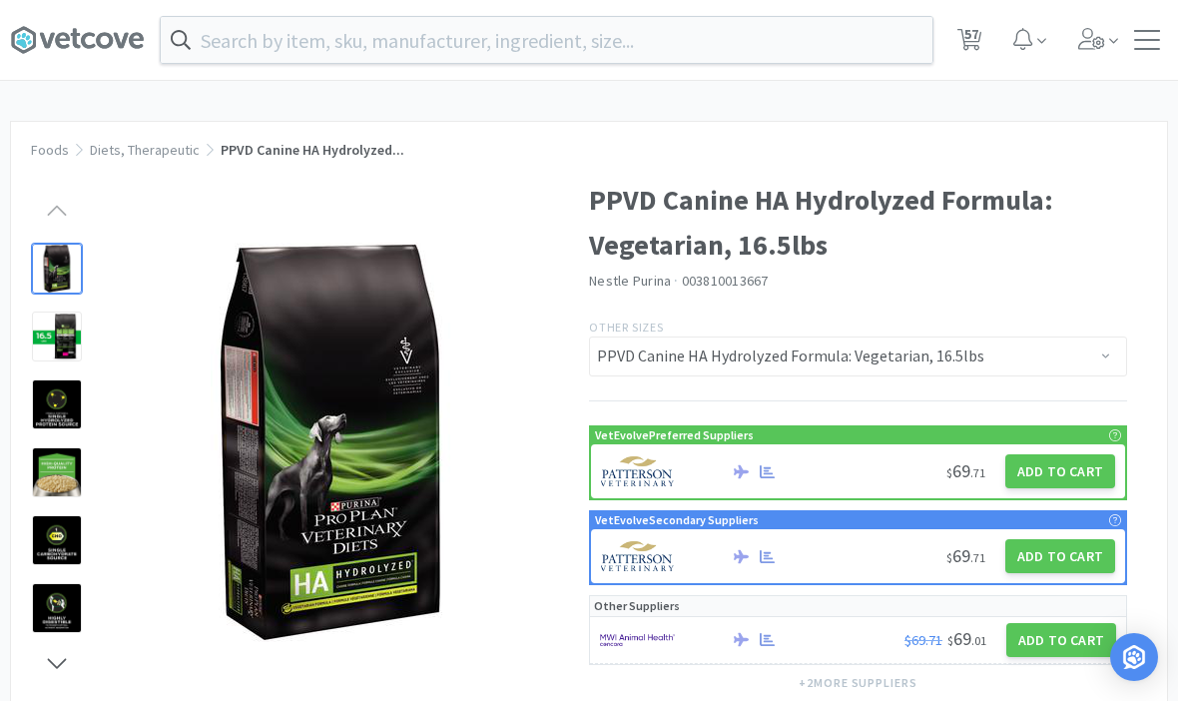
click at [975, 42] on span "57" at bounding box center [971, 34] width 14 height 80
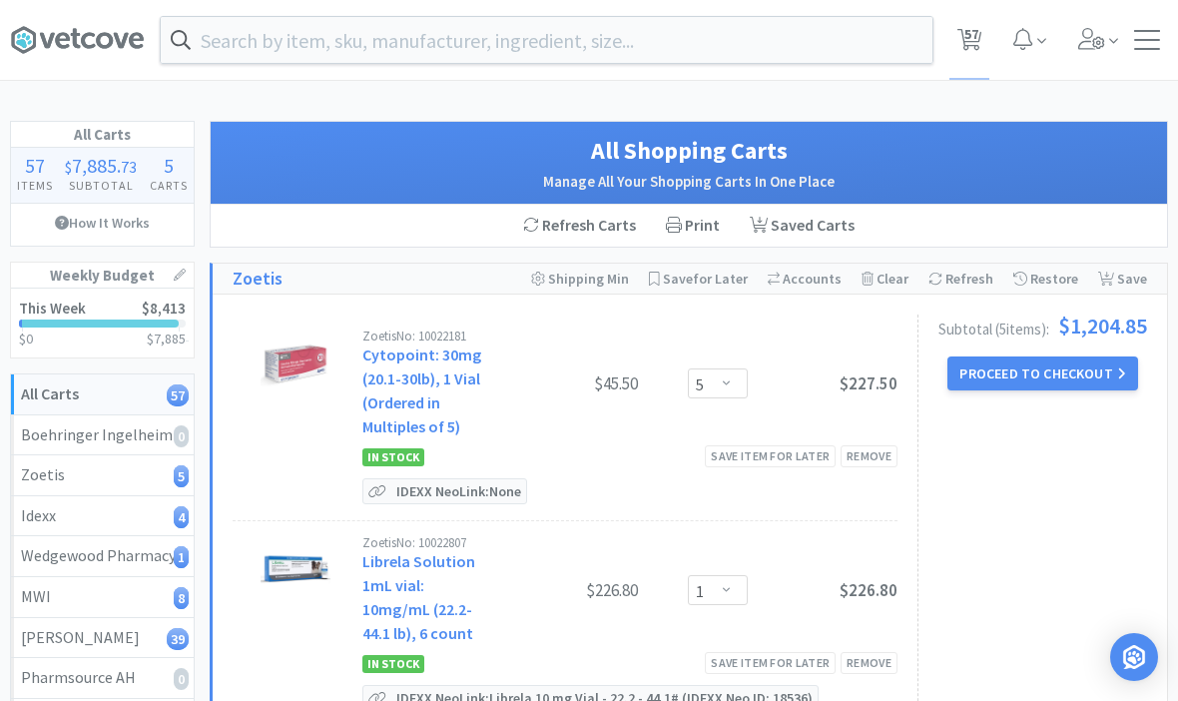
click at [176, 275] on icon at bounding box center [180, 274] width 12 height 12
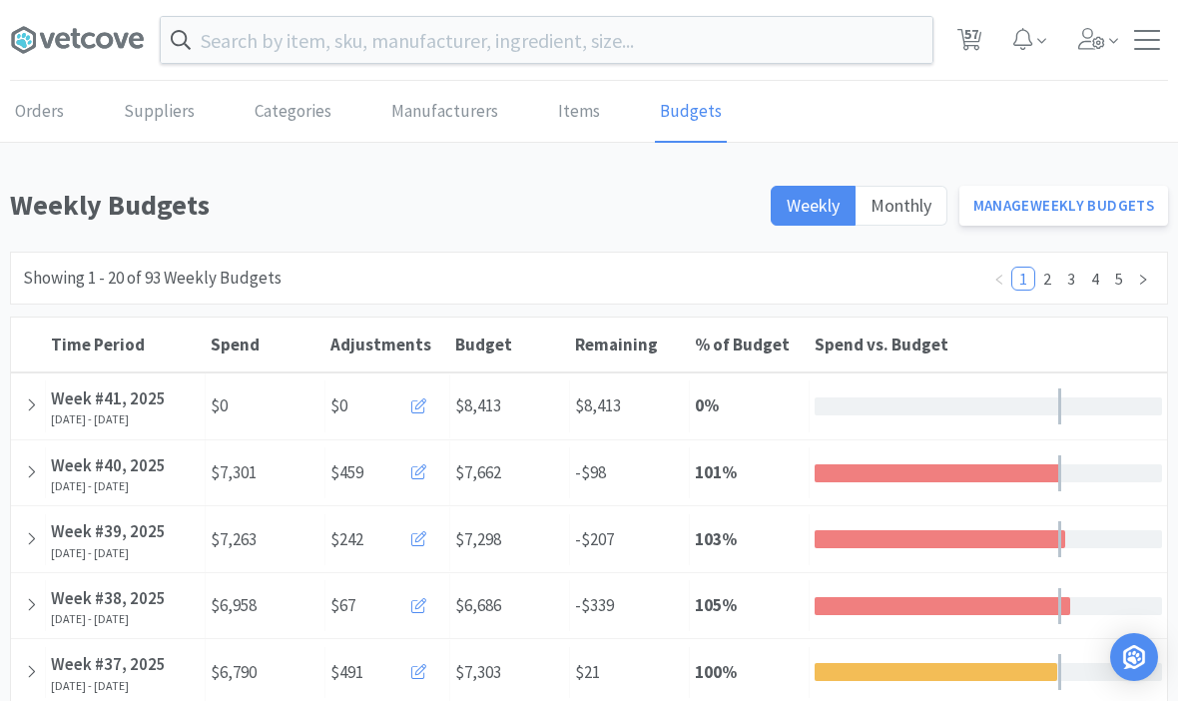
click at [38, 466] on div at bounding box center [28, 472] width 35 height 51
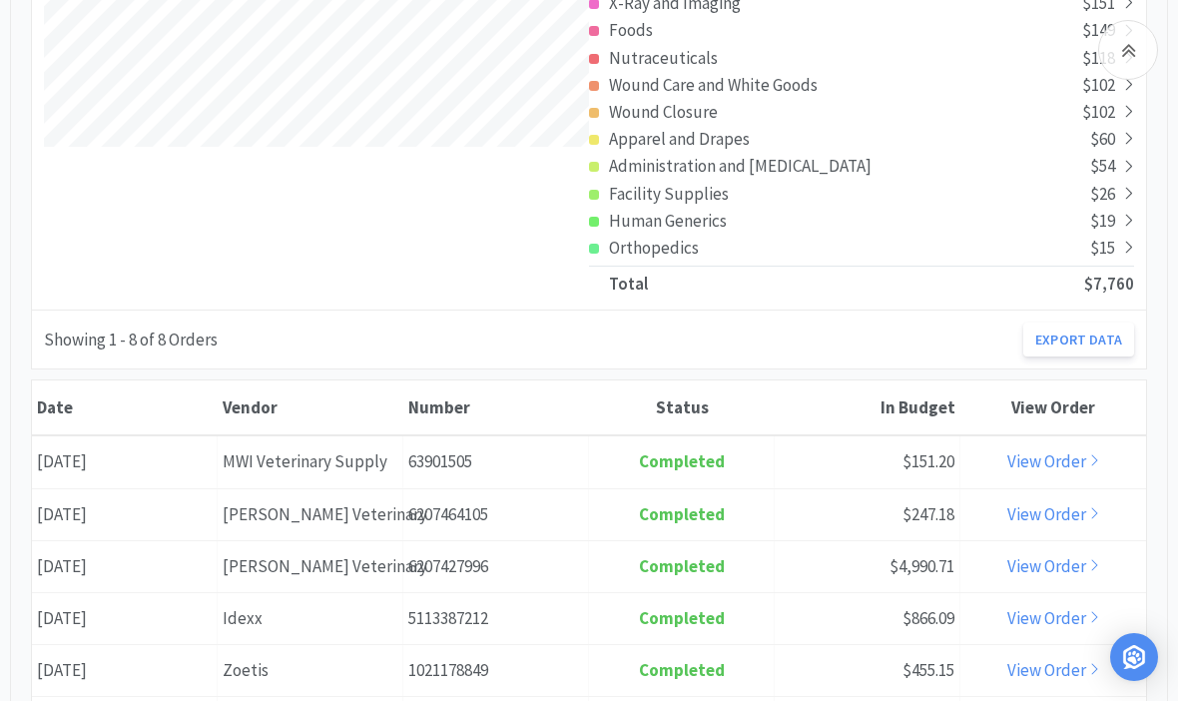
scroll to position [722, 0]
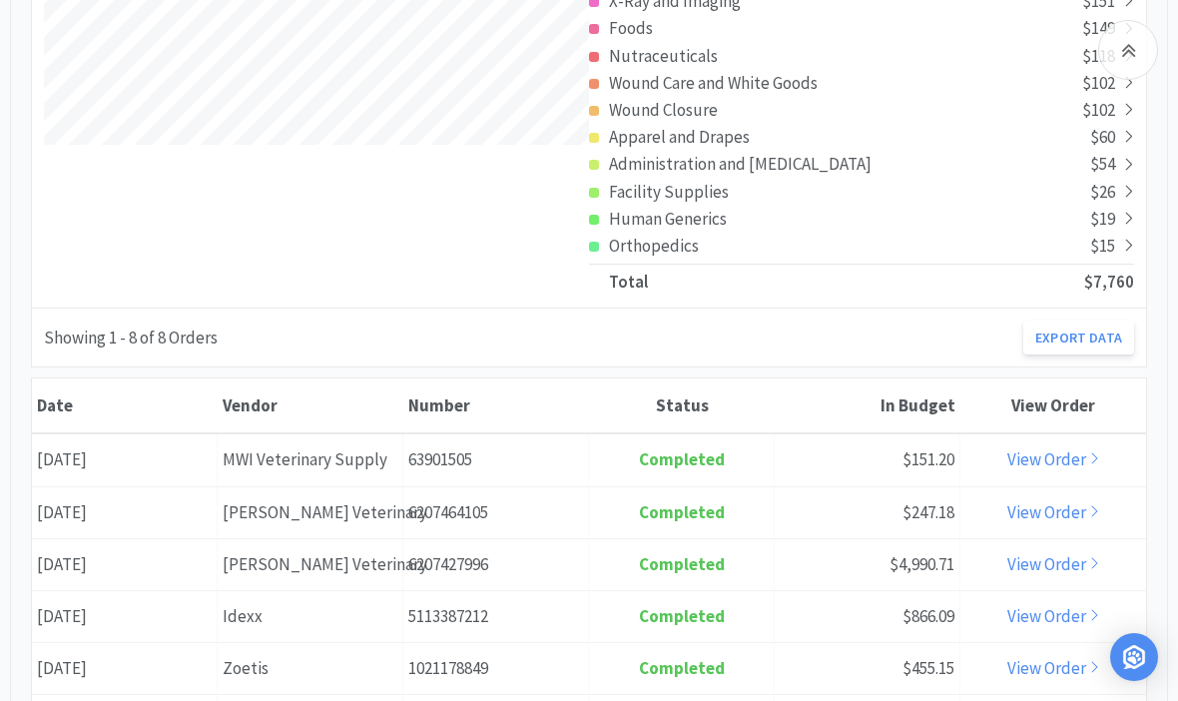
click at [1064, 460] on link "View Order" at bounding box center [1053, 459] width 93 height 22
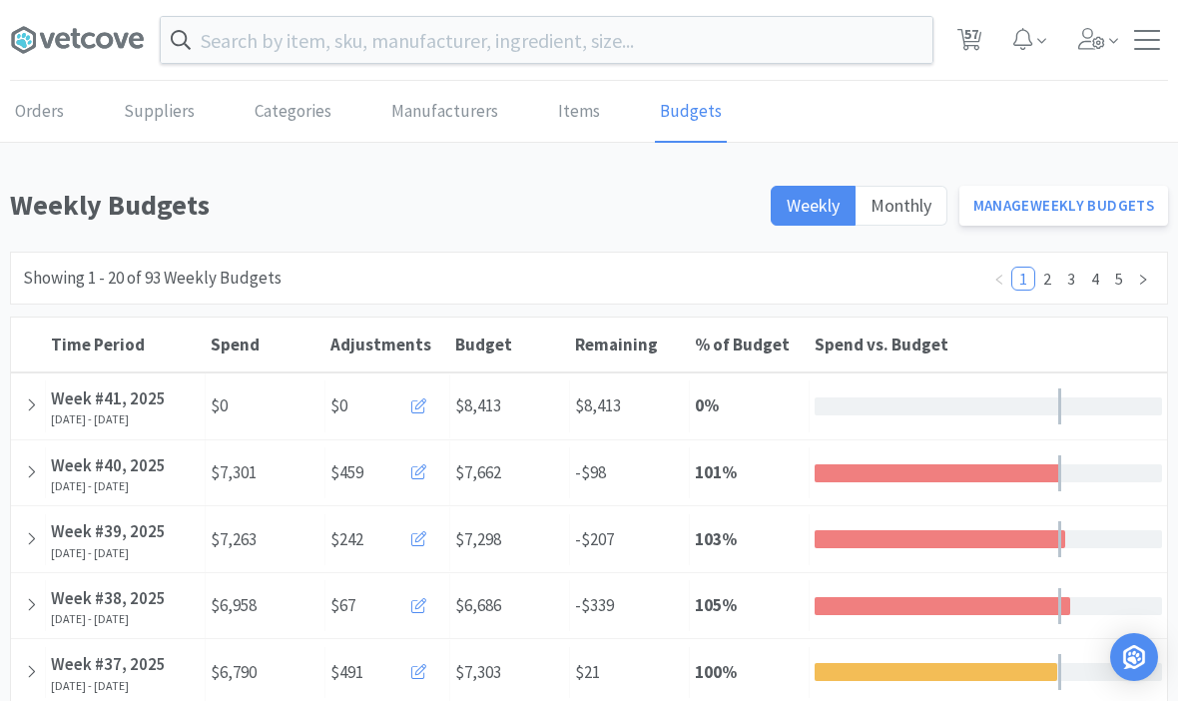
click at [423, 405] on icon at bounding box center [418, 405] width 15 height 15
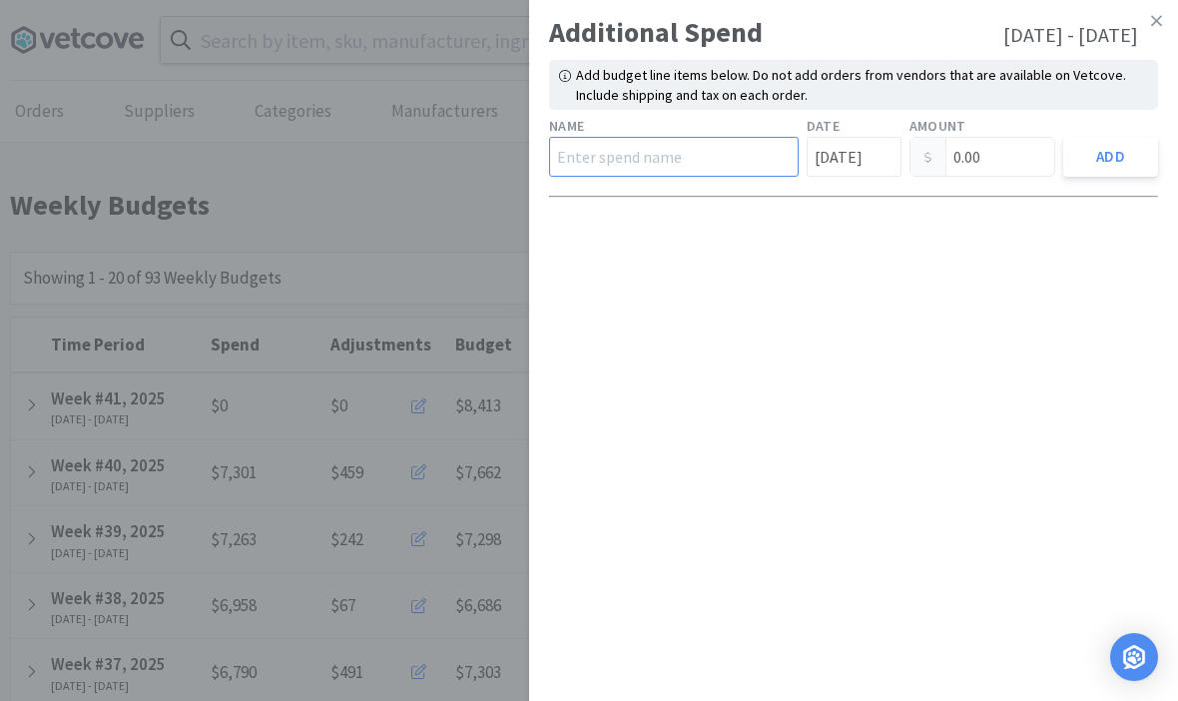
click at [701, 165] on input "text" at bounding box center [673, 157] width 249 height 40
click at [1137, 156] on button "Add" at bounding box center [1110, 157] width 95 height 40
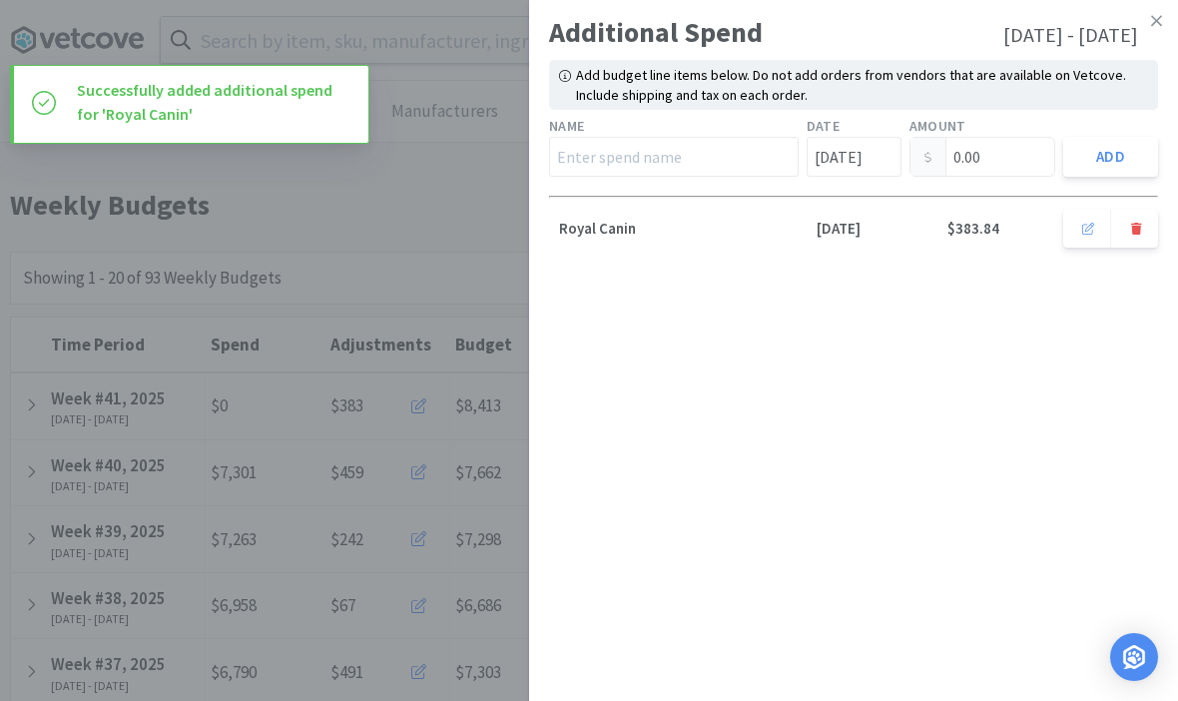
click at [1155, 27] on icon at bounding box center [1156, 21] width 11 height 18
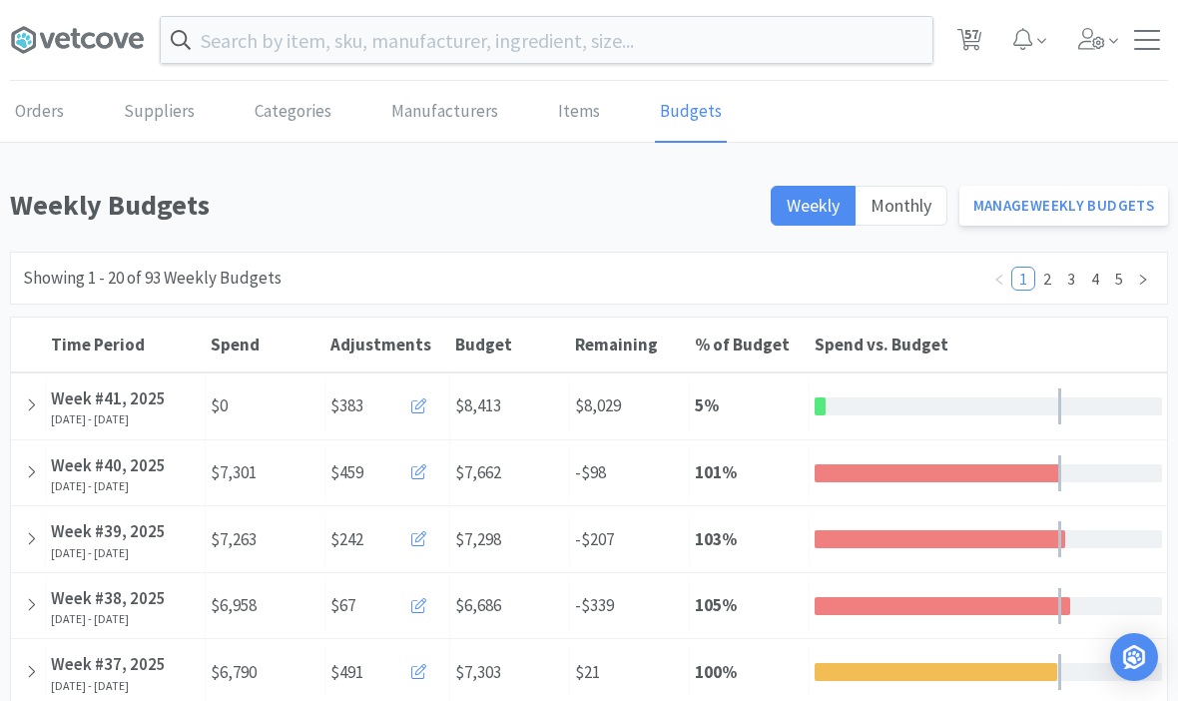
click at [986, 27] on span "57" at bounding box center [969, 40] width 41 height 80
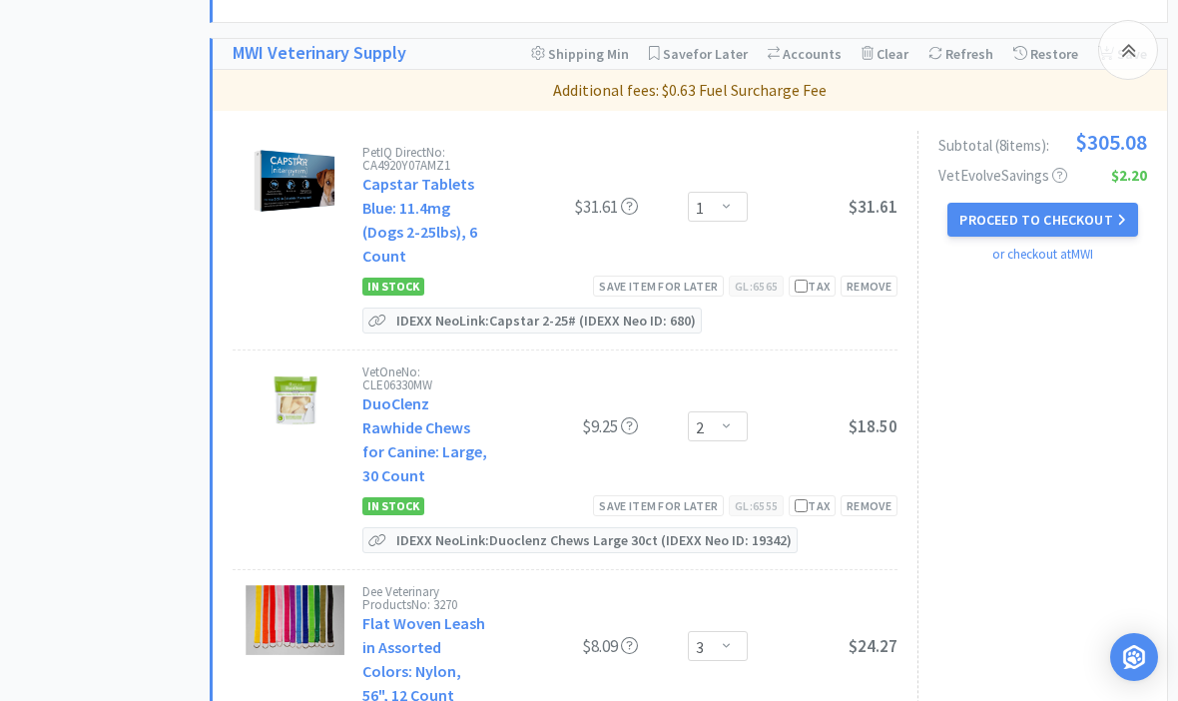
scroll to position [2905, 0]
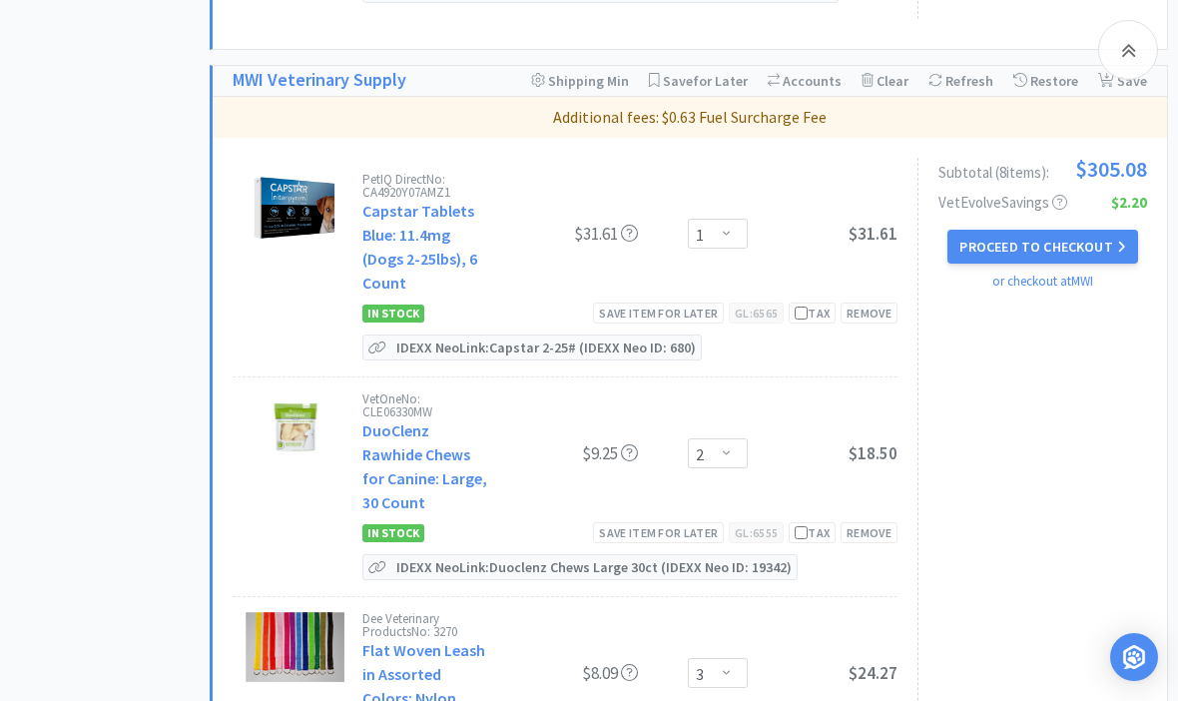
click at [1126, 48] on icon at bounding box center [1128, 50] width 15 height 24
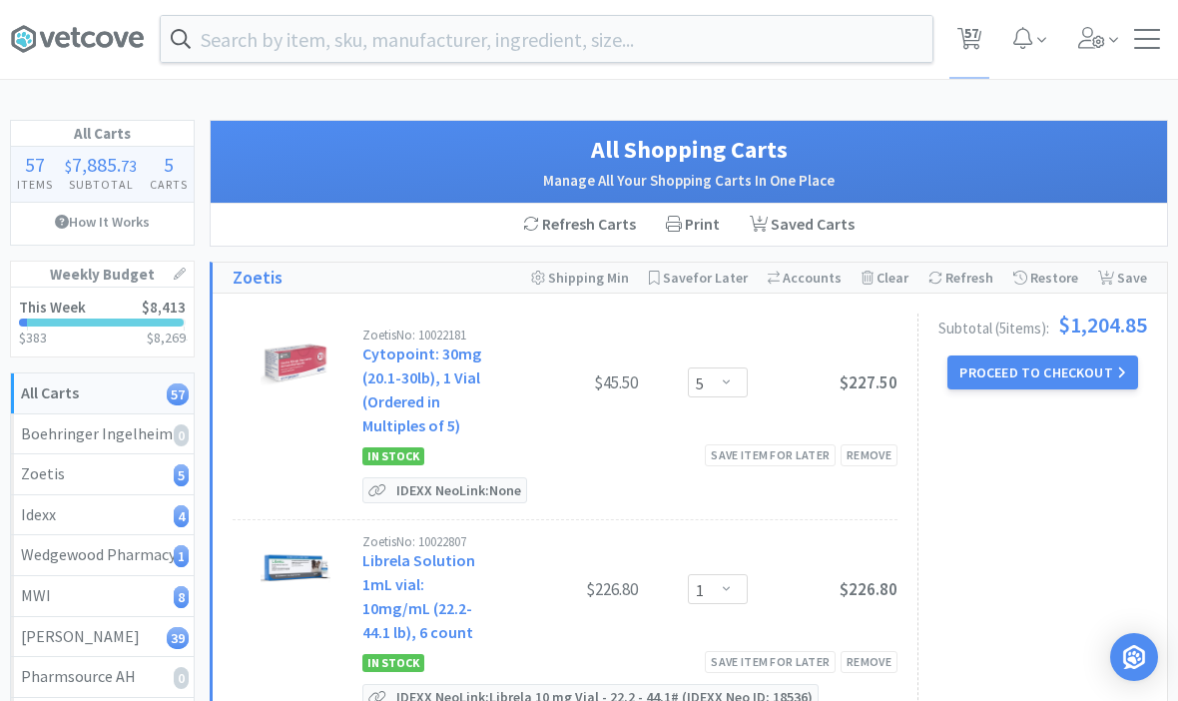
scroll to position [0, 0]
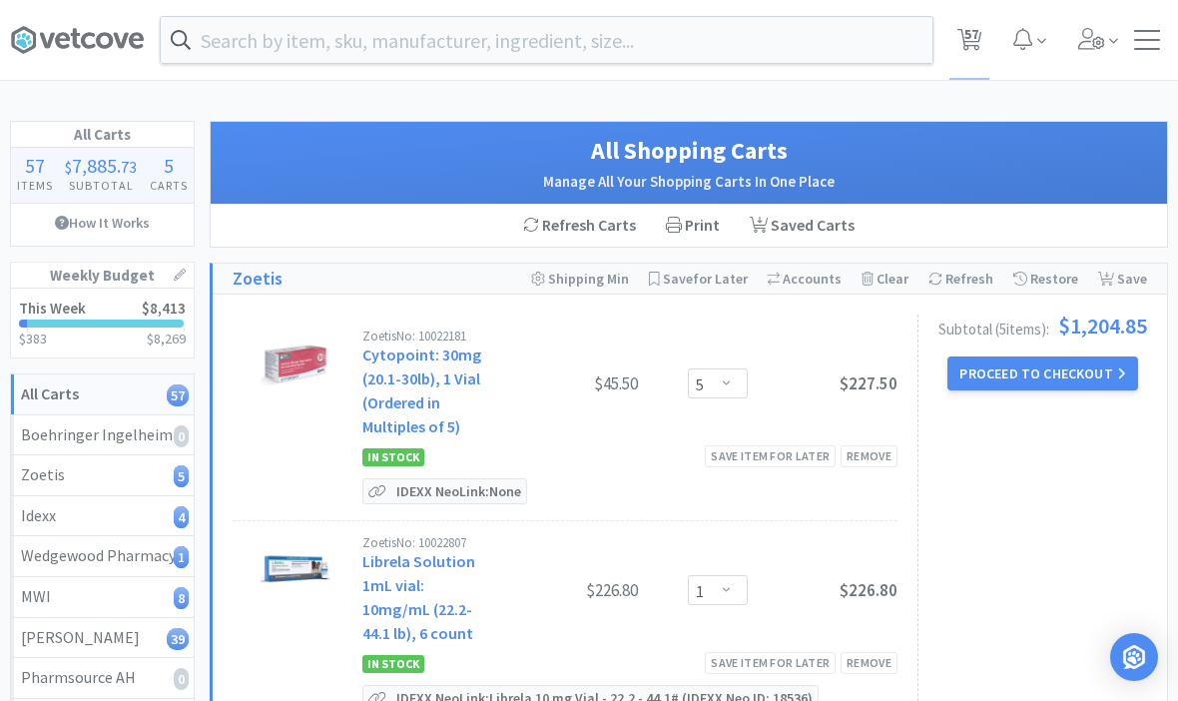
click at [173, 283] on h1 "Weekly Budget" at bounding box center [102, 275] width 183 height 26
click at [180, 273] on icon at bounding box center [180, 274] width 12 height 12
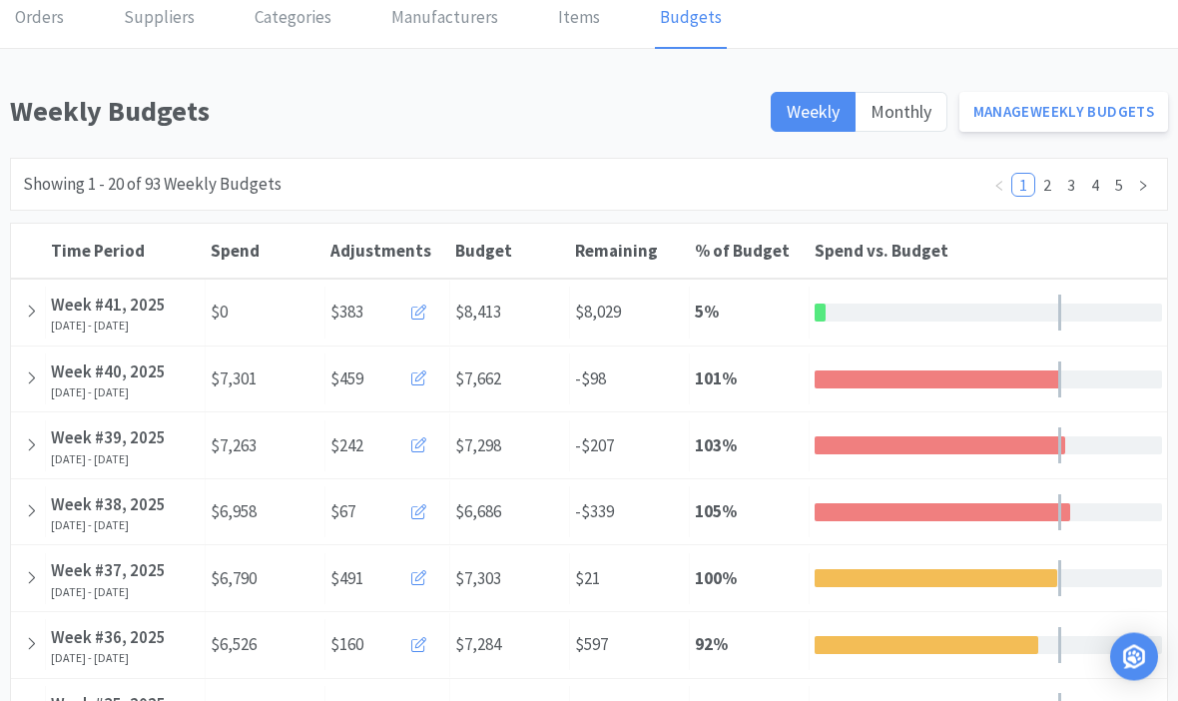
scroll to position [97, 0]
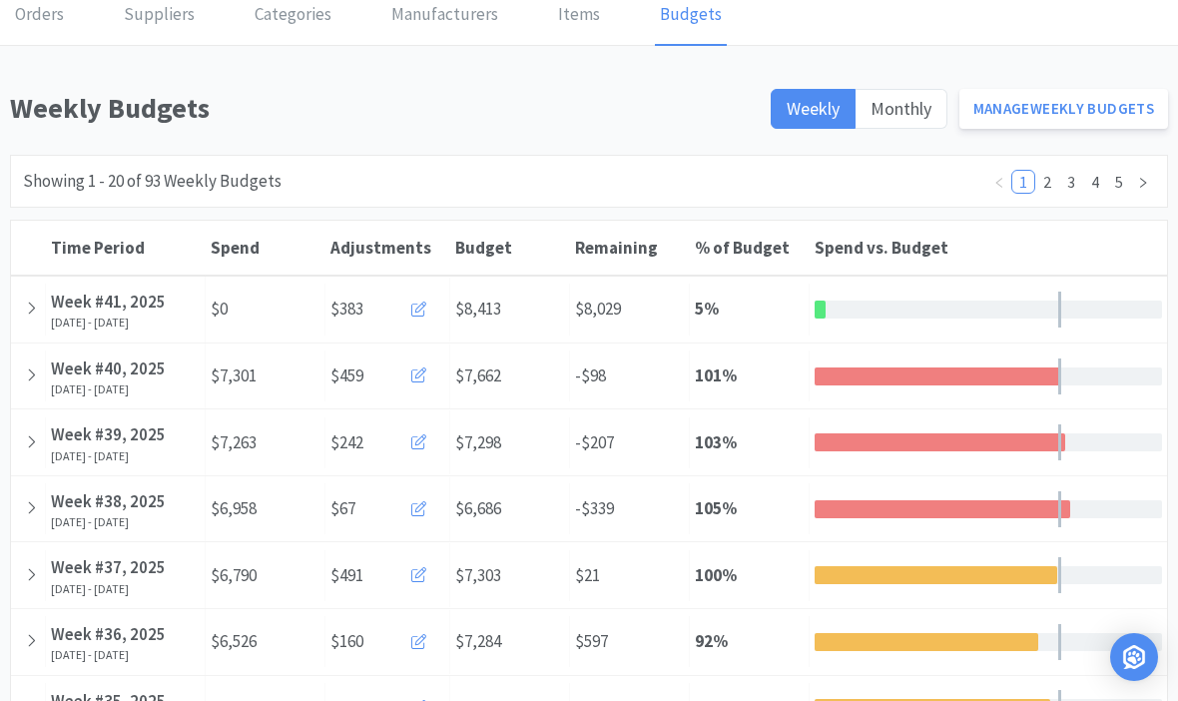
click at [22, 438] on div at bounding box center [28, 442] width 35 height 51
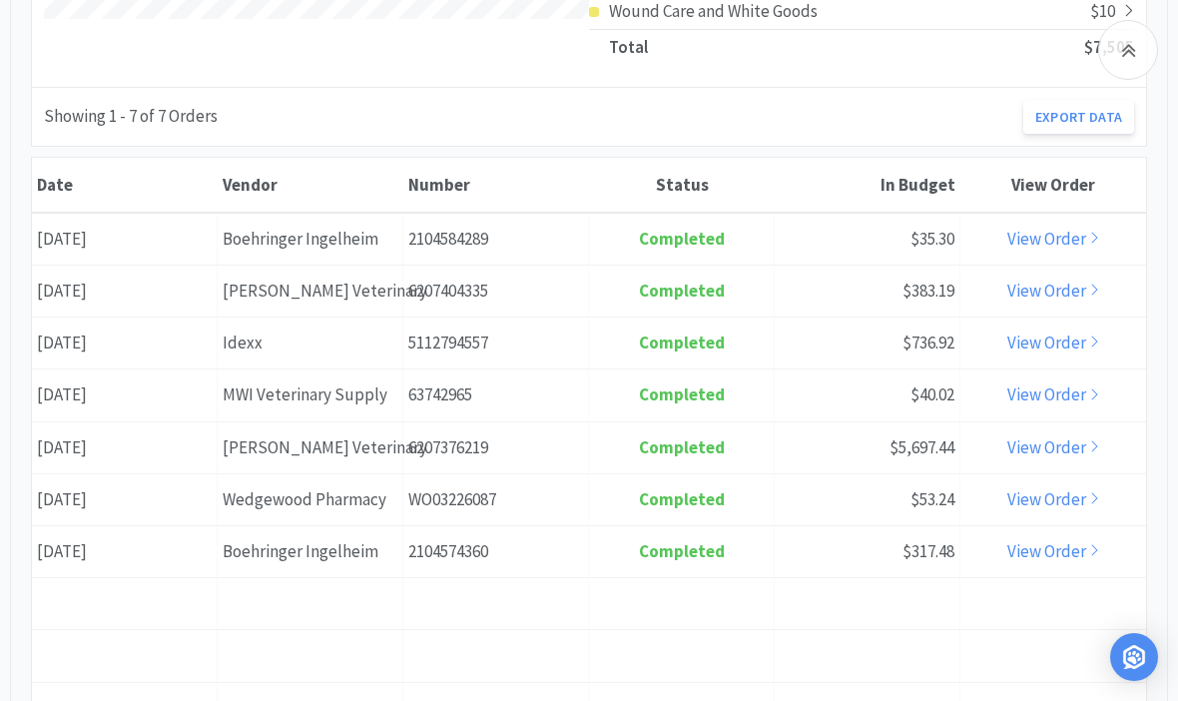
scroll to position [915, 0]
click at [1068, 233] on link "View Order" at bounding box center [1053, 239] width 93 height 22
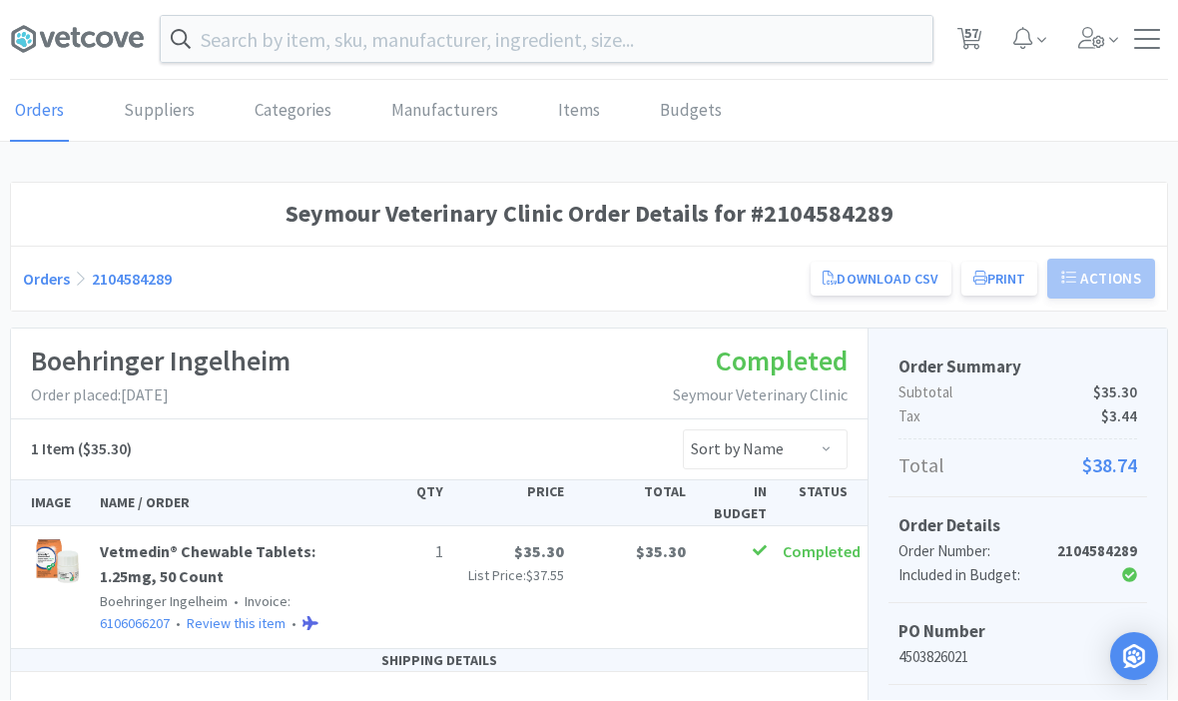
scroll to position [1, 0]
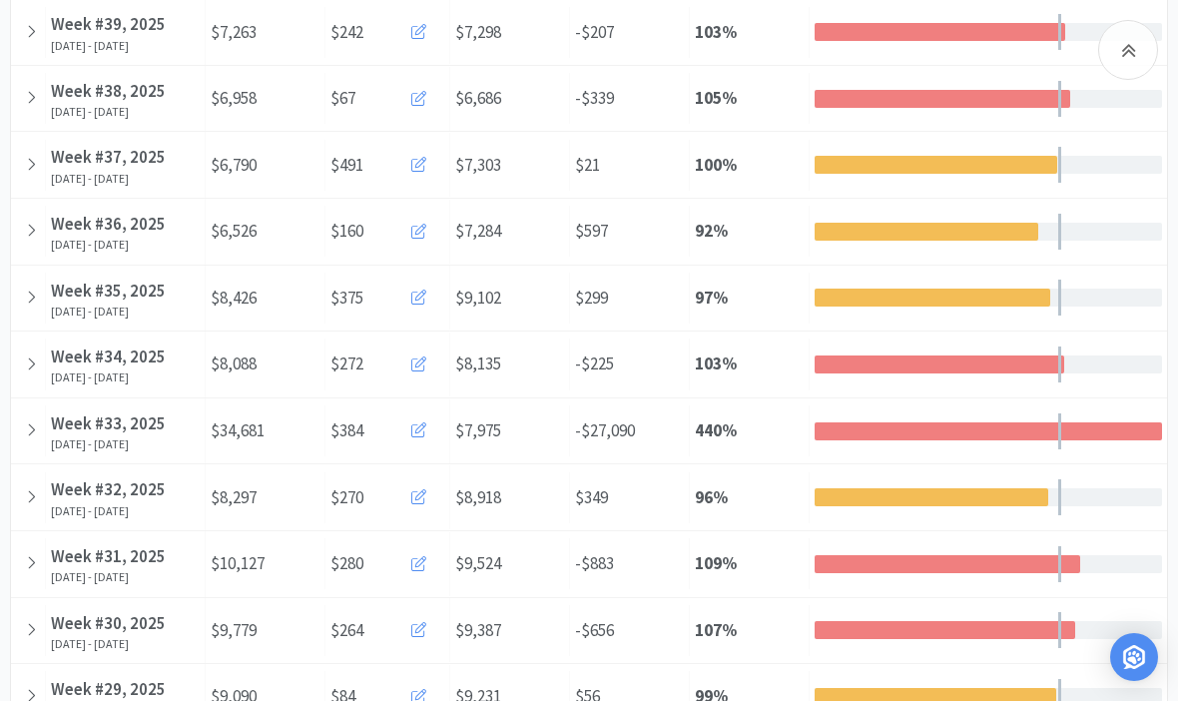
scroll to position [439, 0]
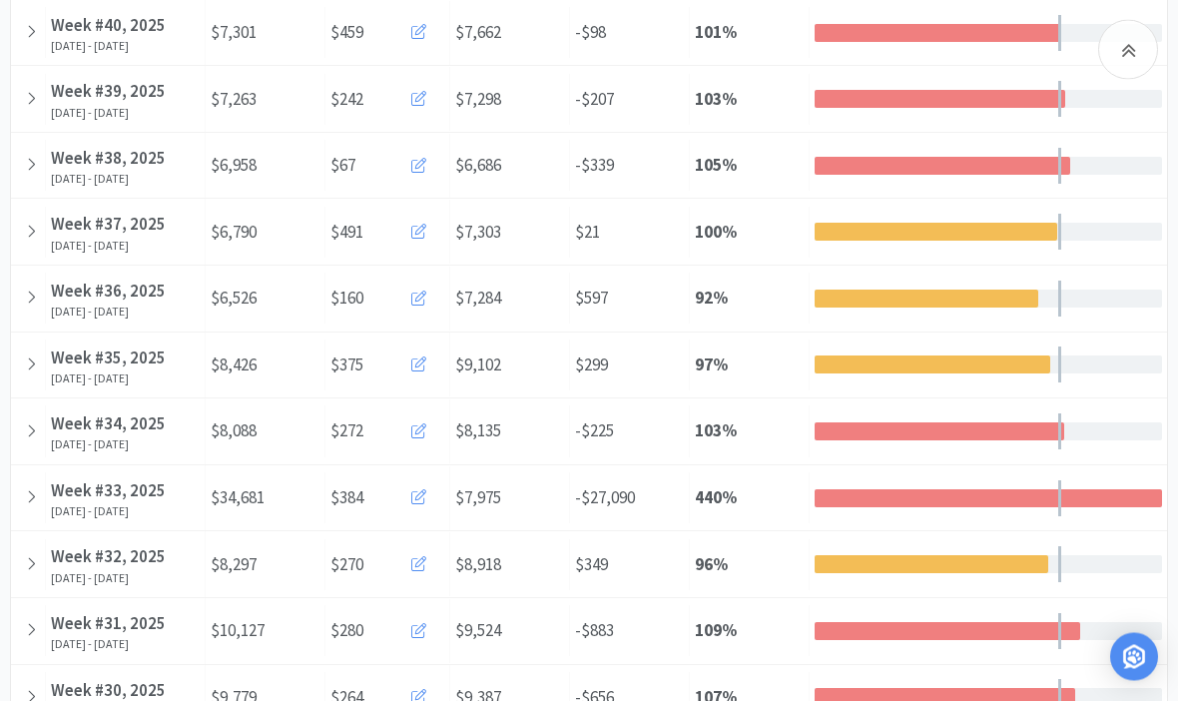
click at [1125, 59] on icon at bounding box center [1128, 50] width 15 height 24
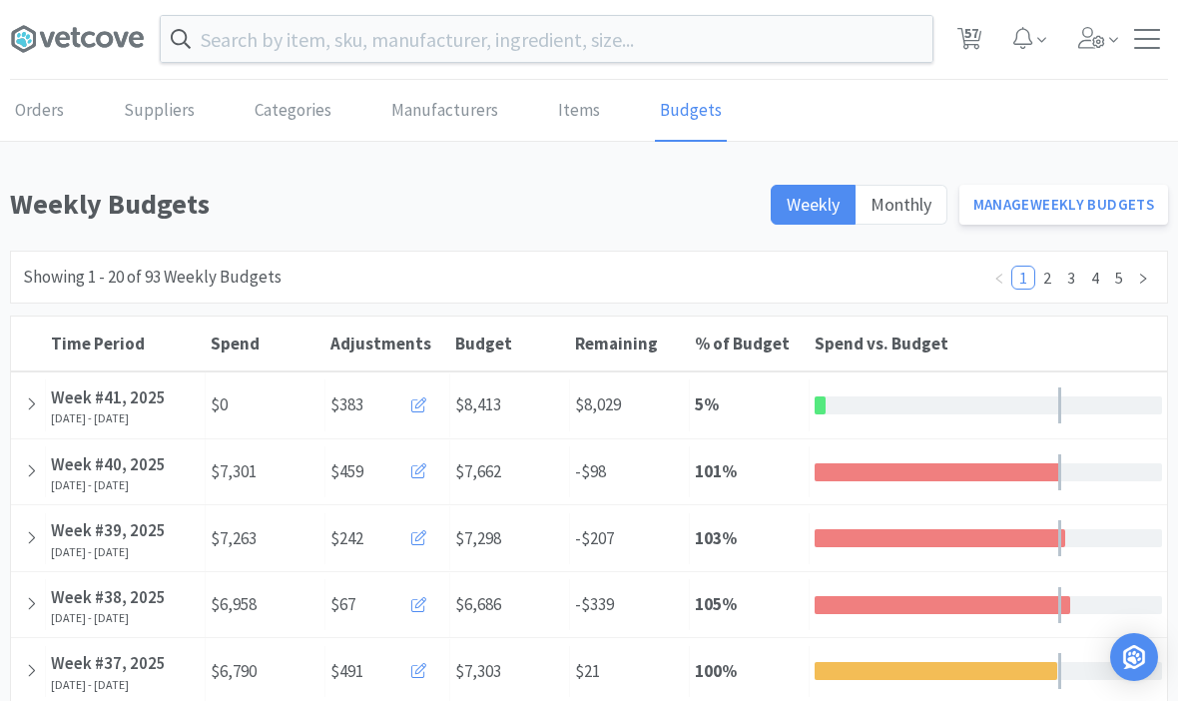
scroll to position [0, 0]
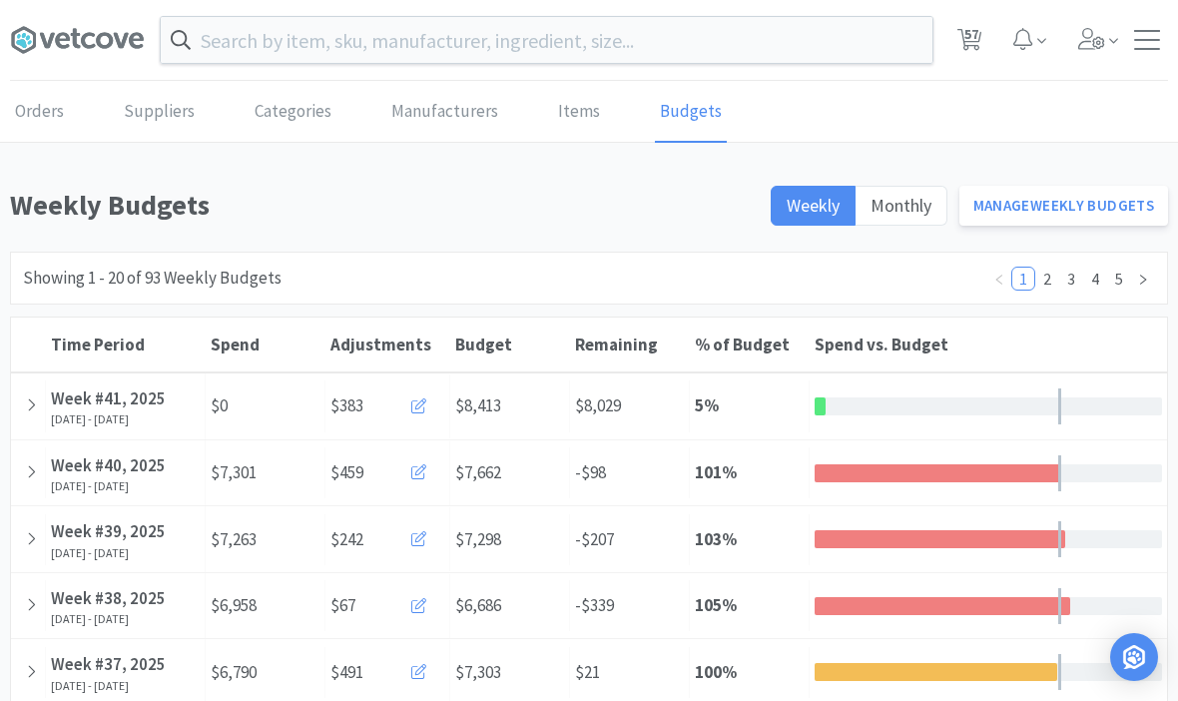
click at [29, 468] on icon at bounding box center [31, 471] width 11 height 17
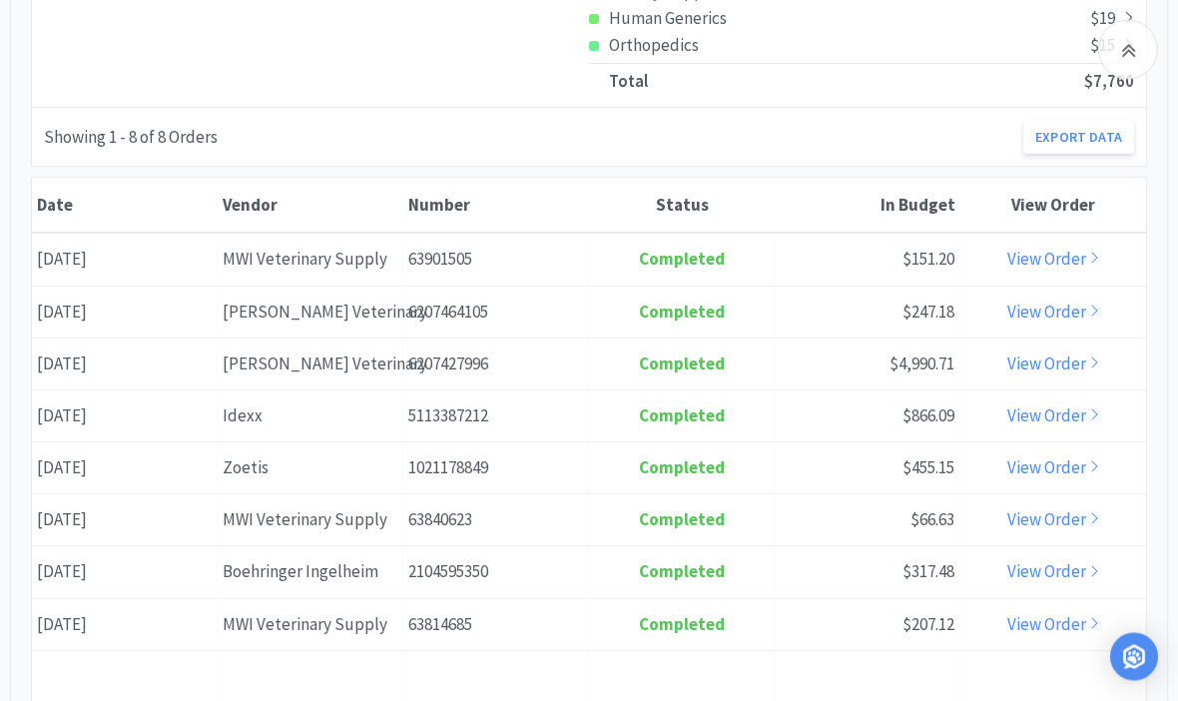
scroll to position [912, 0]
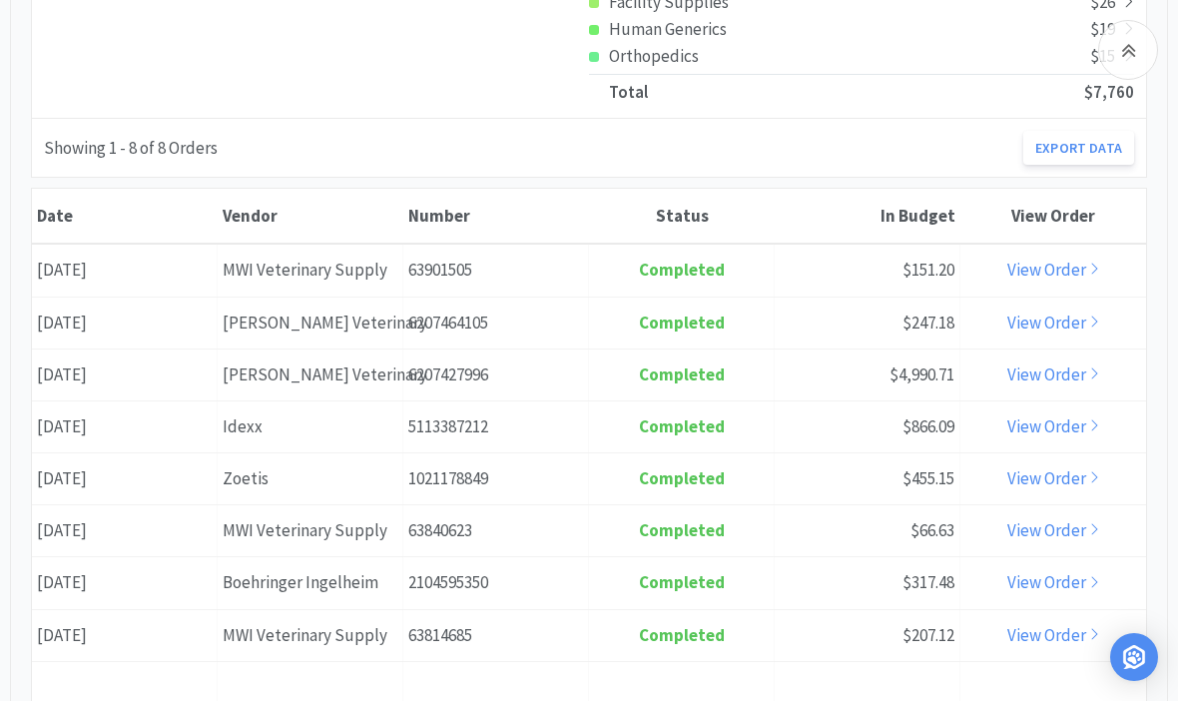
click at [1070, 318] on link "View Order" at bounding box center [1053, 322] width 93 height 22
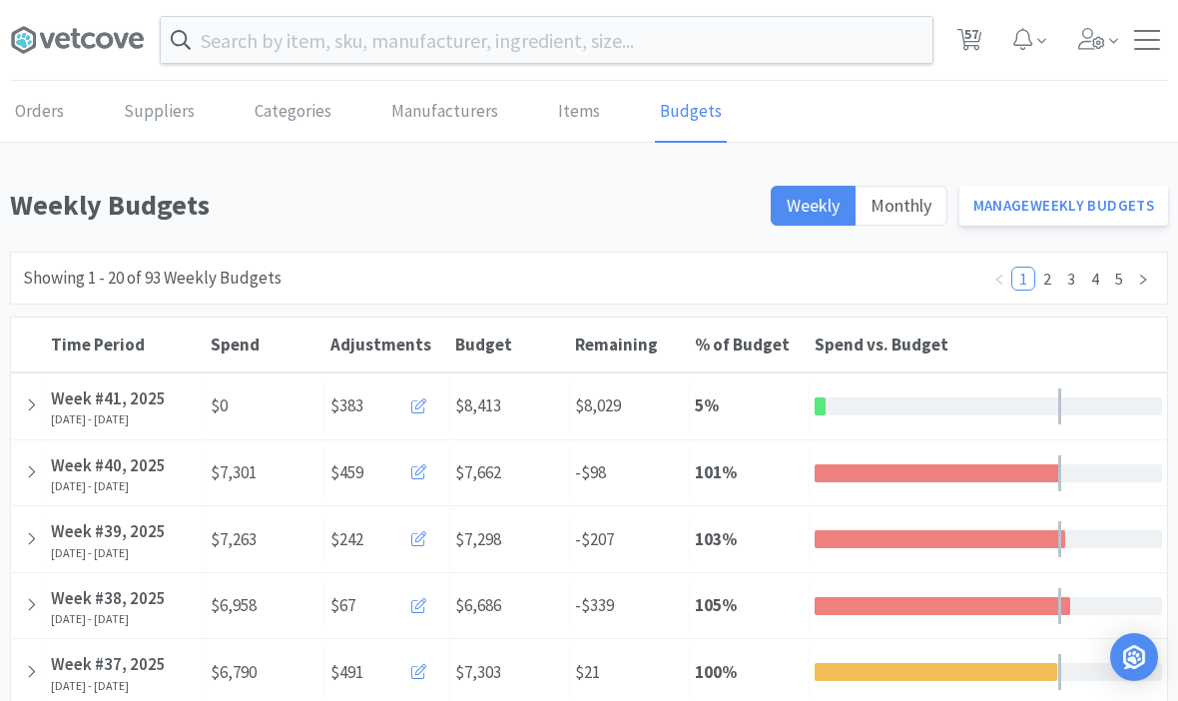
click at [973, 32] on span "57" at bounding box center [971, 34] width 14 height 80
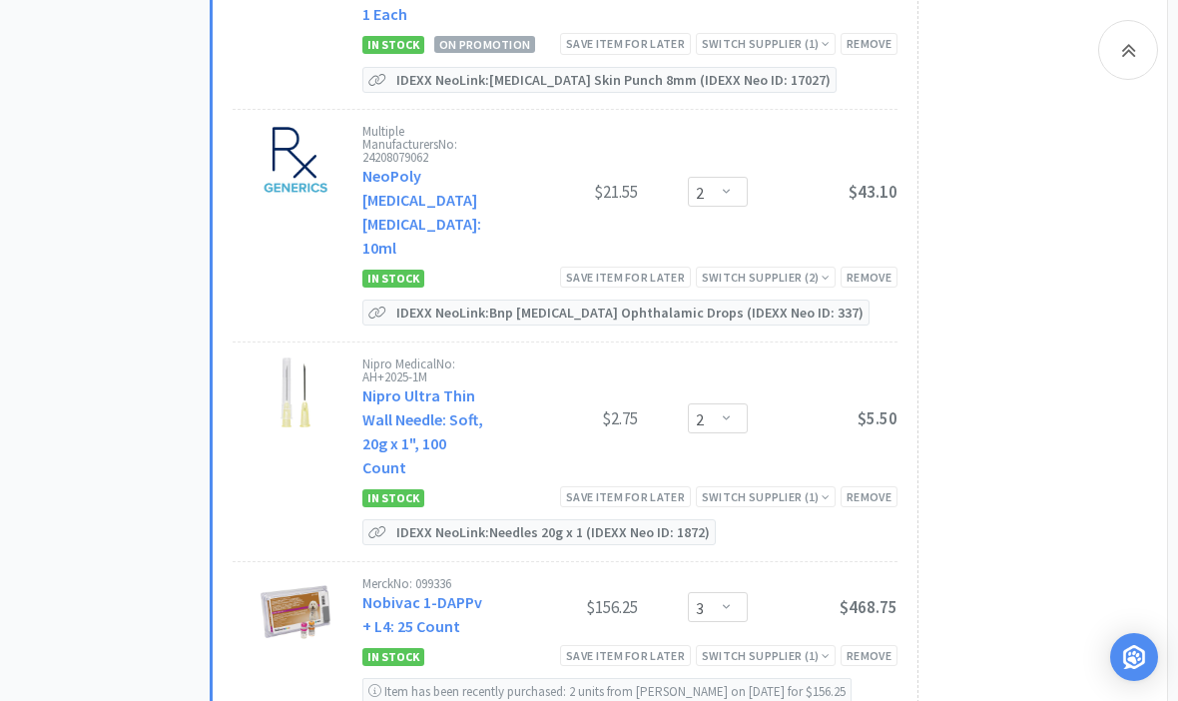
scroll to position [9618, 0]
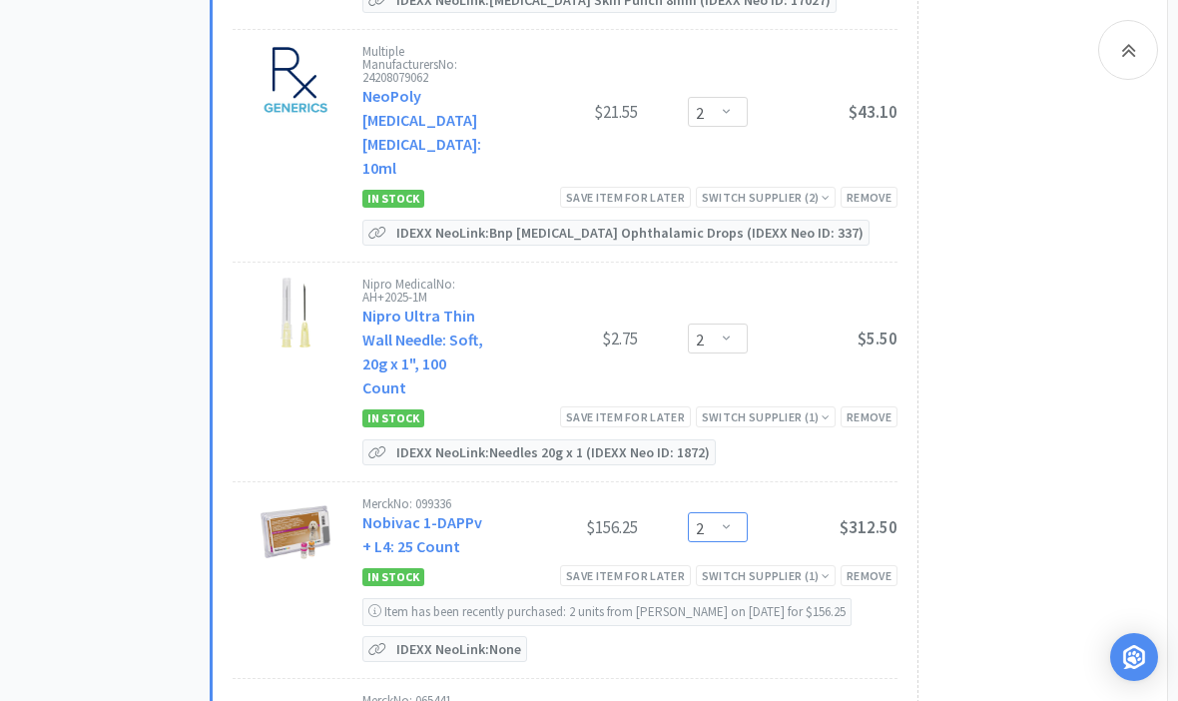
scroll to position [9854, 0]
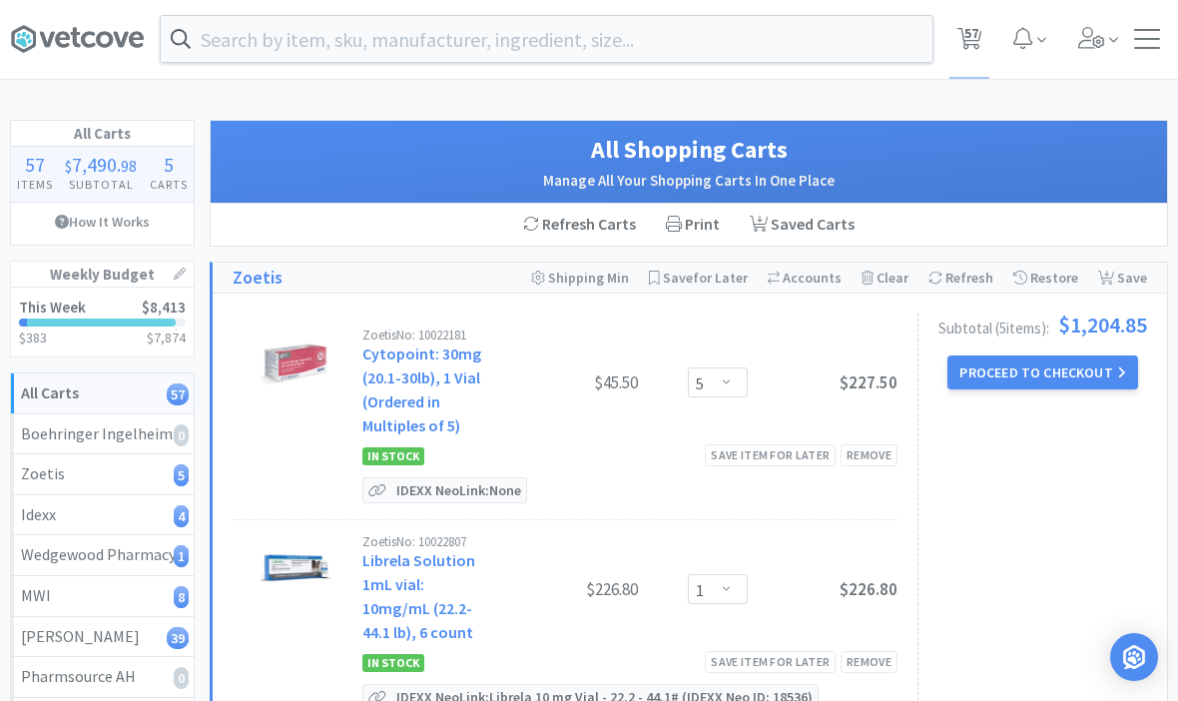
scroll to position [0, 0]
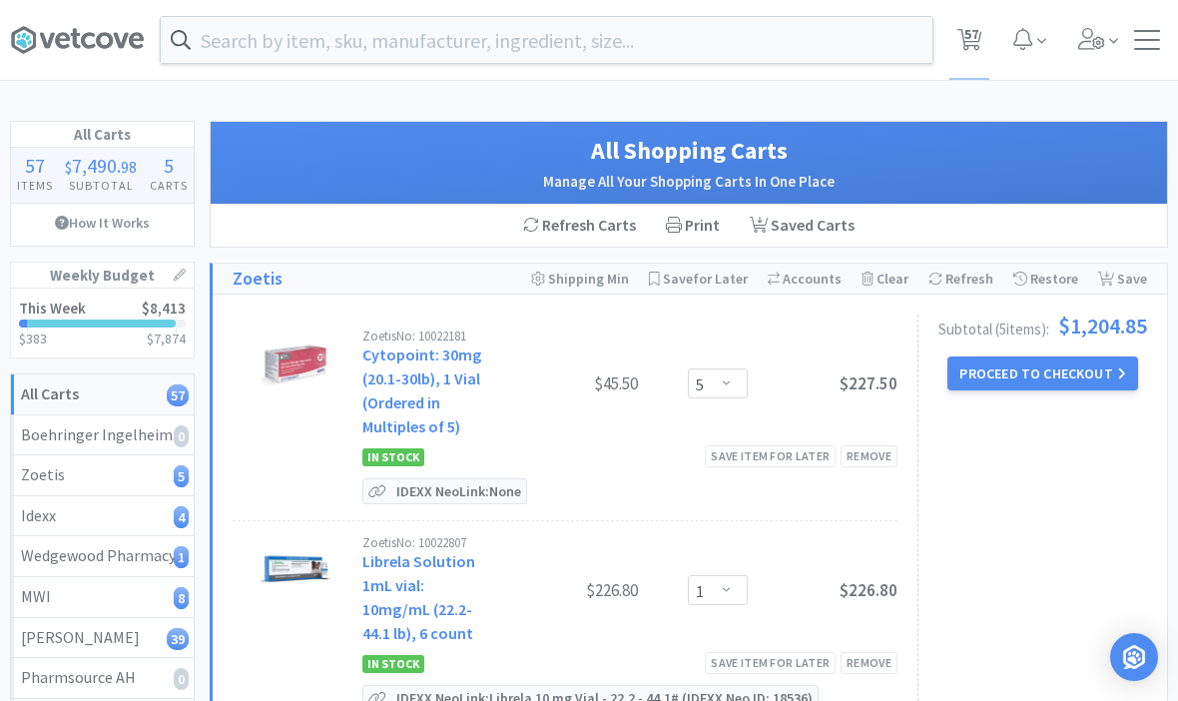
click at [410, 51] on input "text" at bounding box center [546, 40] width 771 height 46
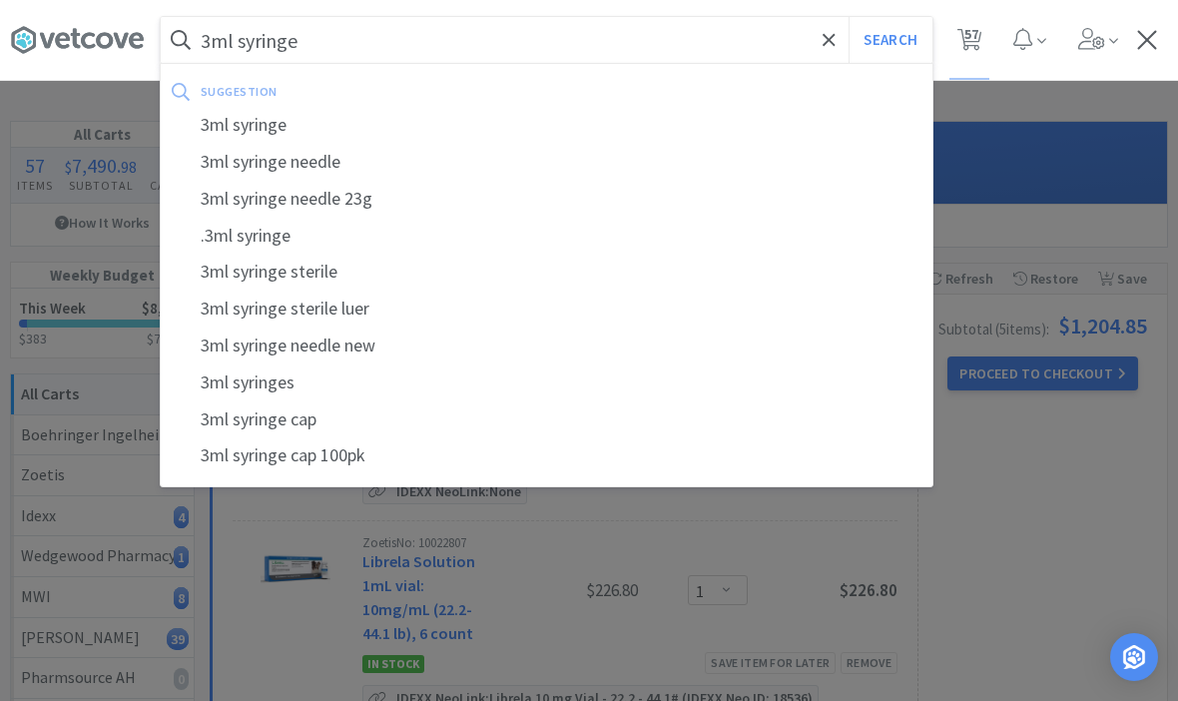
click at [889, 40] on button "Search" at bounding box center [889, 40] width 83 height 46
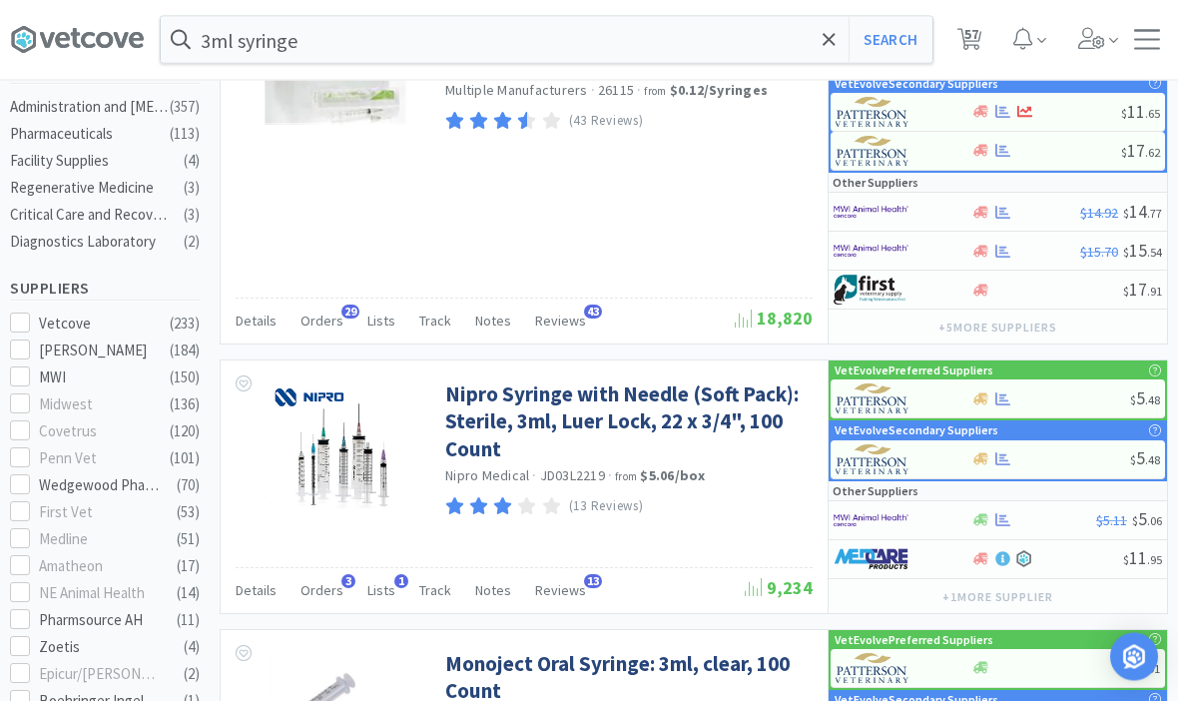
scroll to position [487, 0]
click at [492, 434] on link "Nipro Syringe with Needle (Soft Pack): Sterile, 3ml, Luer Lock, 22 x 3/4", 100 …" at bounding box center [626, 421] width 362 height 82
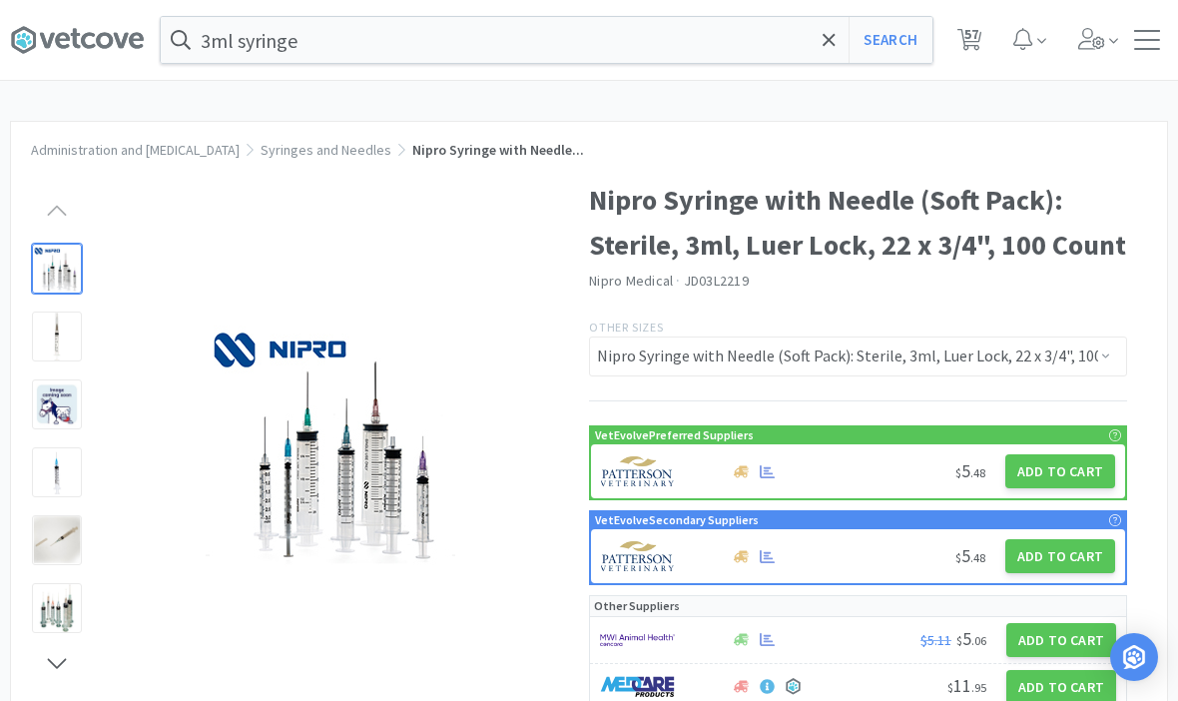
click at [1064, 591] on div "VetEvolve Preferred Suppliers $ 5 . 48 Add to Cart VetEvolve Secondary Supplier…" at bounding box center [858, 568] width 538 height 286
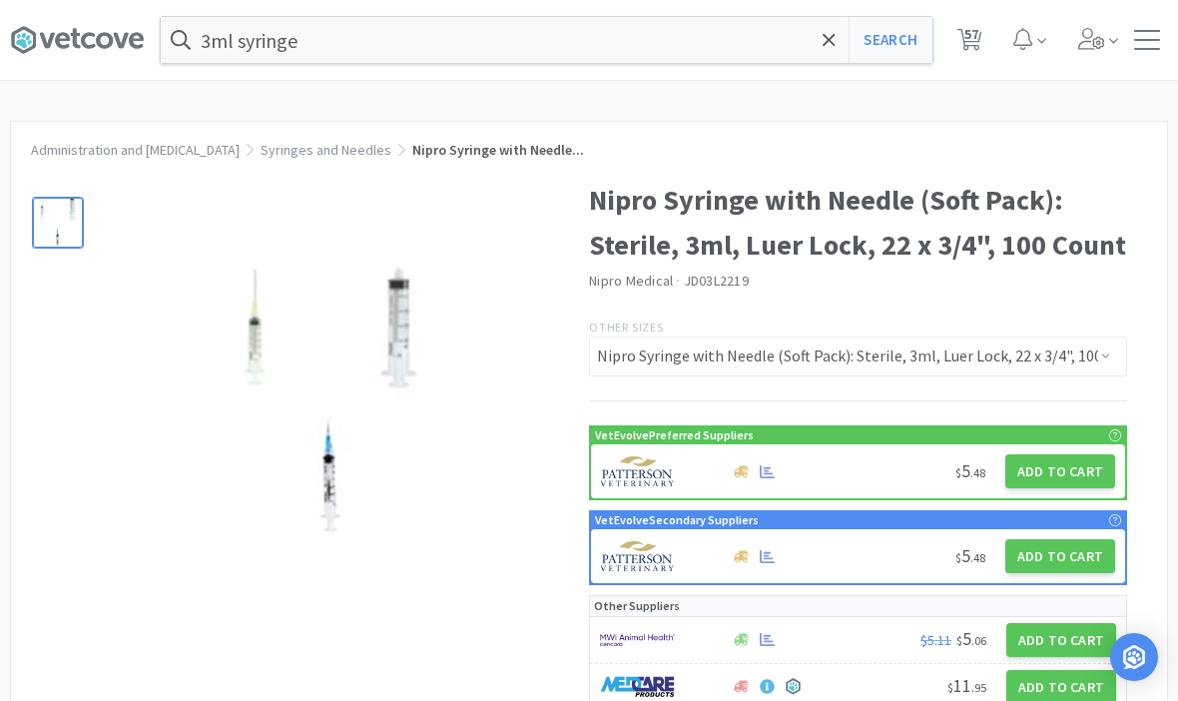
click at [1045, 630] on button "Add to Cart" at bounding box center [1061, 640] width 110 height 34
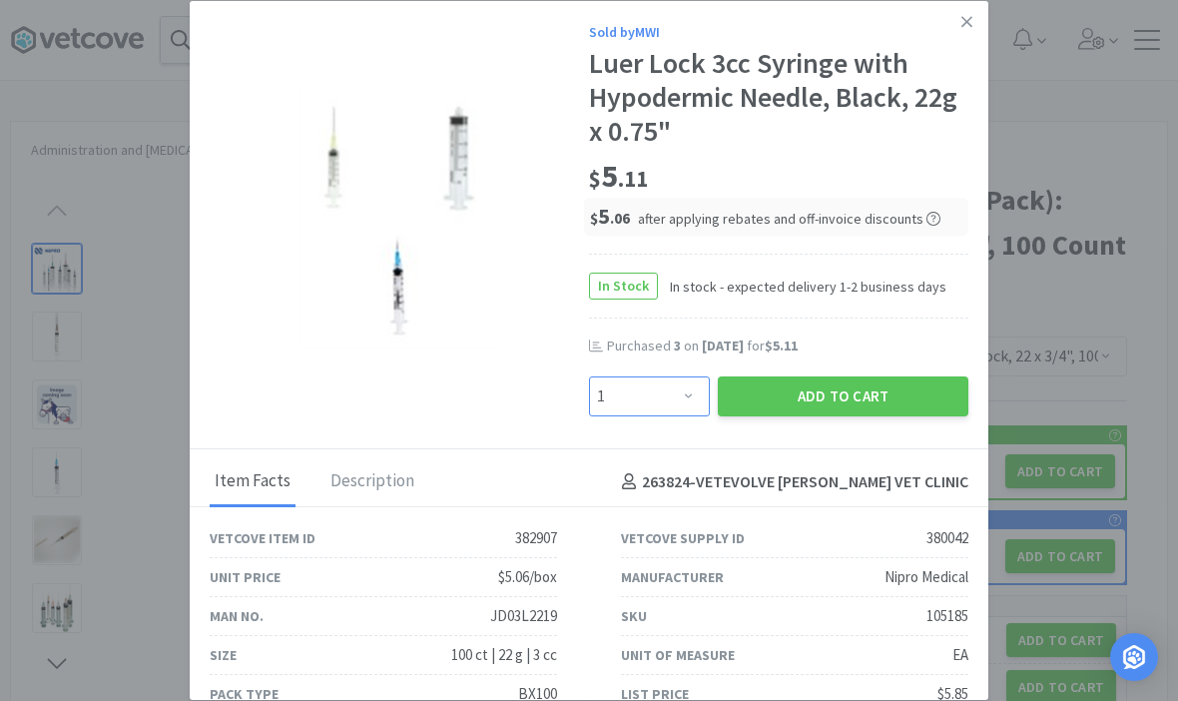
click at [663, 416] on select "Enter Quantity 1 2 3 4 5 6 7 8 9 10 11 12 13 14 15 16 17 18 19 20 Enter Quantity" at bounding box center [649, 396] width 121 height 40
click at [793, 416] on button "Add to Cart" at bounding box center [842, 396] width 250 height 40
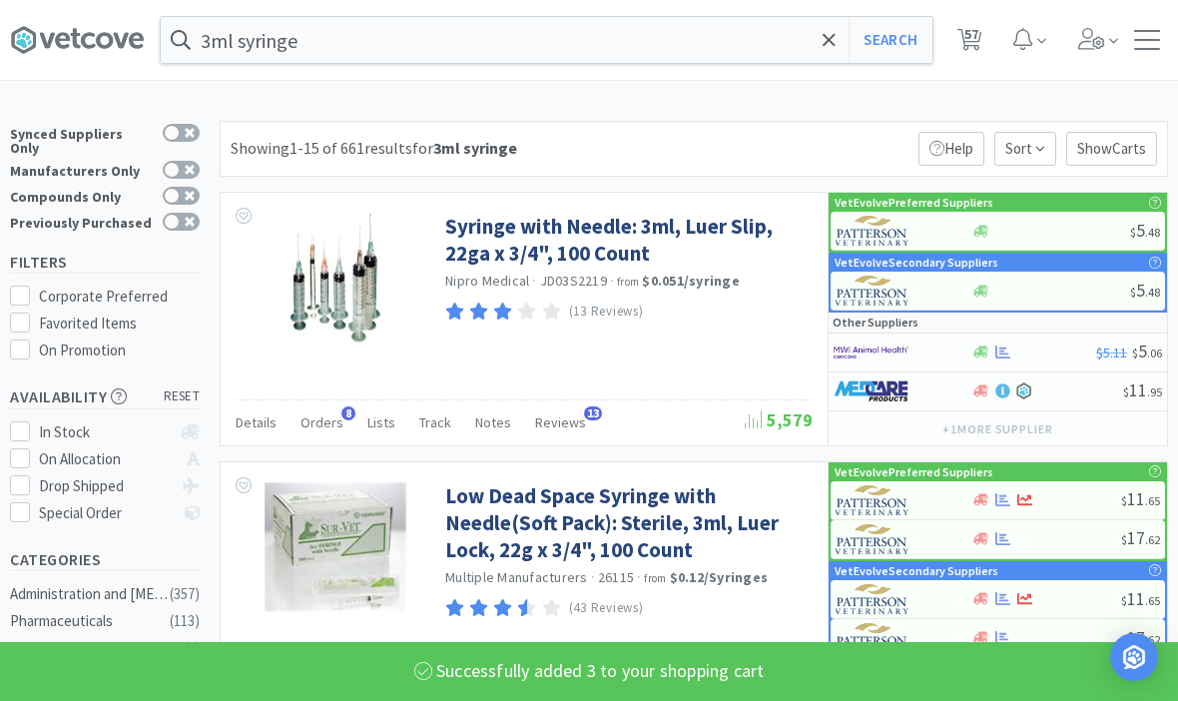
scroll to position [487, 0]
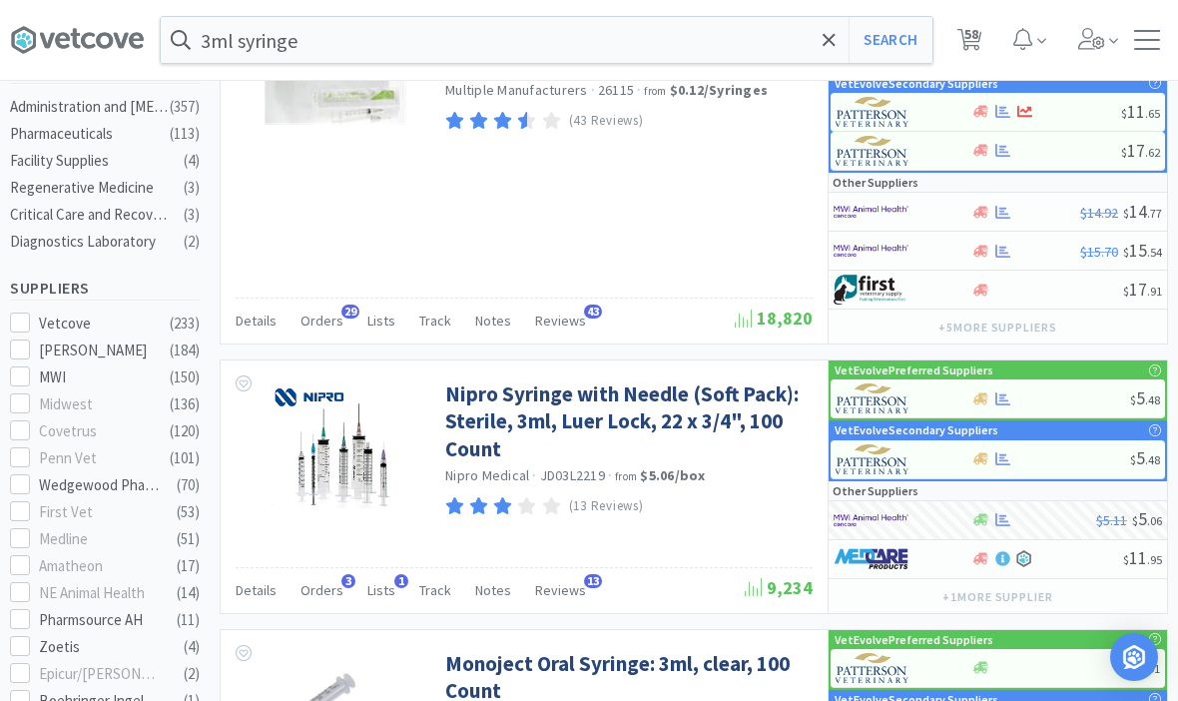
click at [825, 41] on icon at bounding box center [828, 40] width 13 height 20
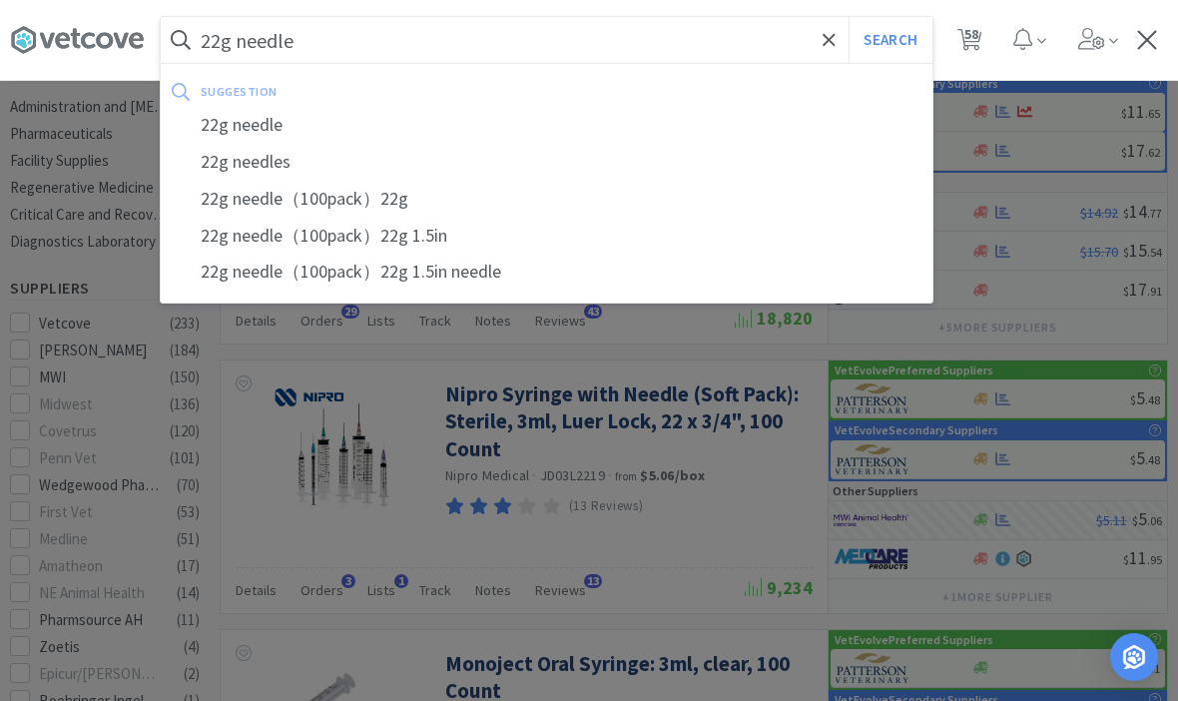
click at [889, 40] on button "Search" at bounding box center [889, 40] width 83 height 46
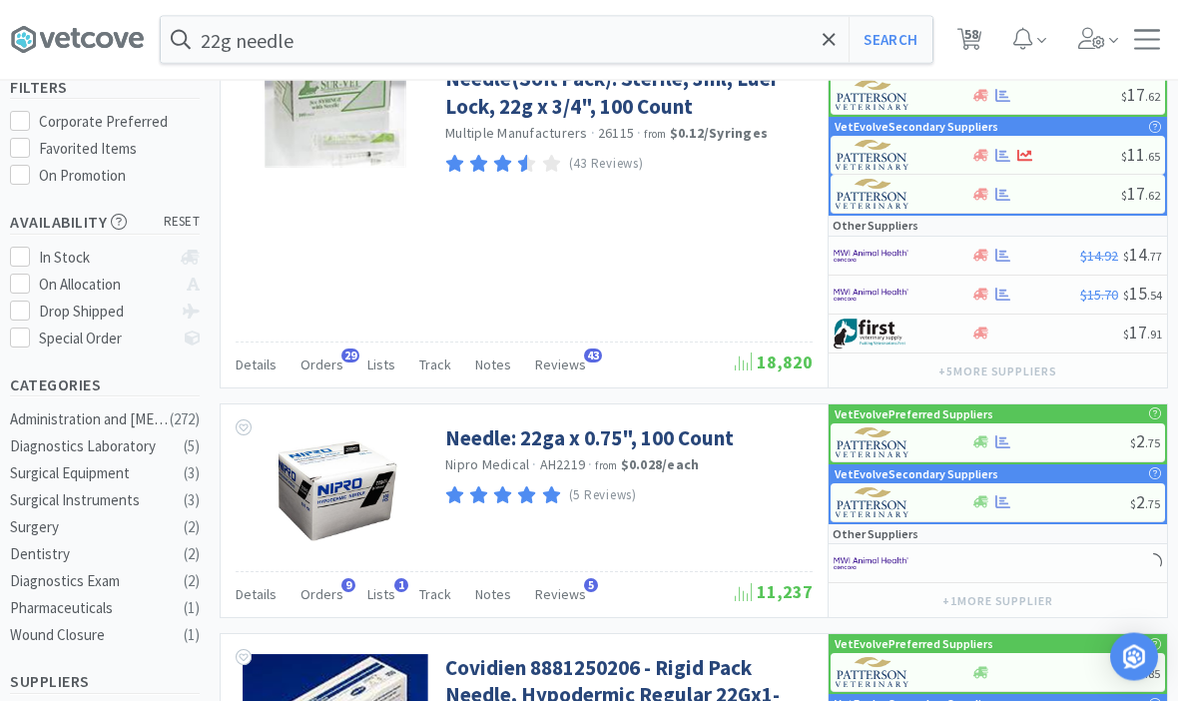
scroll to position [229, 0]
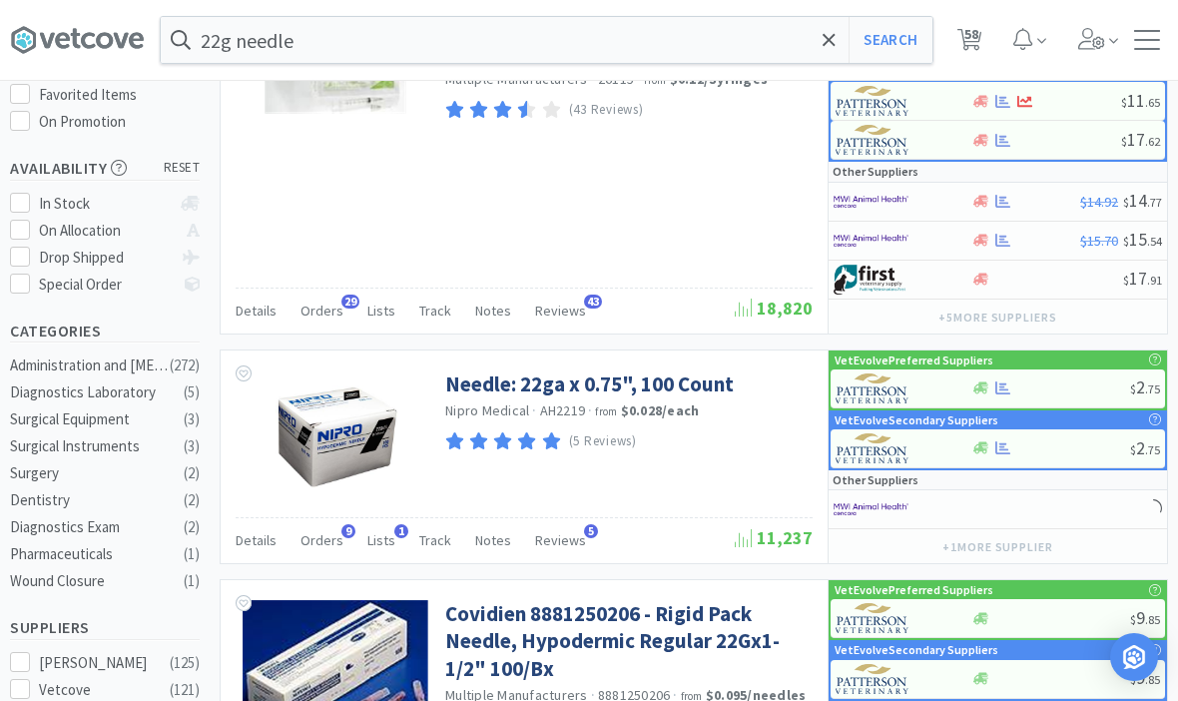
click at [497, 377] on link "Needle: 22ga x 0.75", 100 Count" at bounding box center [589, 383] width 288 height 27
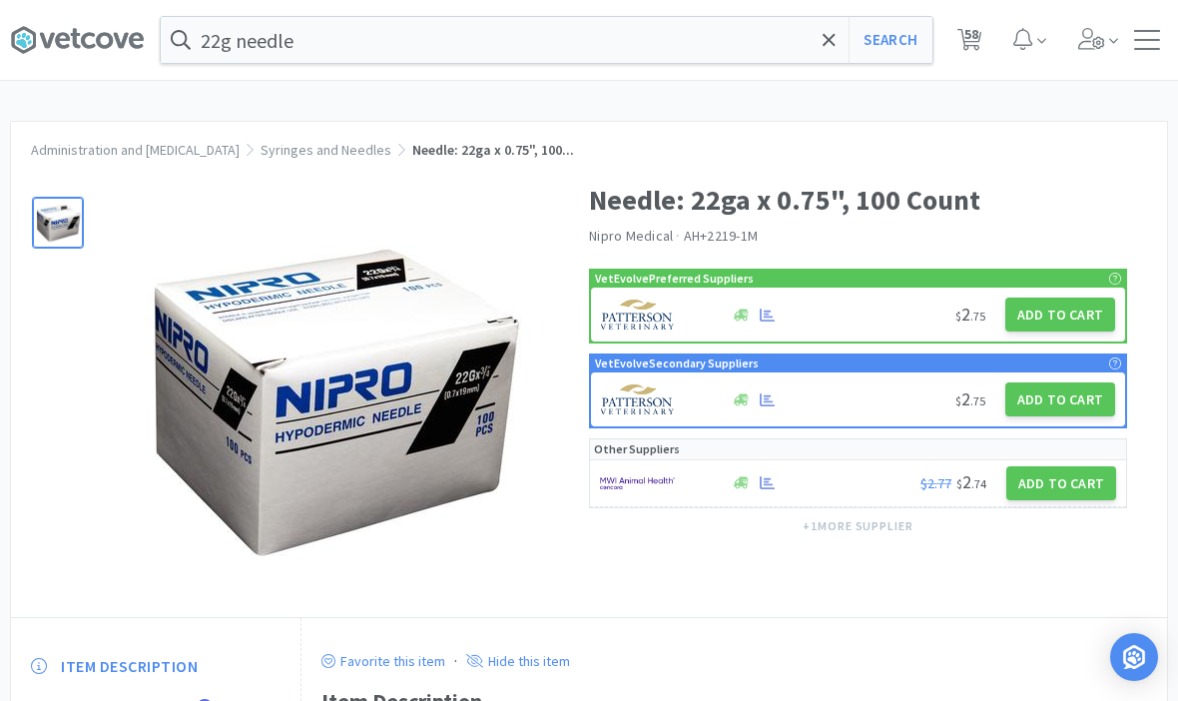
click at [1029, 314] on button "Add to Cart" at bounding box center [1060, 314] width 110 height 34
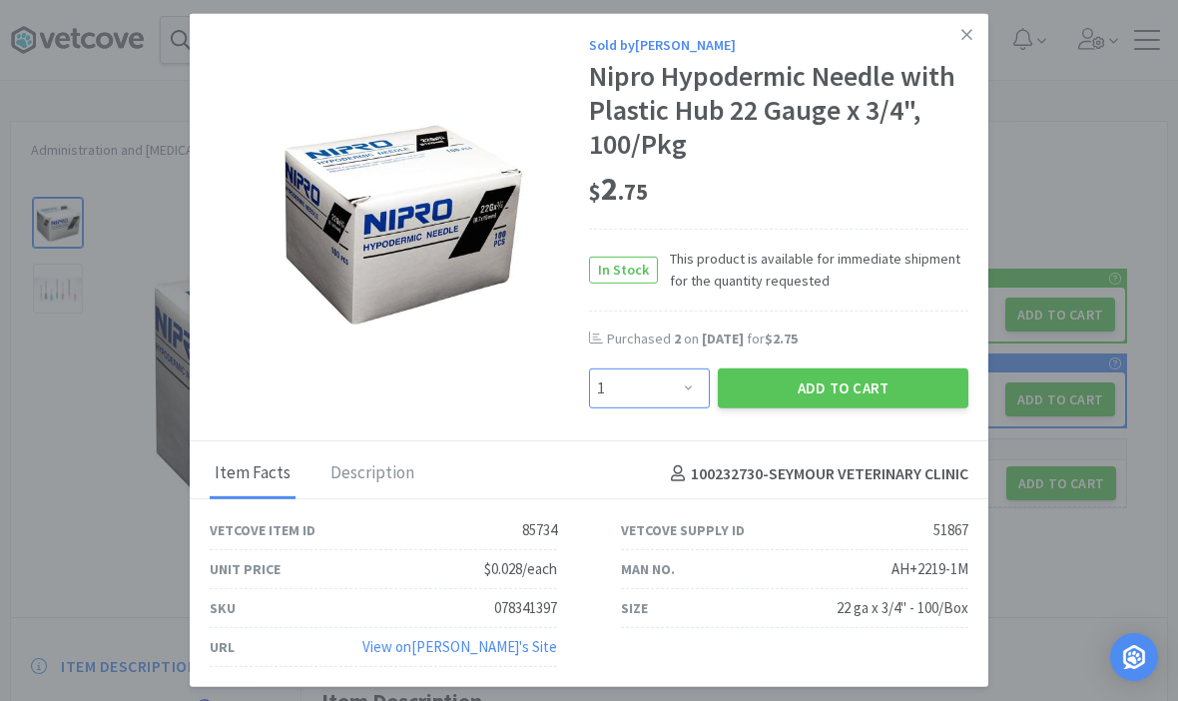
click at [661, 408] on select "Enter Quantity 1 2 3 4 5 6 7 8 9 10 11 12 13 14 15 16 17 18 19 20 Enter Quantity" at bounding box center [649, 388] width 121 height 40
click at [662, 408] on select "Enter Quantity 1 2 3 4 5 6 7 8 9 10 11 12 13 14 15 16 17 18 19 20 Enter Quantity" at bounding box center [649, 388] width 121 height 40
click at [813, 408] on button "Add to Cart" at bounding box center [842, 388] width 250 height 40
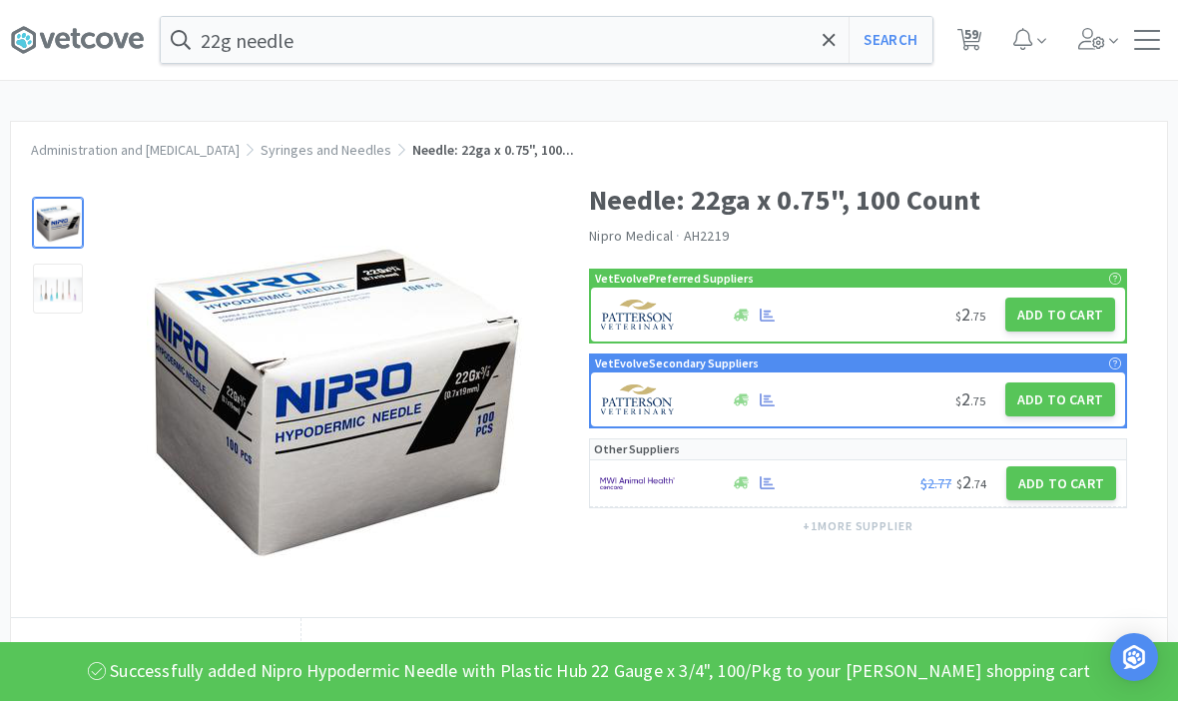
click at [832, 44] on icon at bounding box center [828, 39] width 12 height 12
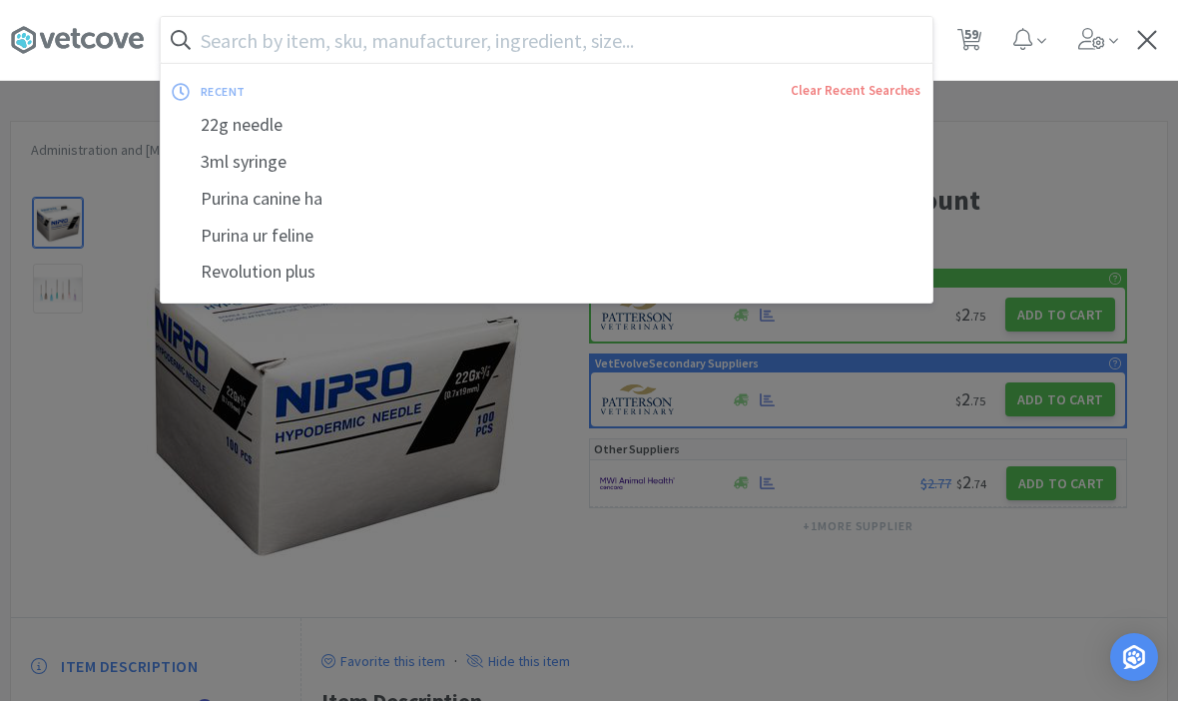
click at [1053, 153] on div at bounding box center [589, 350] width 1178 height 701
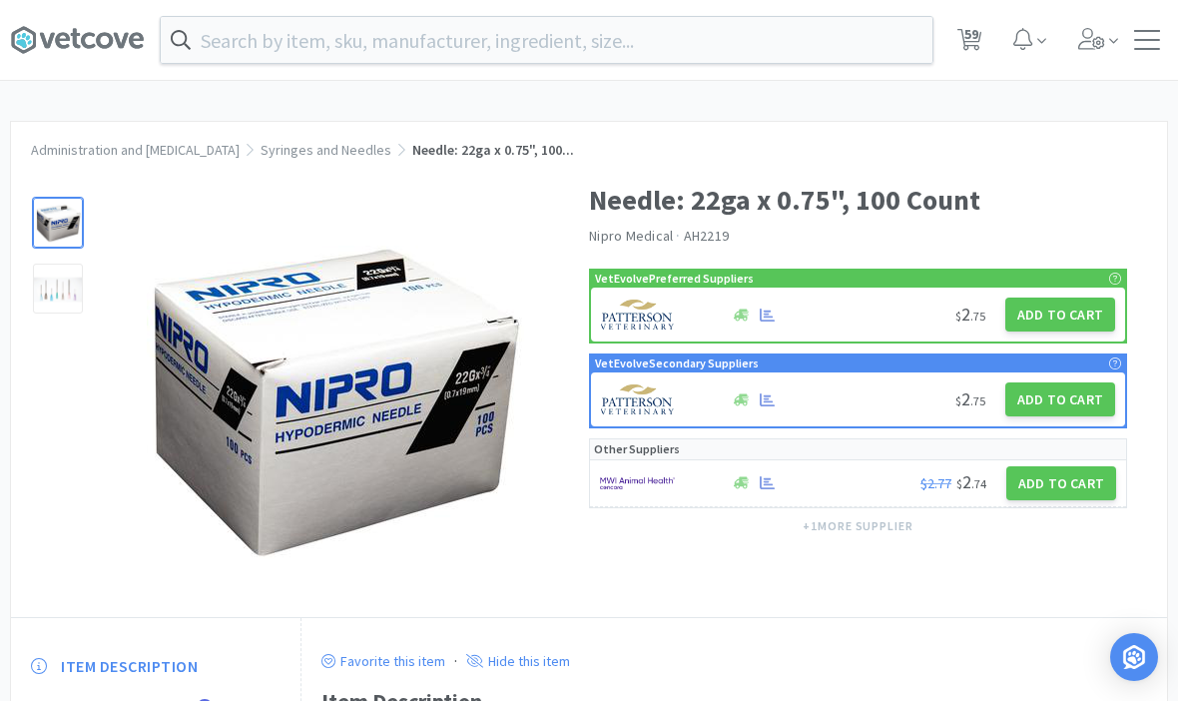
click at [963, 45] on icon at bounding box center [969, 40] width 25 height 22
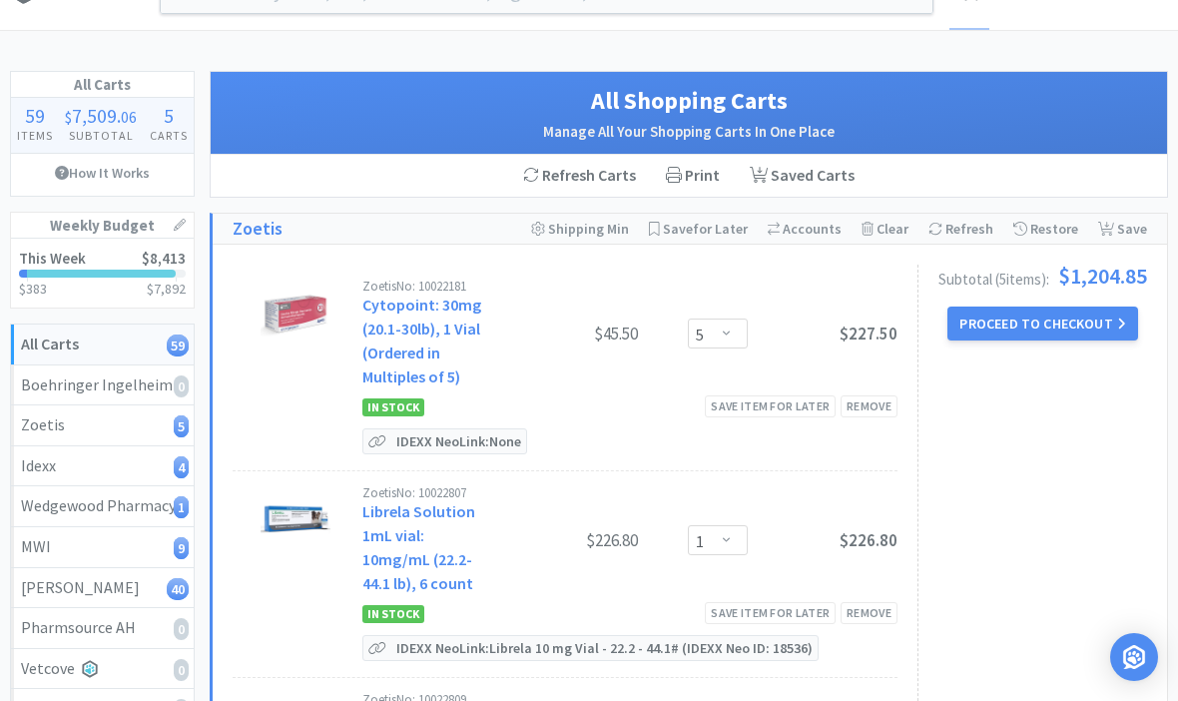
scroll to position [65, 0]
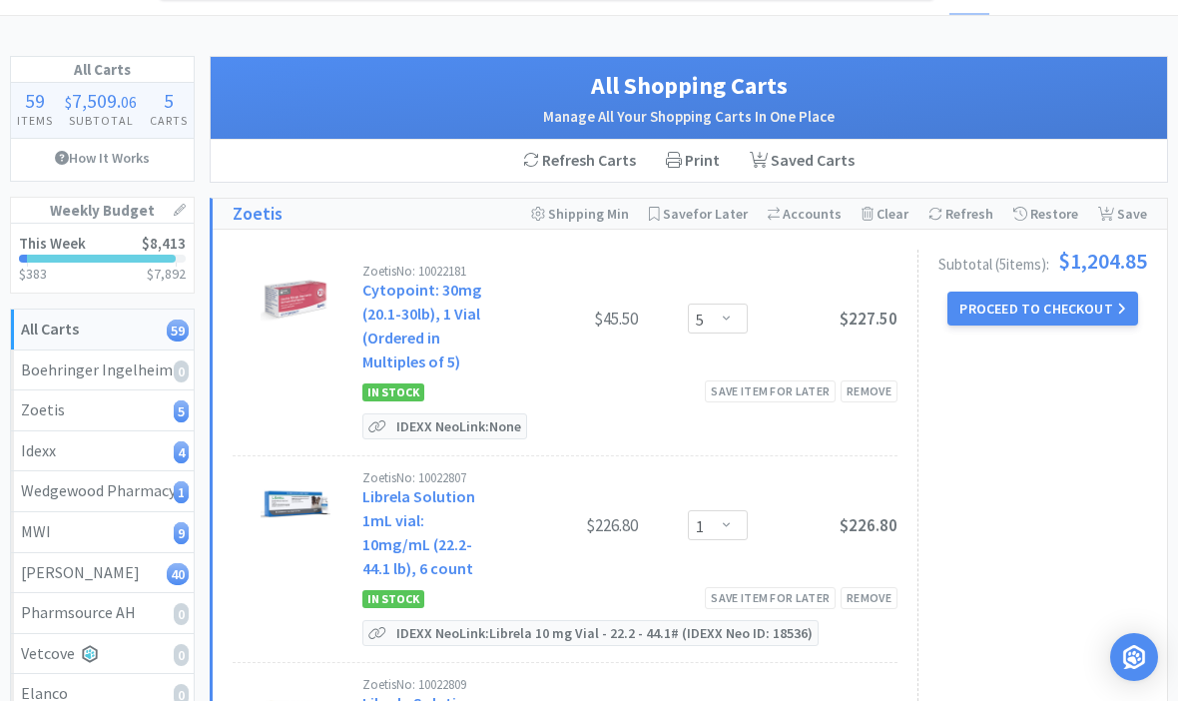
click at [1037, 302] on button "Proceed to Checkout" at bounding box center [1042, 308] width 190 height 34
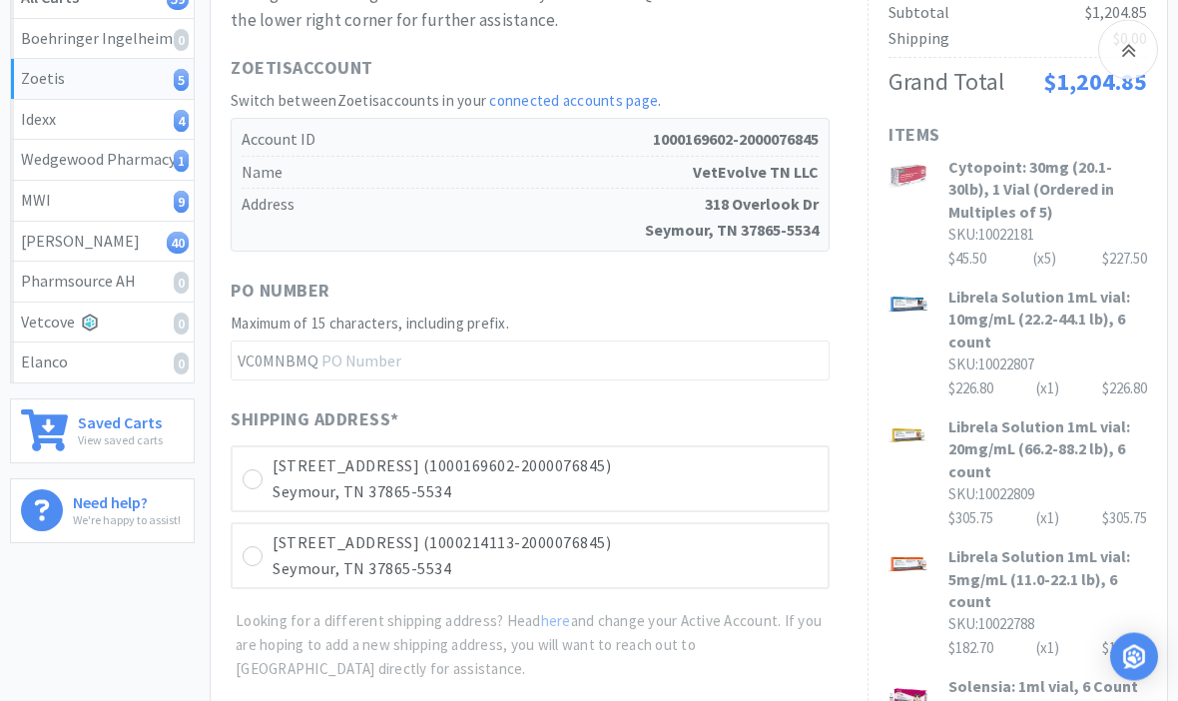
scroll to position [733, 0]
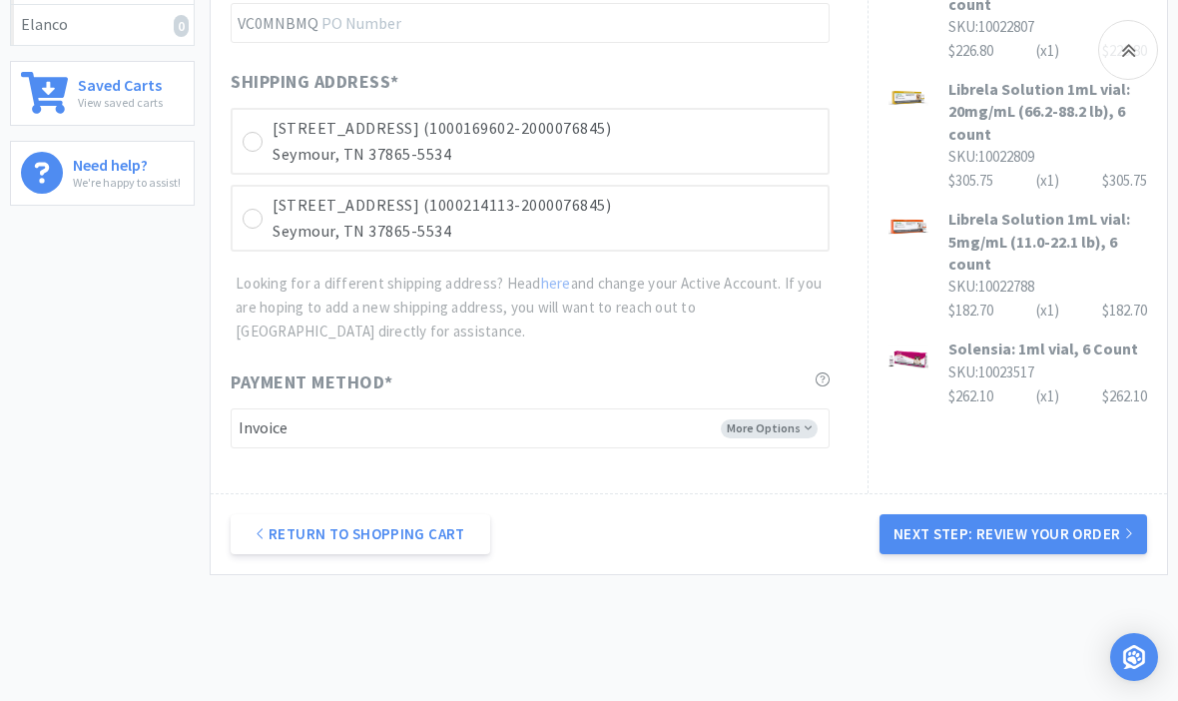
click at [1102, 540] on button "Next Step: Review Your Order" at bounding box center [1012, 534] width 267 height 40
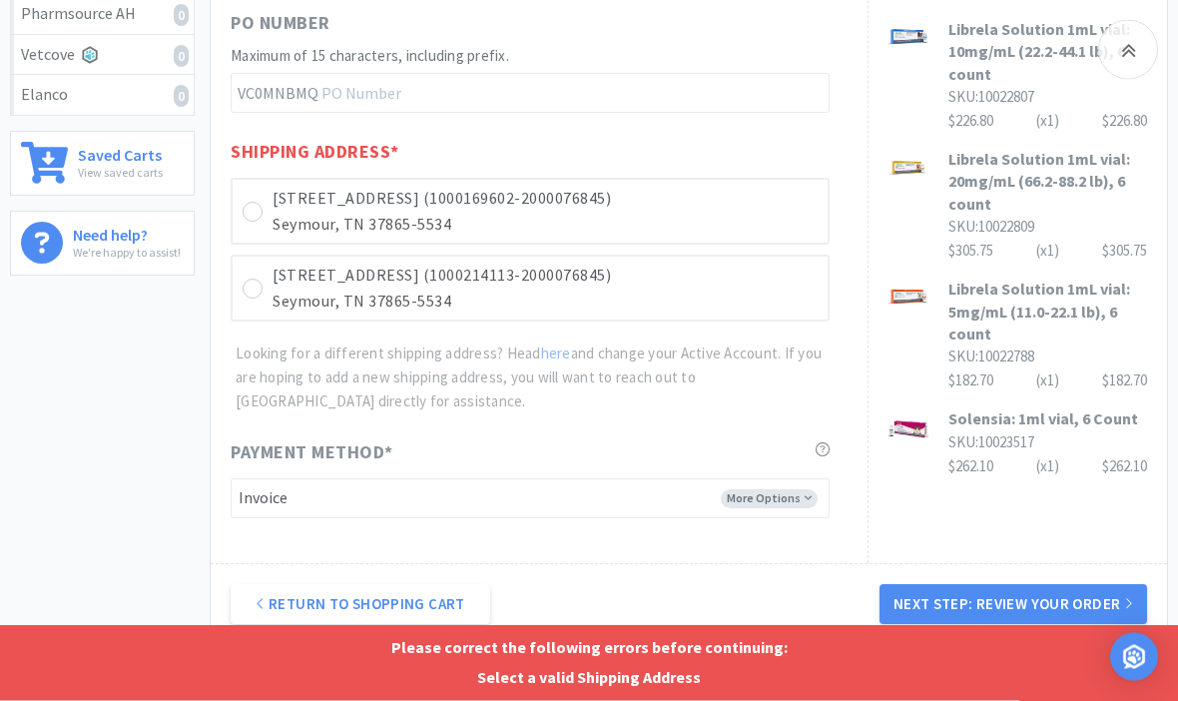
scroll to position [645, 0]
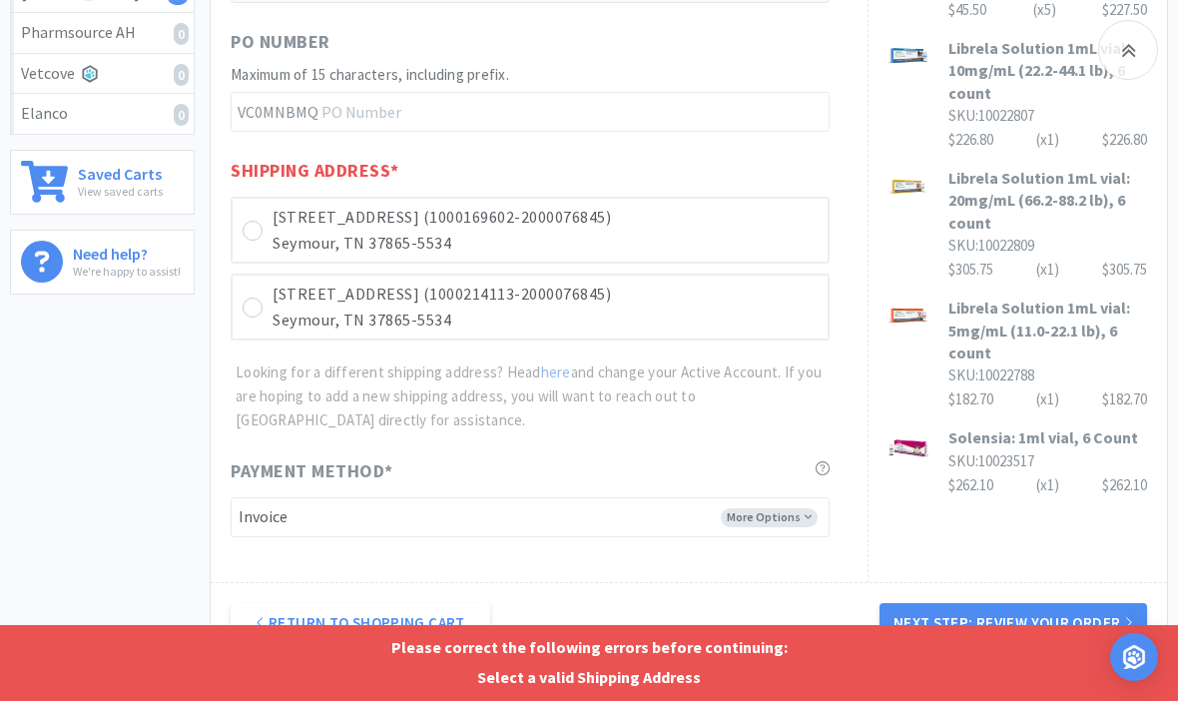
click at [679, 231] on p "Seymour, TN 37865-5534" at bounding box center [544, 244] width 545 height 26
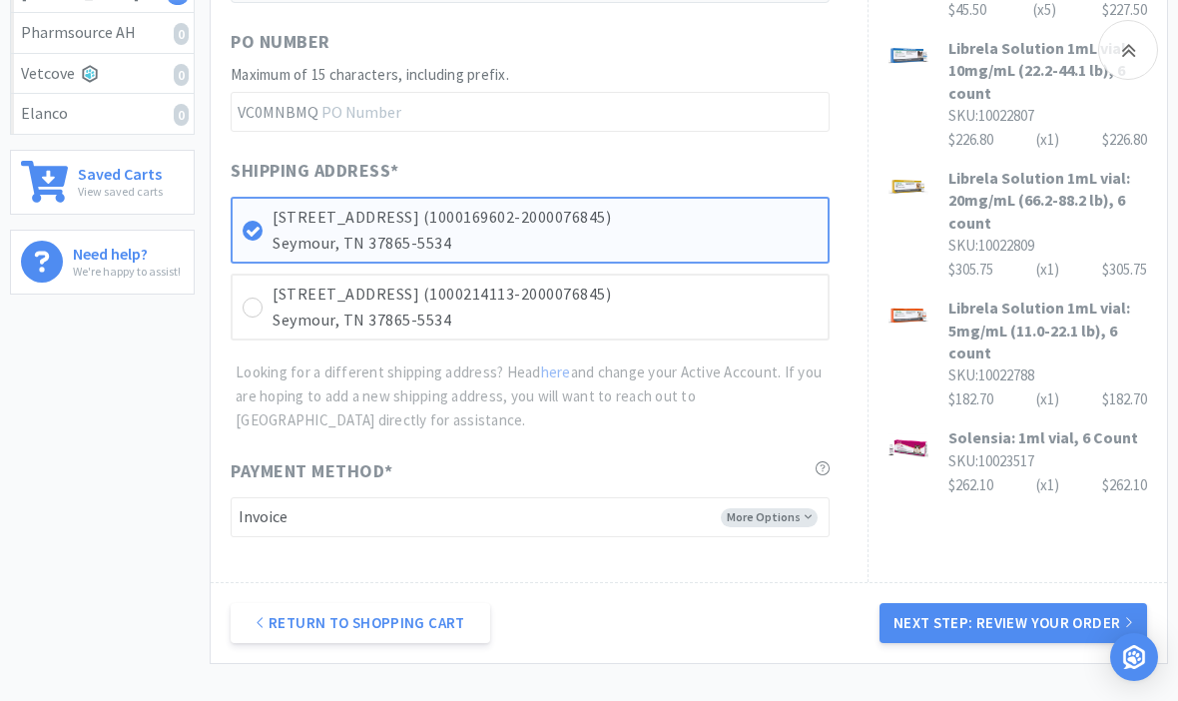
click at [1046, 630] on button "Next Step: Review Your Order" at bounding box center [1012, 623] width 267 height 40
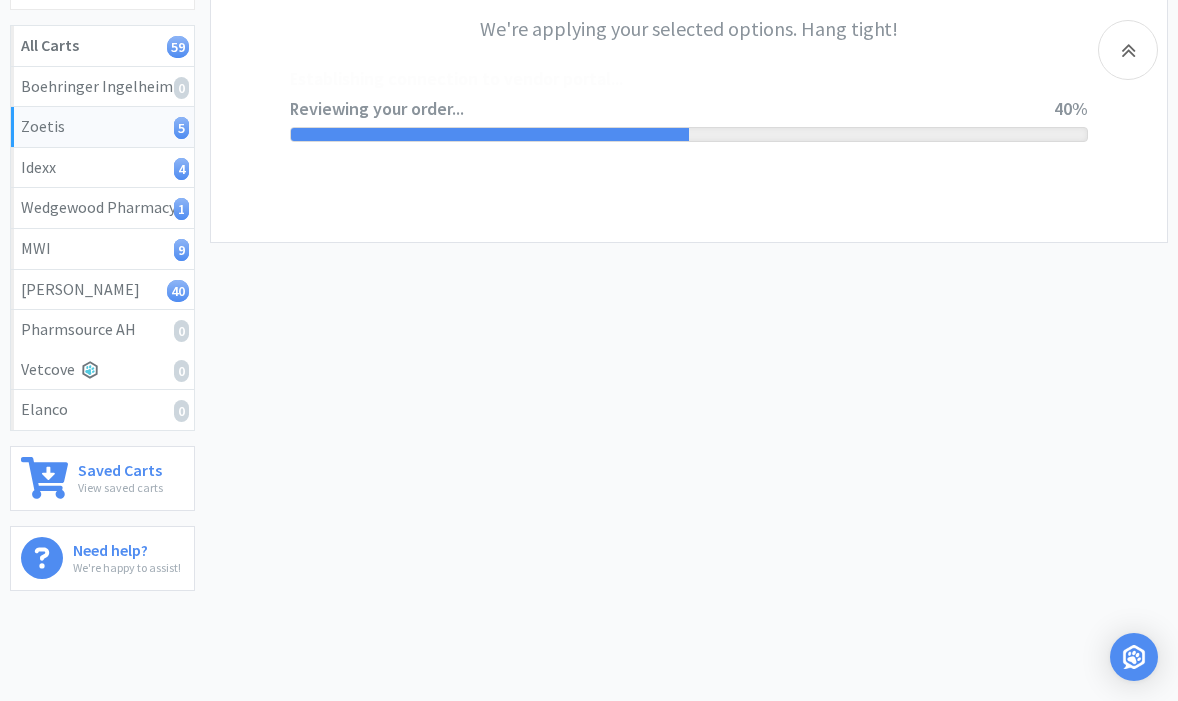
scroll to position [0, 0]
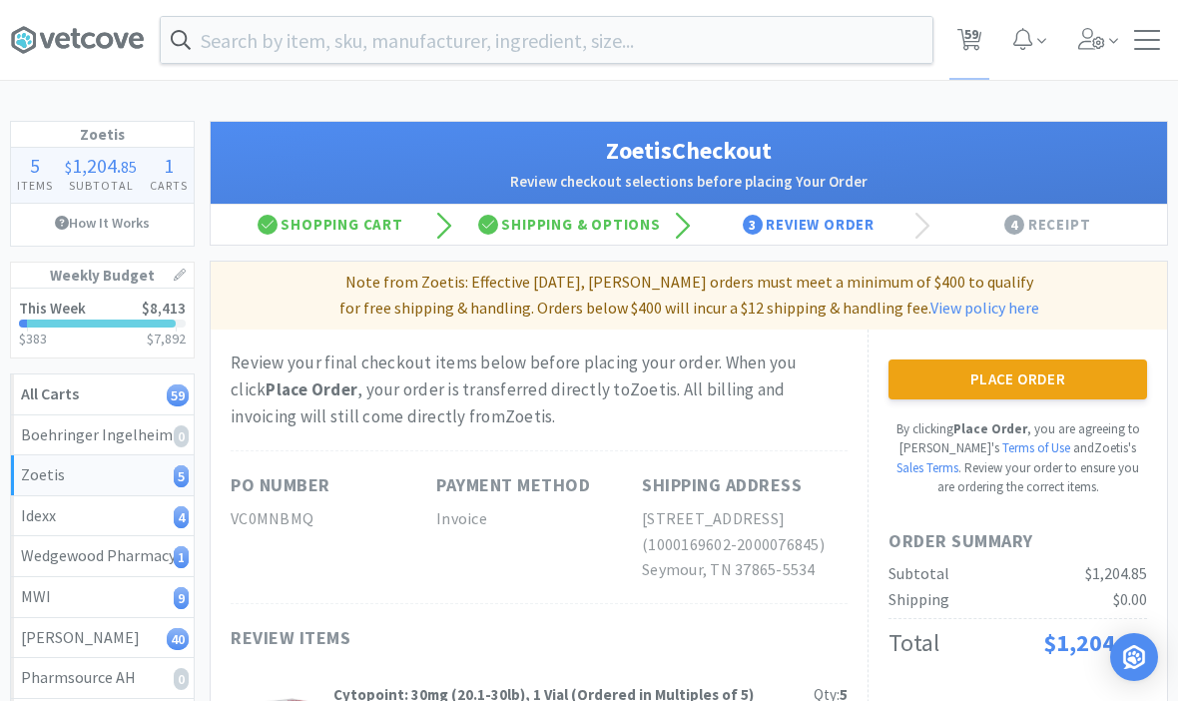
click at [1096, 387] on button "Place Order" at bounding box center [1017, 379] width 258 height 40
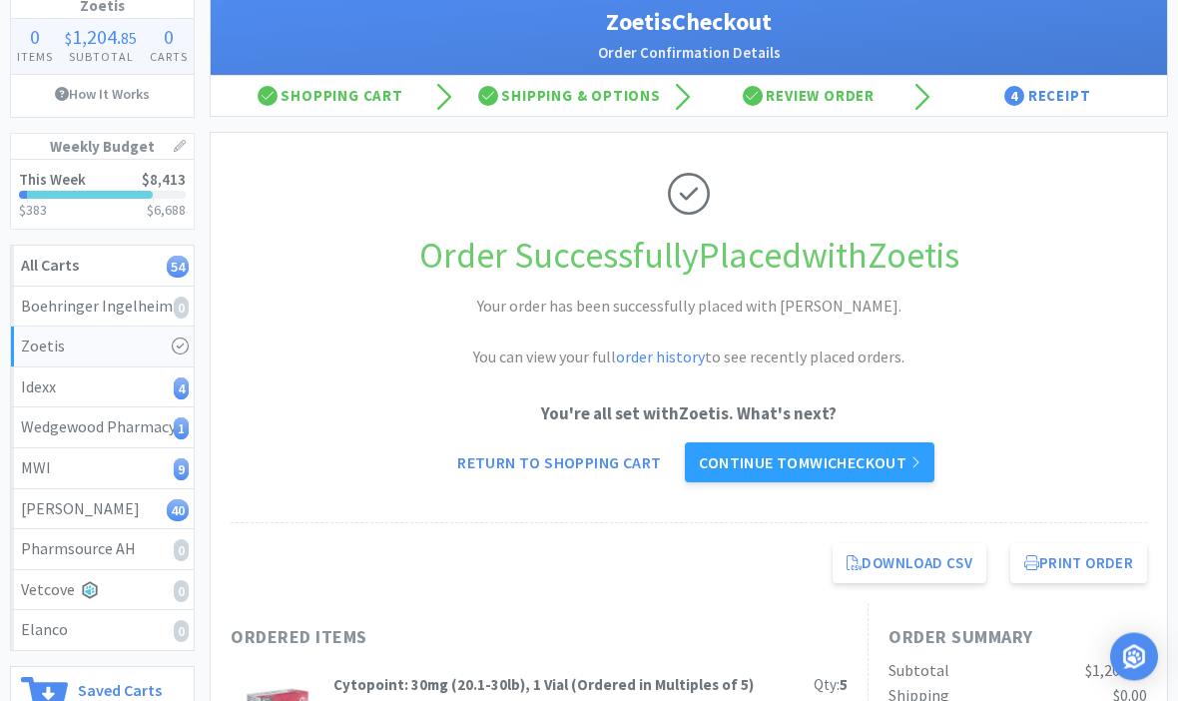
scroll to position [130, 0]
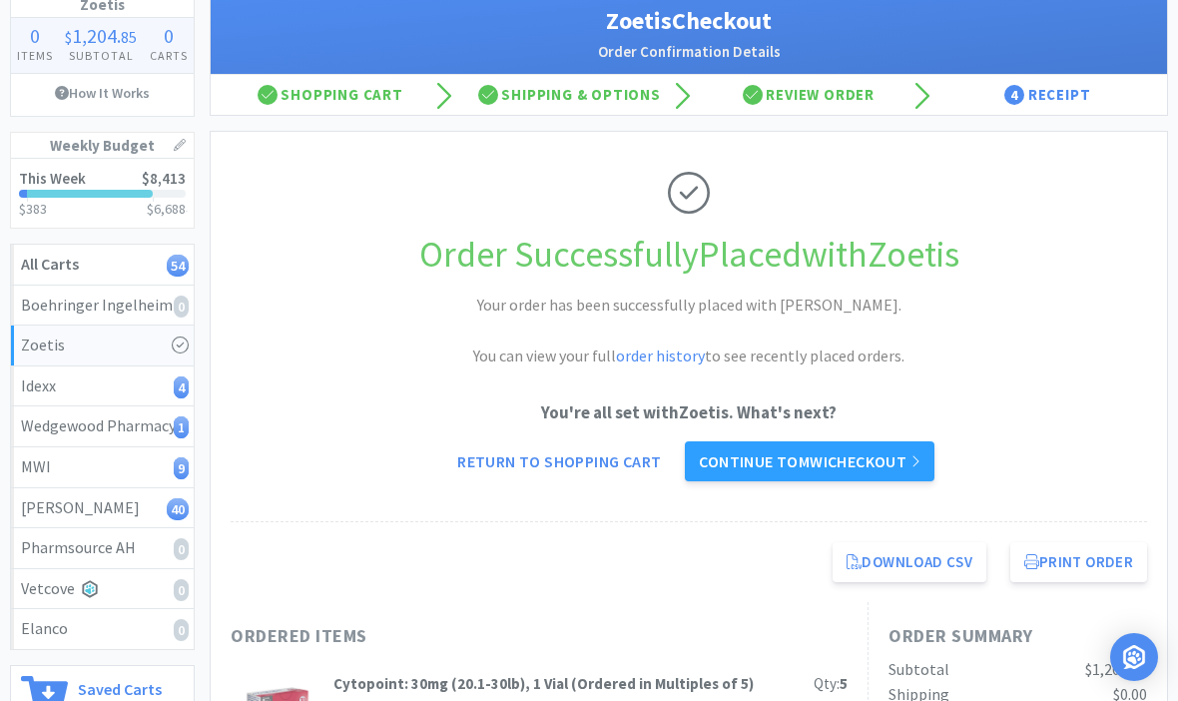
click at [906, 451] on link "Continue to MWI checkout" at bounding box center [809, 461] width 248 height 40
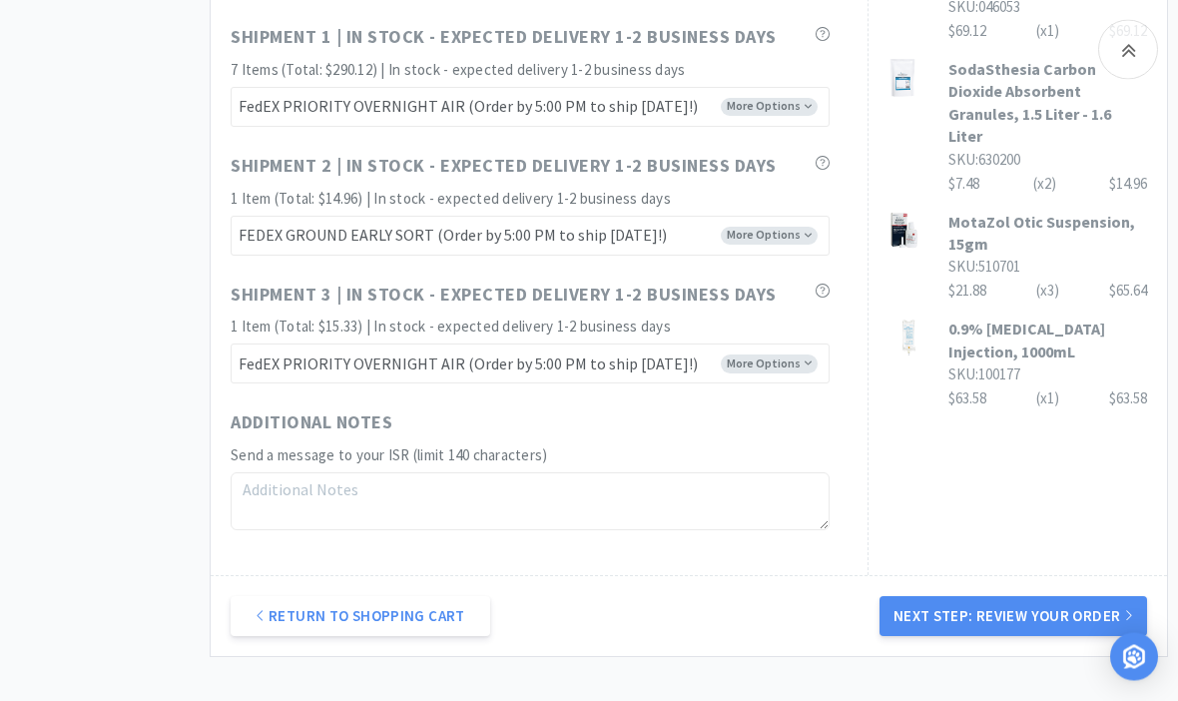
scroll to position [1293, 0]
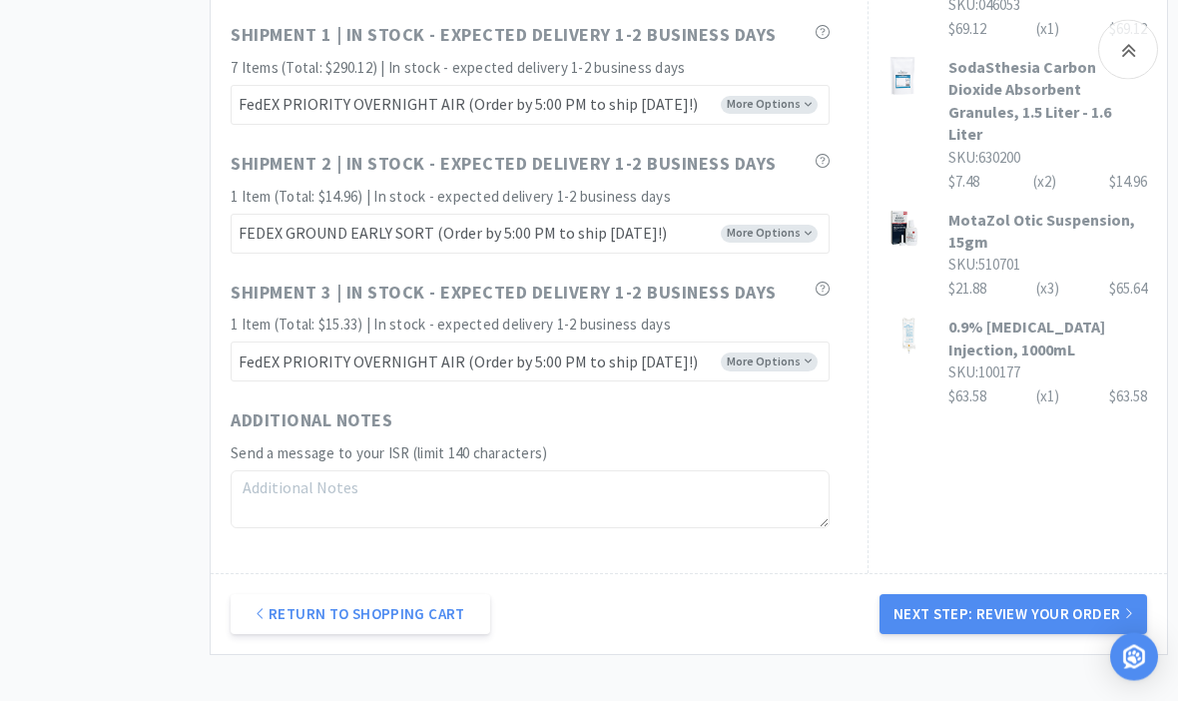
click at [1036, 607] on button "Next Step: Review Your Order" at bounding box center [1012, 615] width 267 height 40
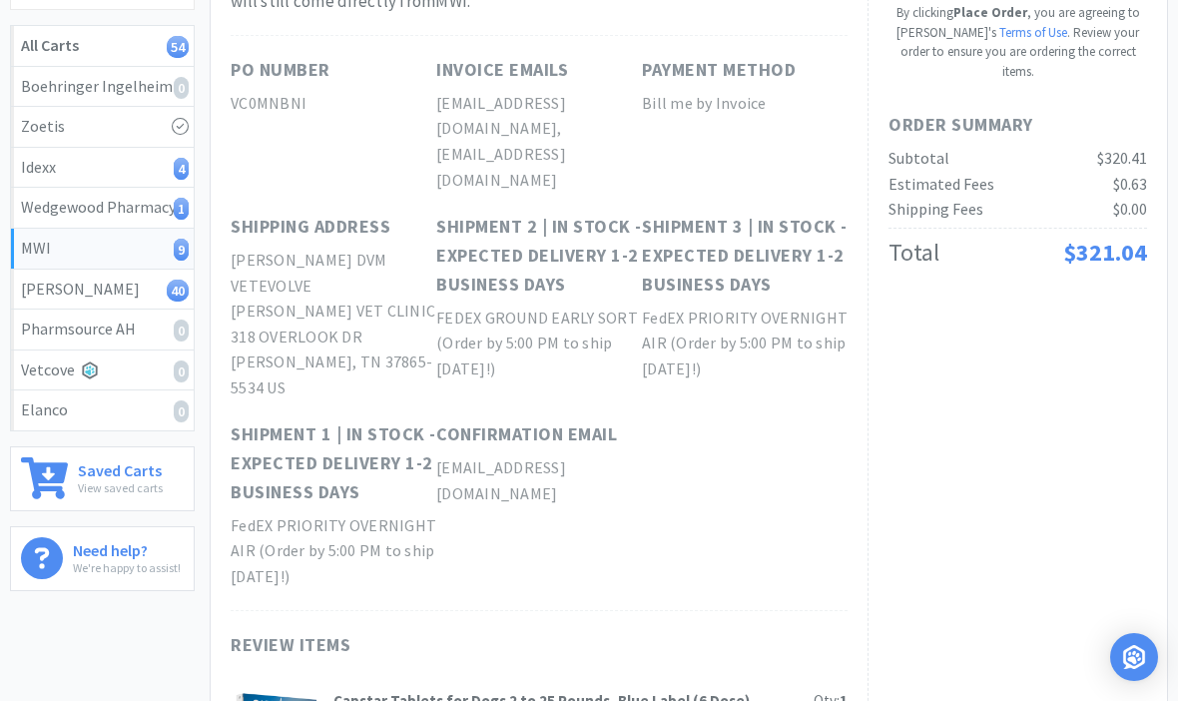
scroll to position [0, 0]
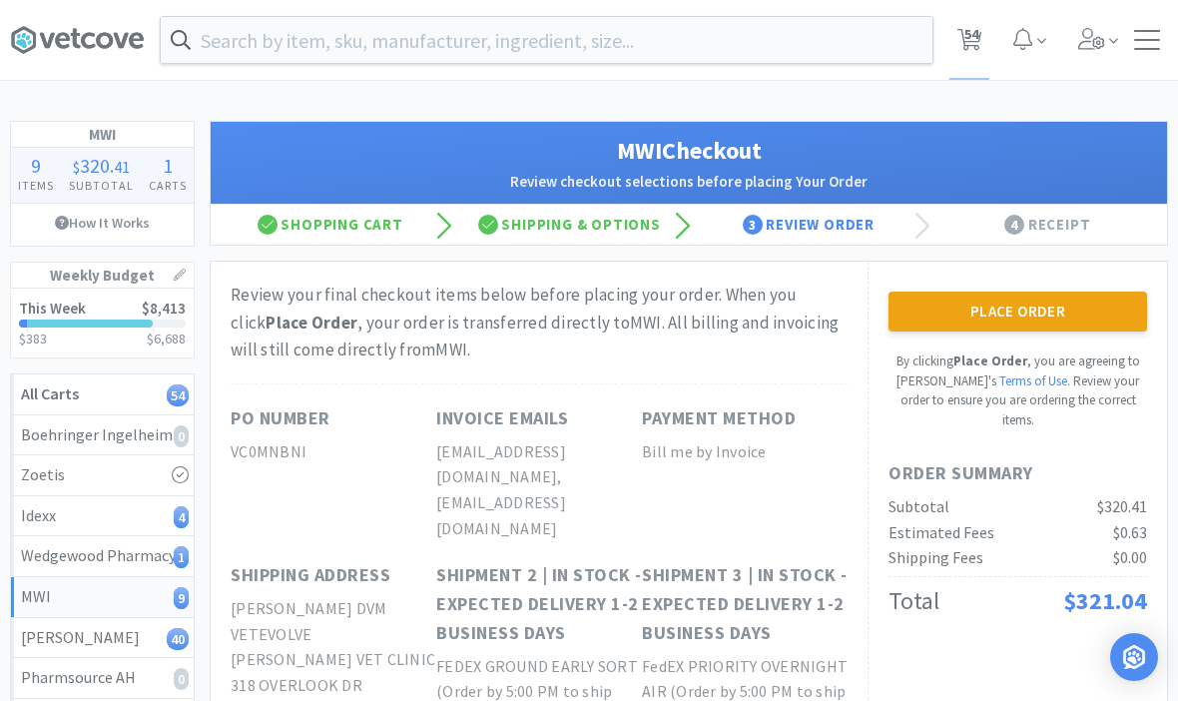
click at [1111, 317] on button "Place Order" at bounding box center [1017, 311] width 258 height 40
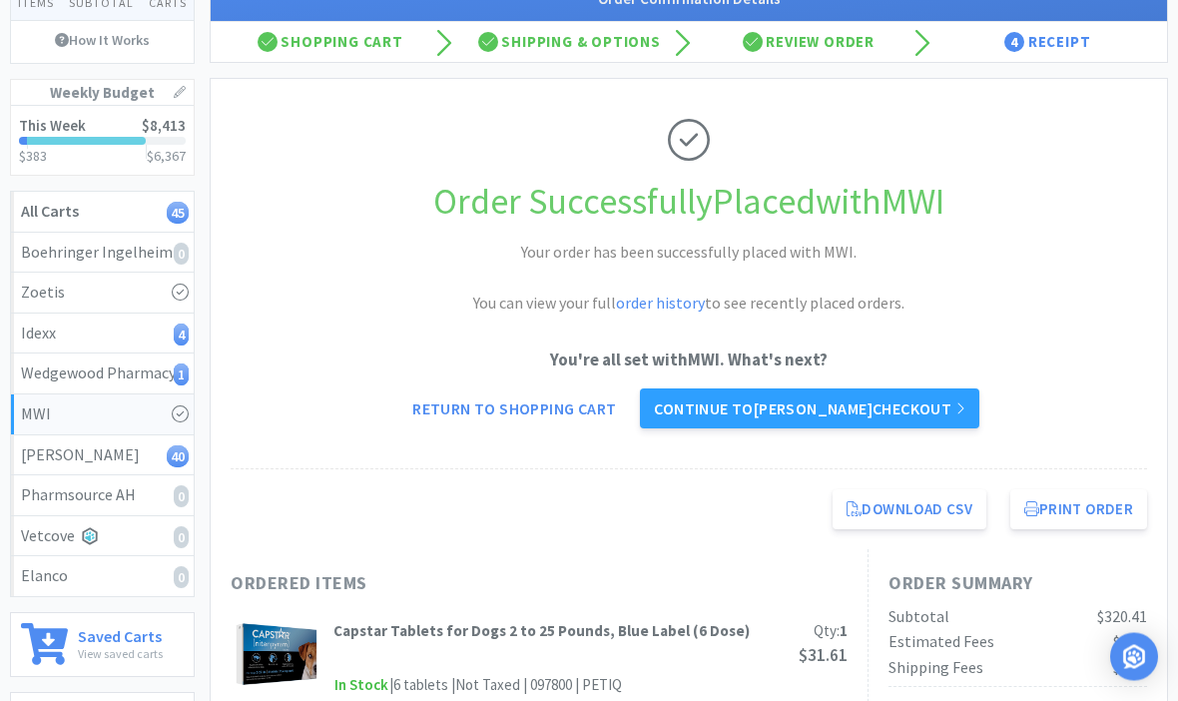
scroll to position [183, 0]
click at [80, 321] on div "Idexx 4" at bounding box center [102, 333] width 163 height 26
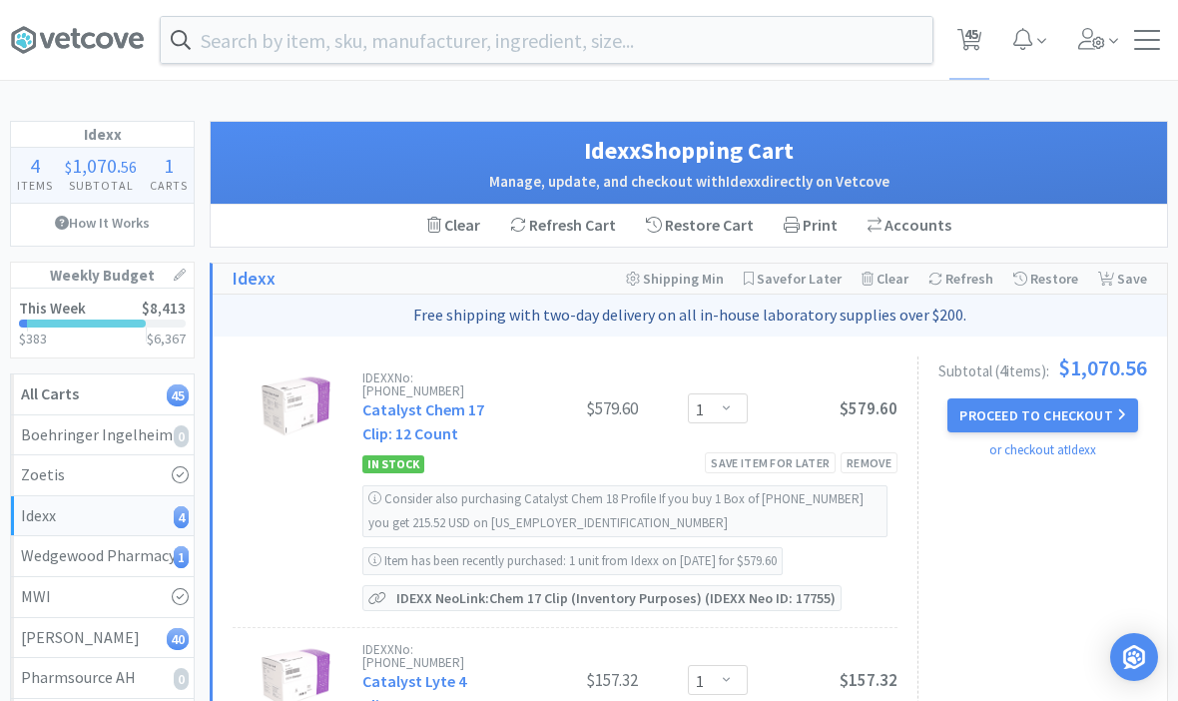
click at [771, 41] on input "text" at bounding box center [546, 40] width 771 height 46
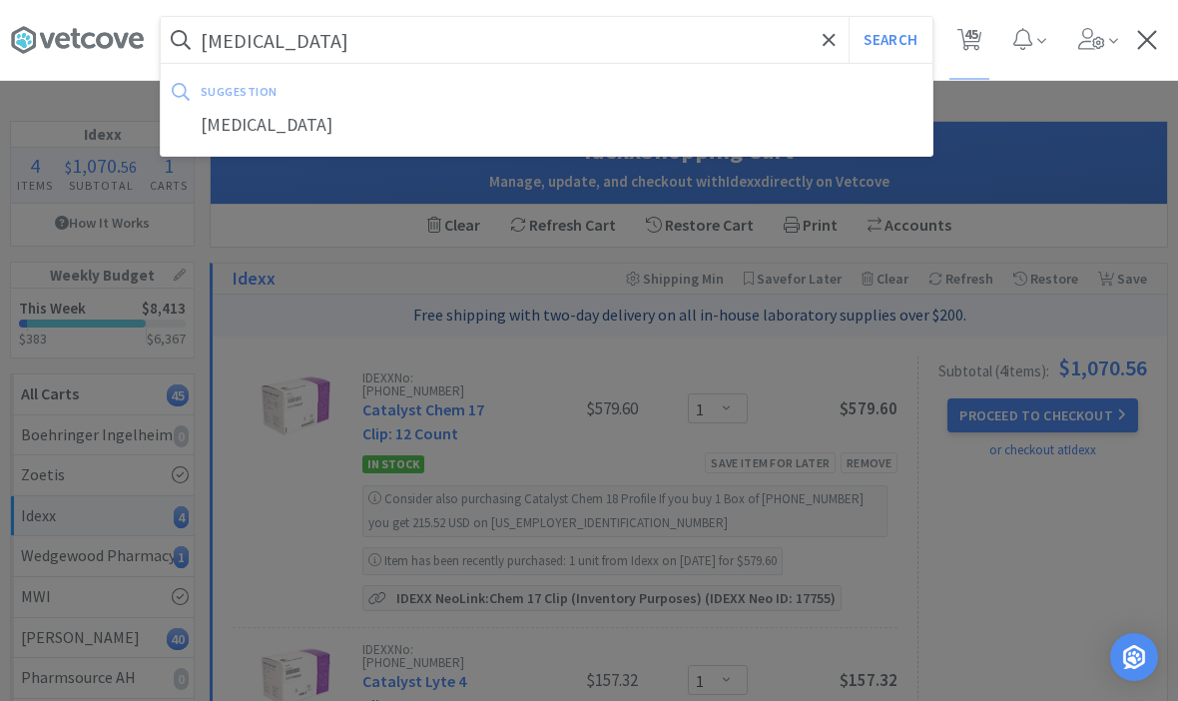
click at [889, 40] on button "Search" at bounding box center [889, 40] width 83 height 46
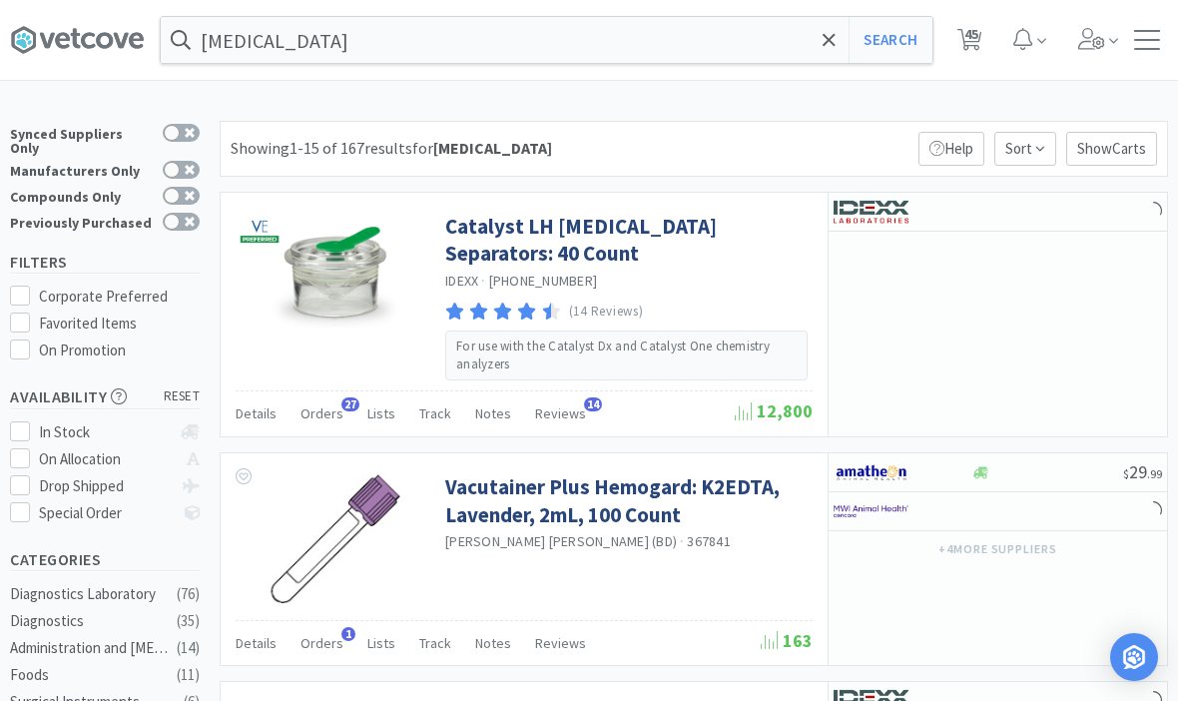
click at [746, 221] on link "Catalyst LH [MEDICAL_DATA] Separators: 40 Count" at bounding box center [626, 240] width 362 height 55
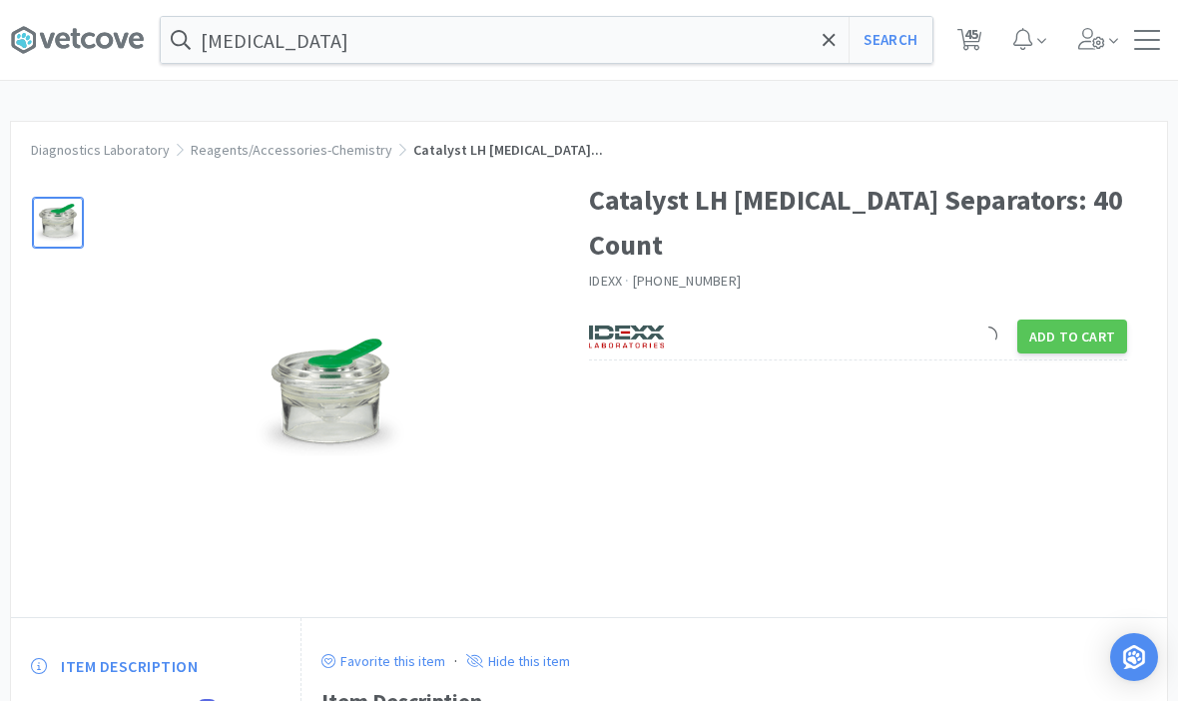
click at [1074, 334] on button "Add to Cart" at bounding box center [1072, 336] width 110 height 34
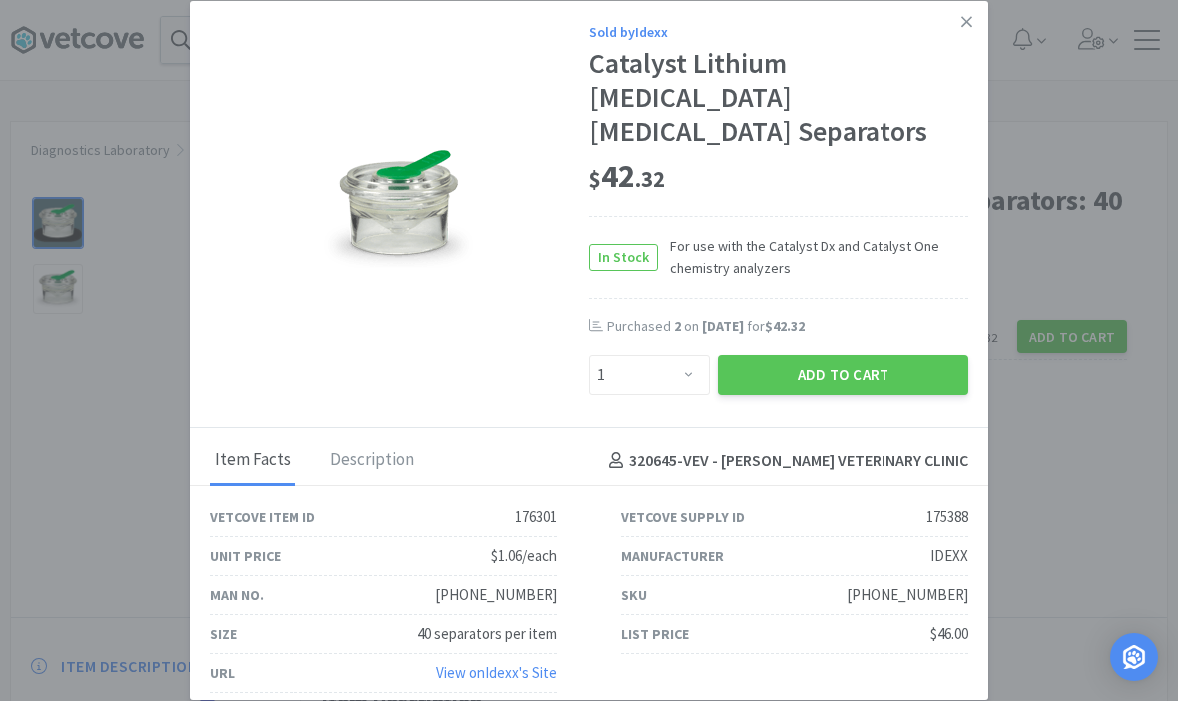
click at [806, 355] on button "Add to Cart" at bounding box center [842, 375] width 250 height 40
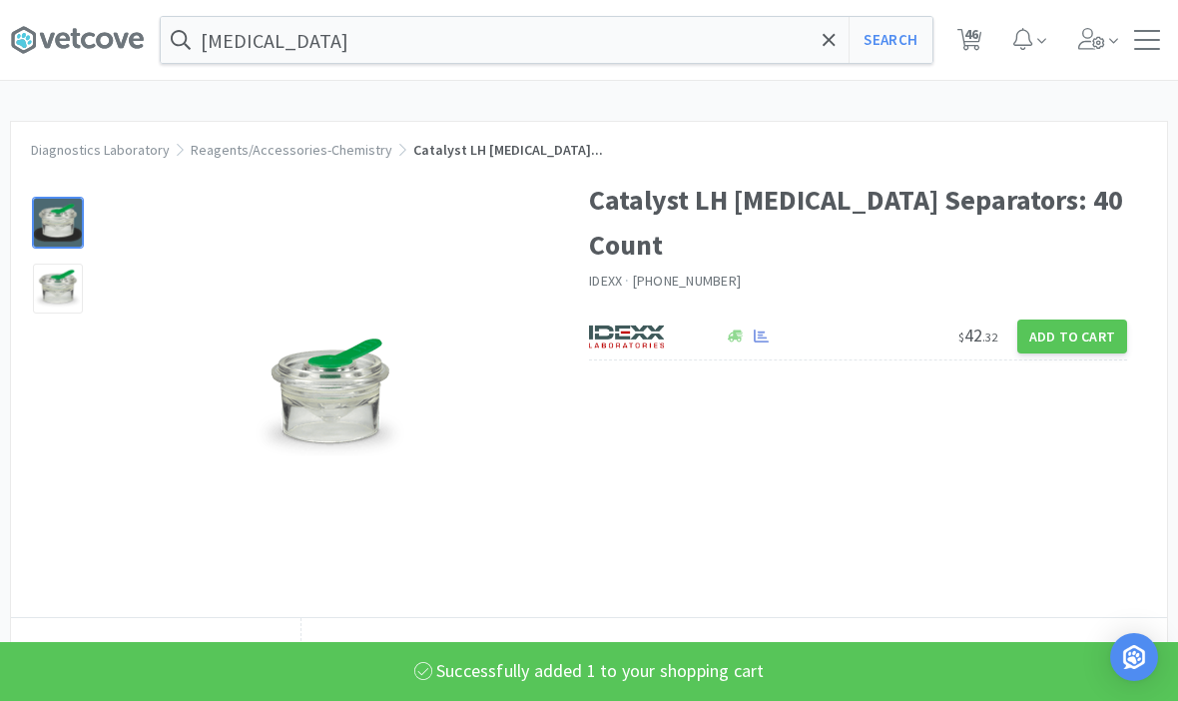
click at [980, 40] on icon at bounding box center [969, 40] width 25 height 22
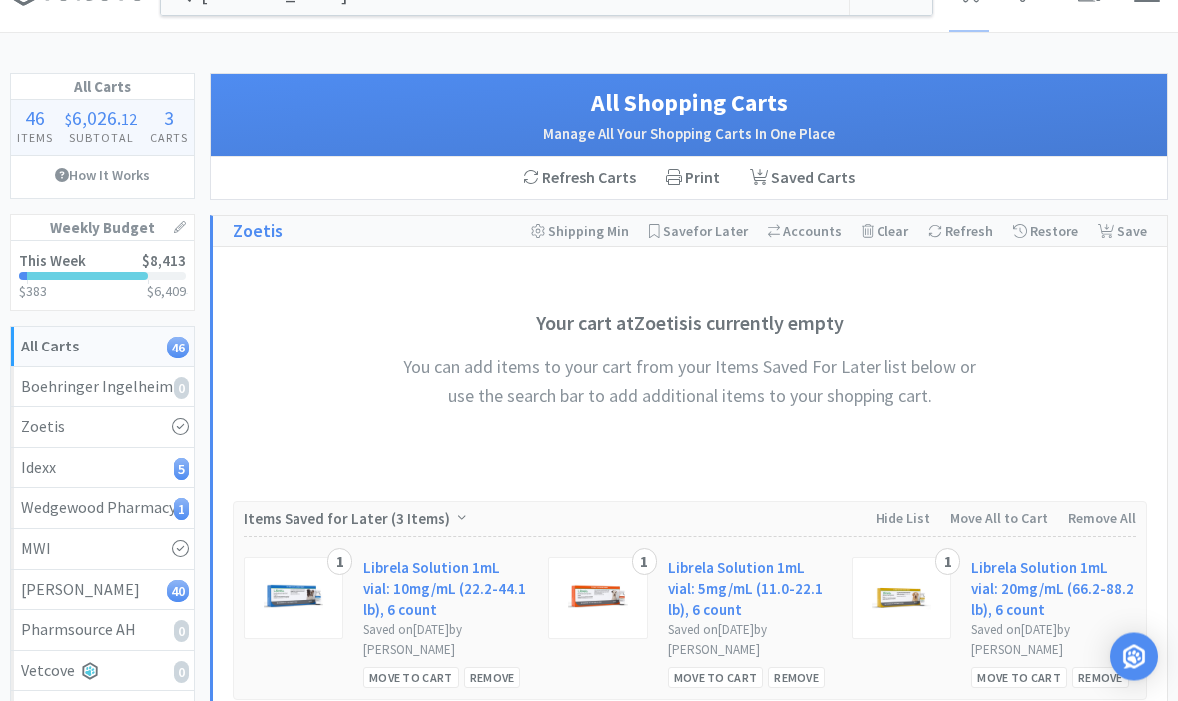
scroll to position [49, 0]
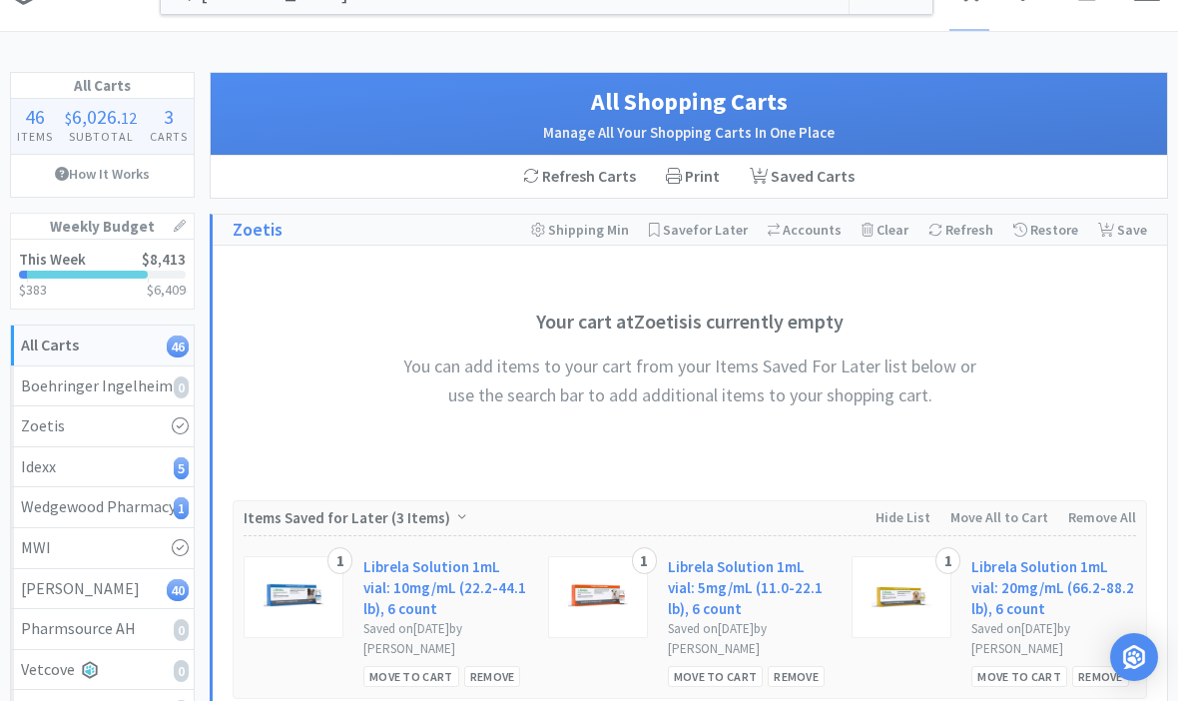
click at [52, 466] on div "Idexx 5" at bounding box center [102, 467] width 163 height 26
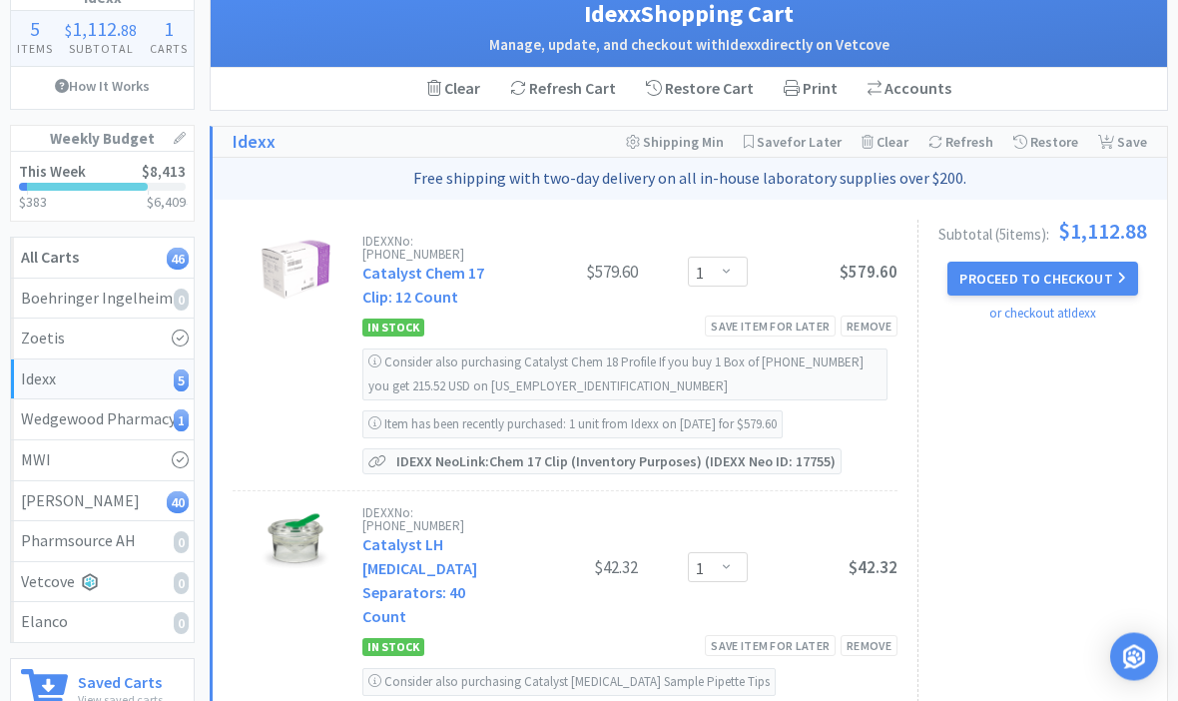
scroll to position [138, 0]
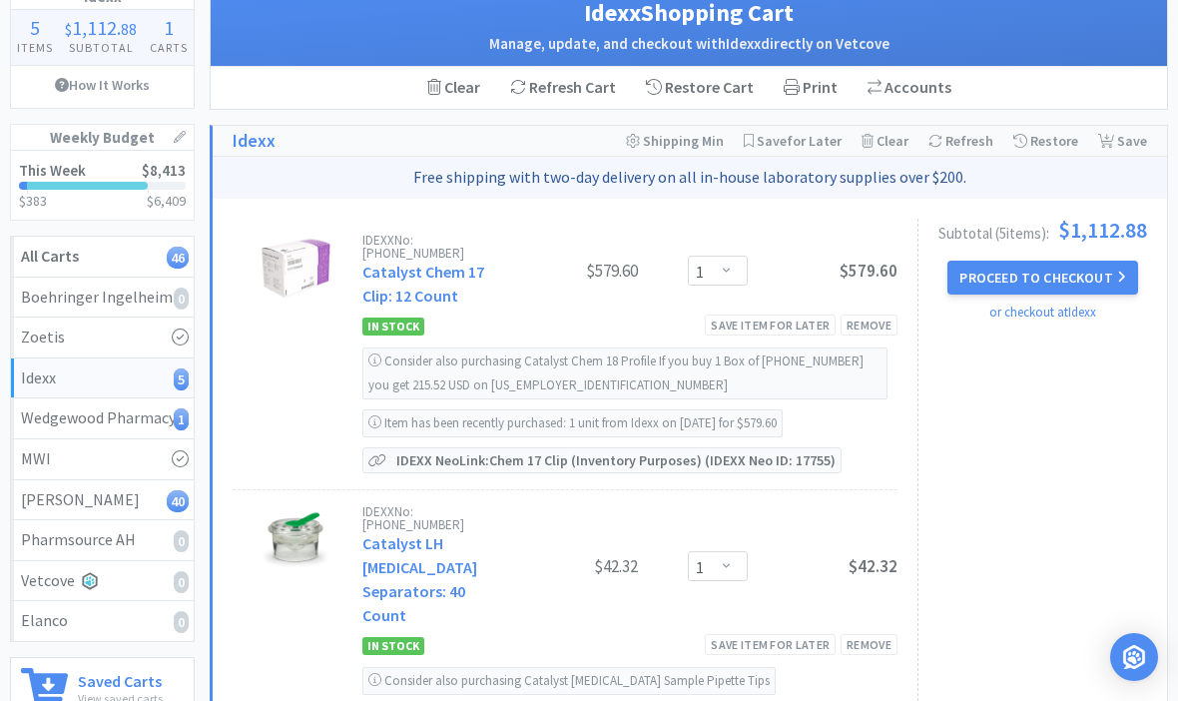
click at [1104, 273] on button "Proceed to Checkout" at bounding box center [1042, 277] width 190 height 34
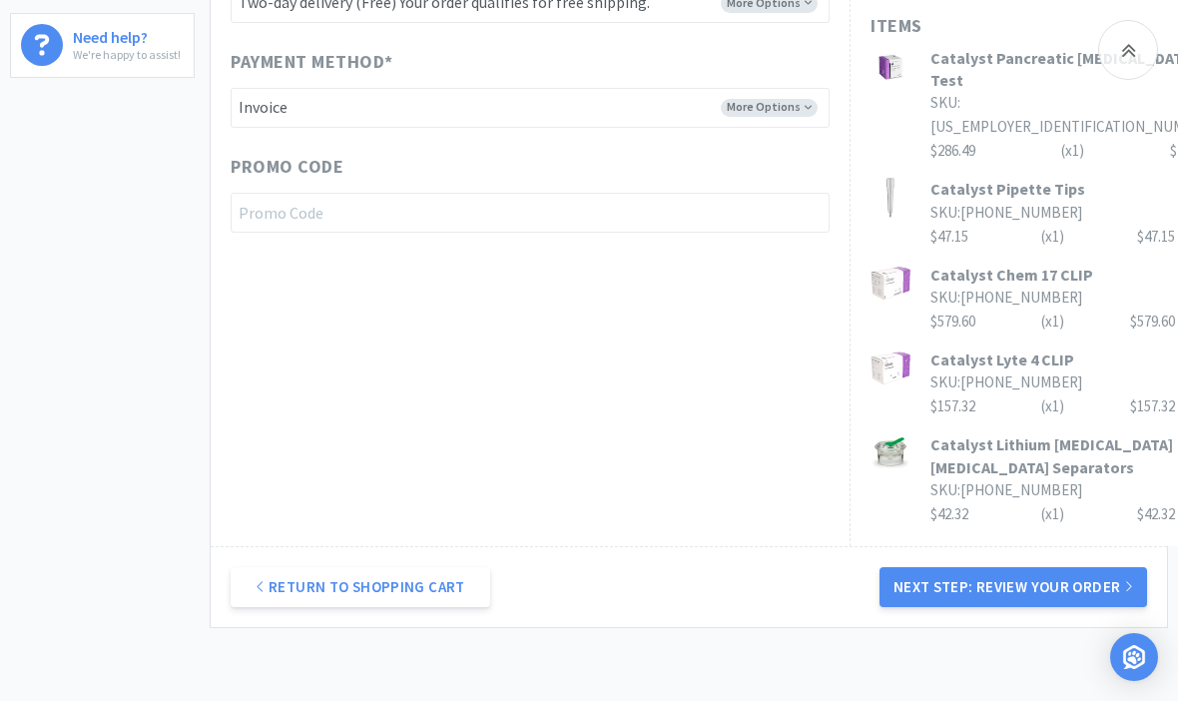
click at [1031, 567] on button "Next Step: Review Your Order" at bounding box center [1012, 587] width 267 height 40
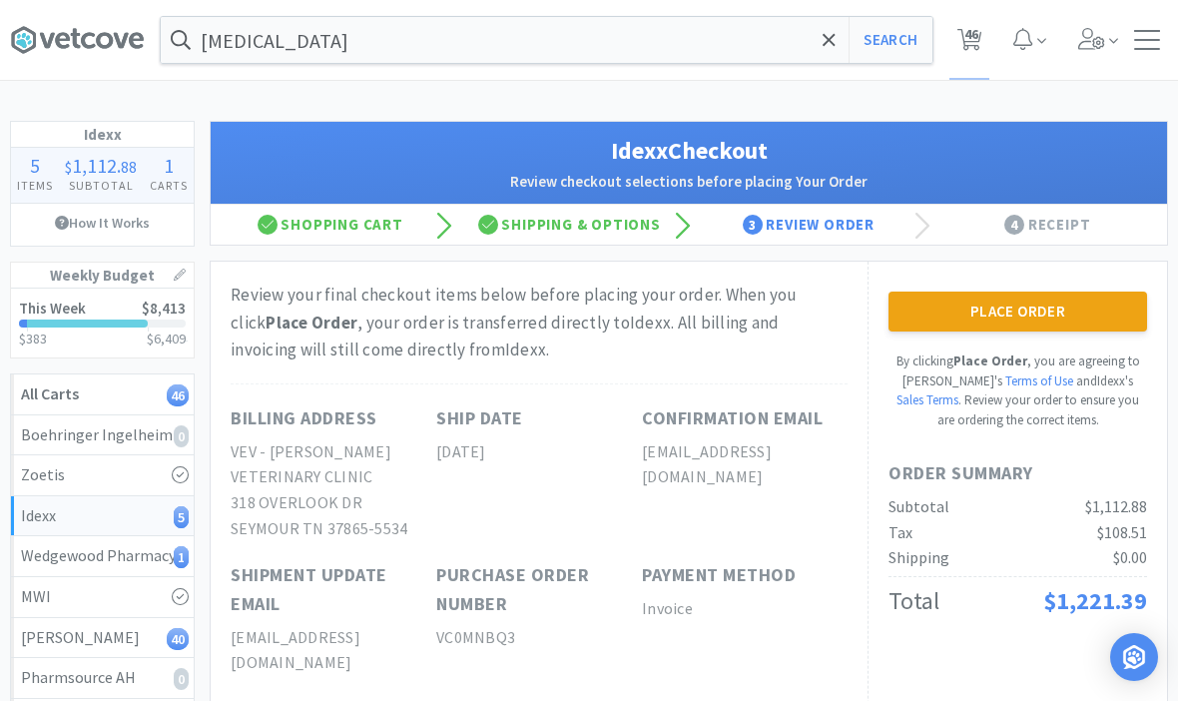
click at [1068, 311] on button "Place Order" at bounding box center [1017, 311] width 258 height 40
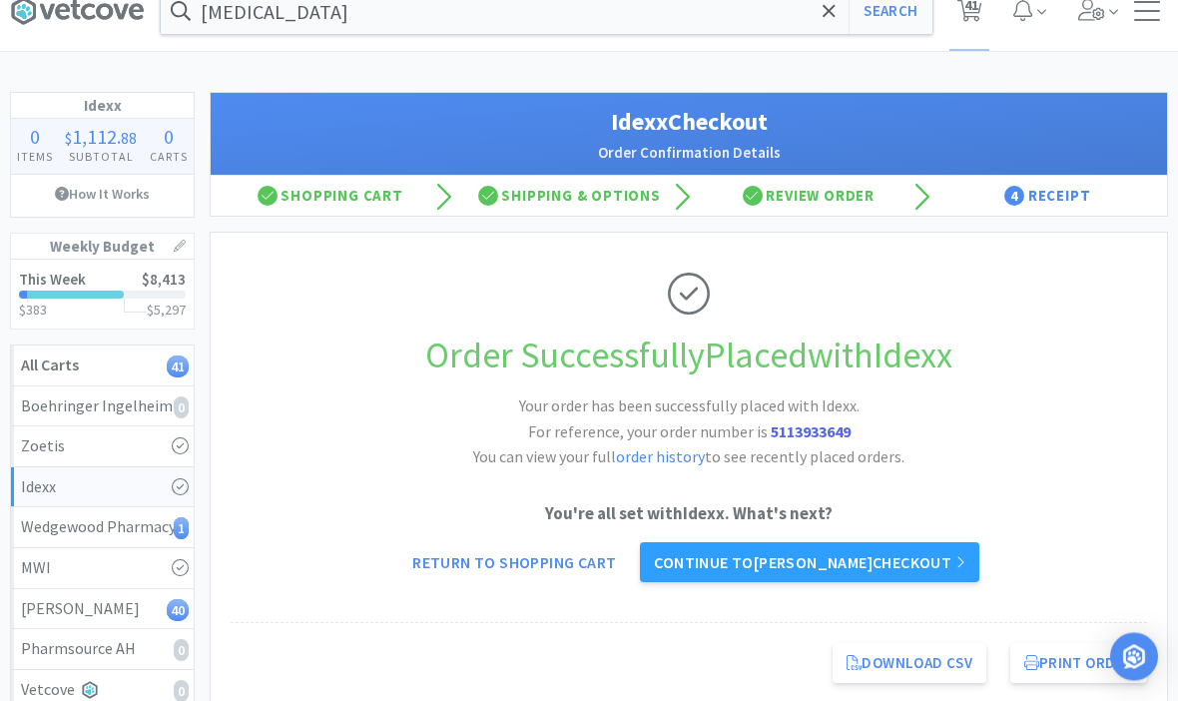
click at [75, 538] on link "Wedgewood Pharmacy 1" at bounding box center [102, 528] width 183 height 41
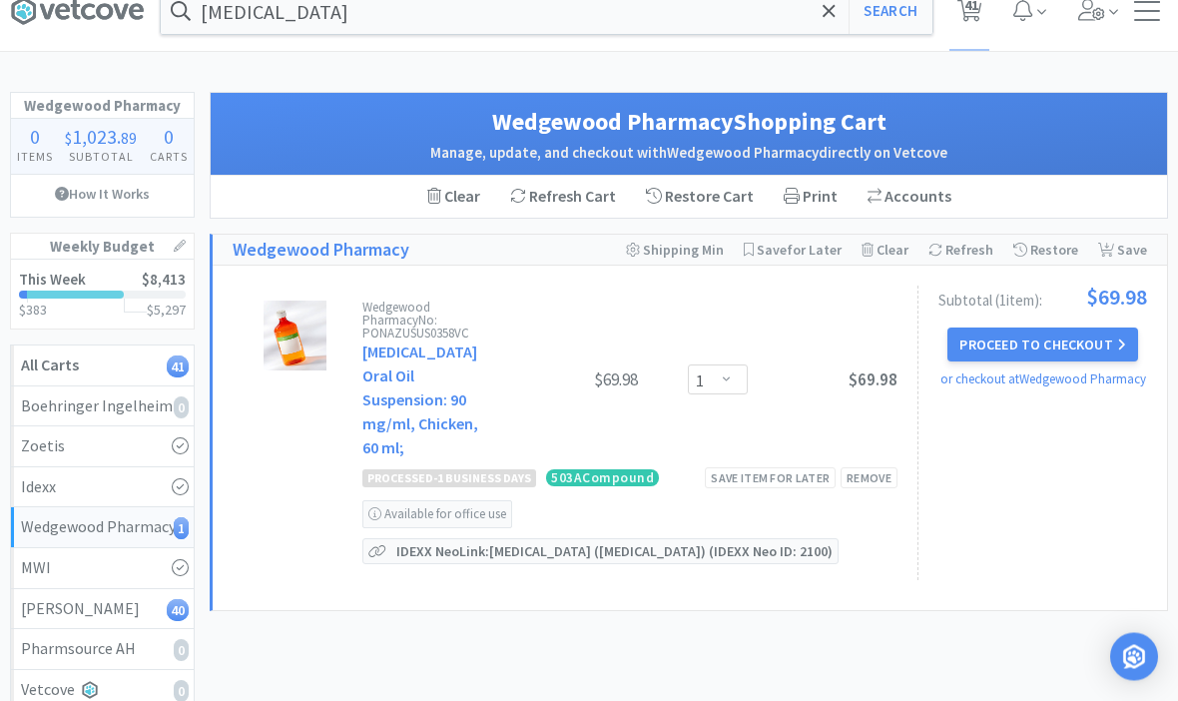
scroll to position [29, 0]
click at [1099, 344] on button "Proceed to Checkout" at bounding box center [1042, 344] width 190 height 34
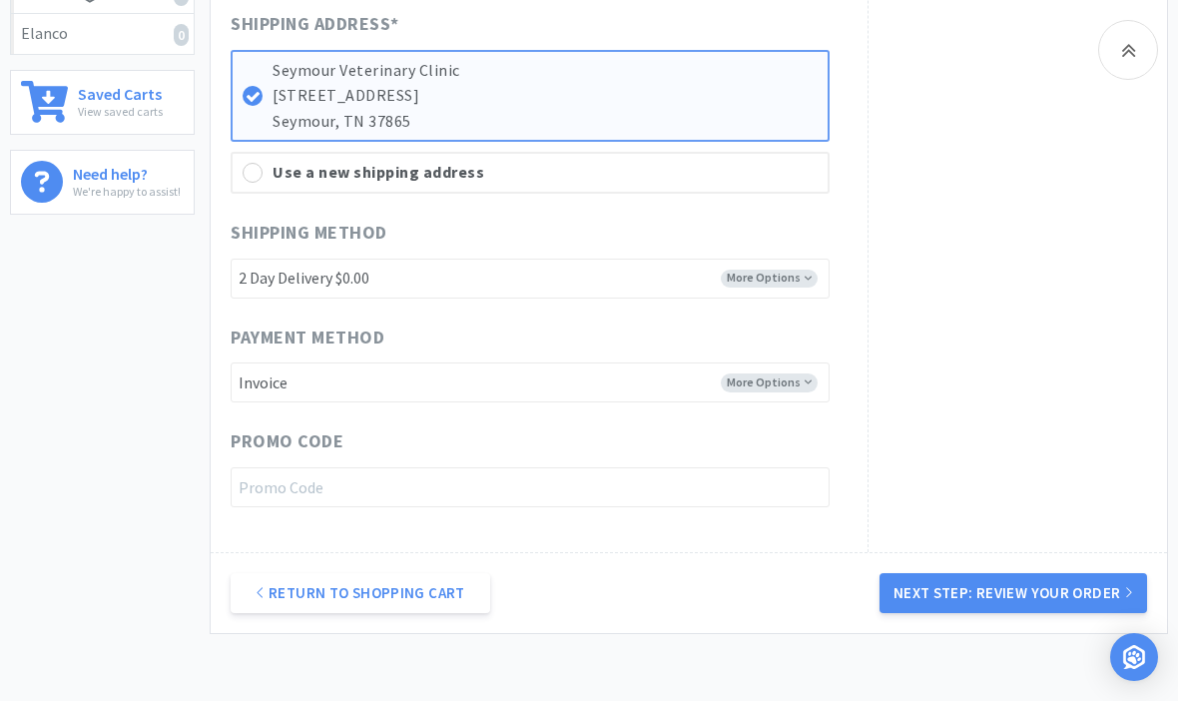
click at [1041, 590] on button "Next Step: Review Your Order" at bounding box center [1012, 593] width 267 height 40
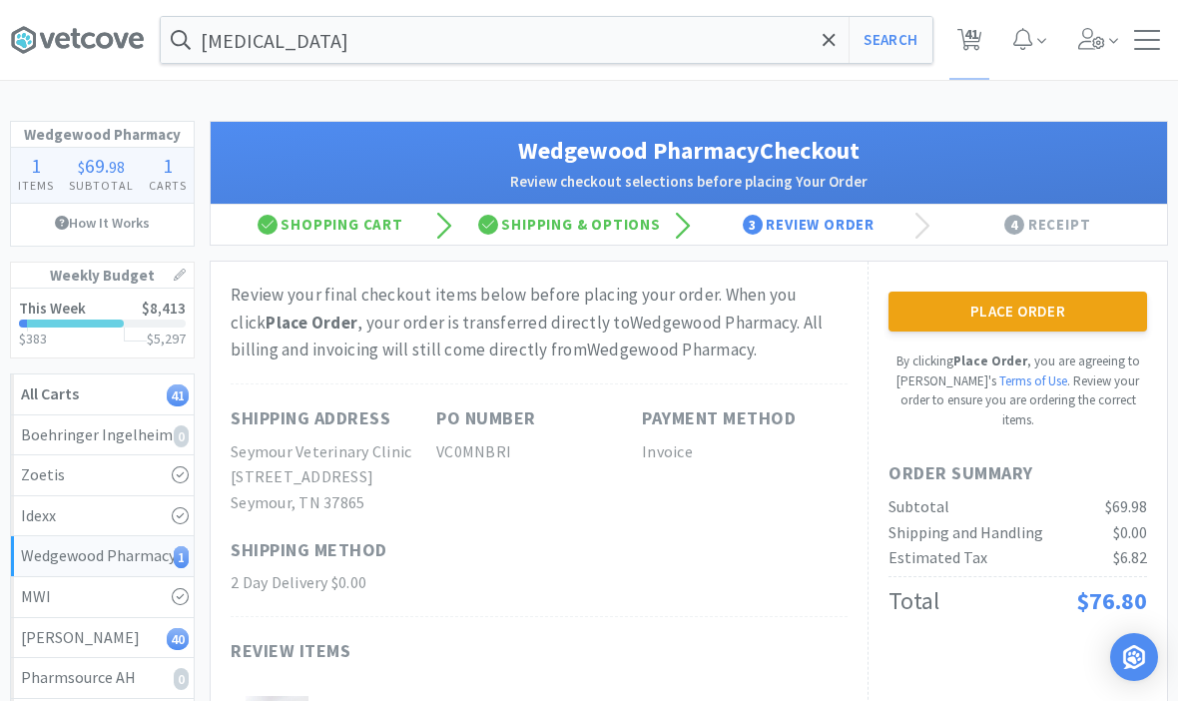
click at [978, 323] on button "Place Order" at bounding box center [1017, 311] width 258 height 40
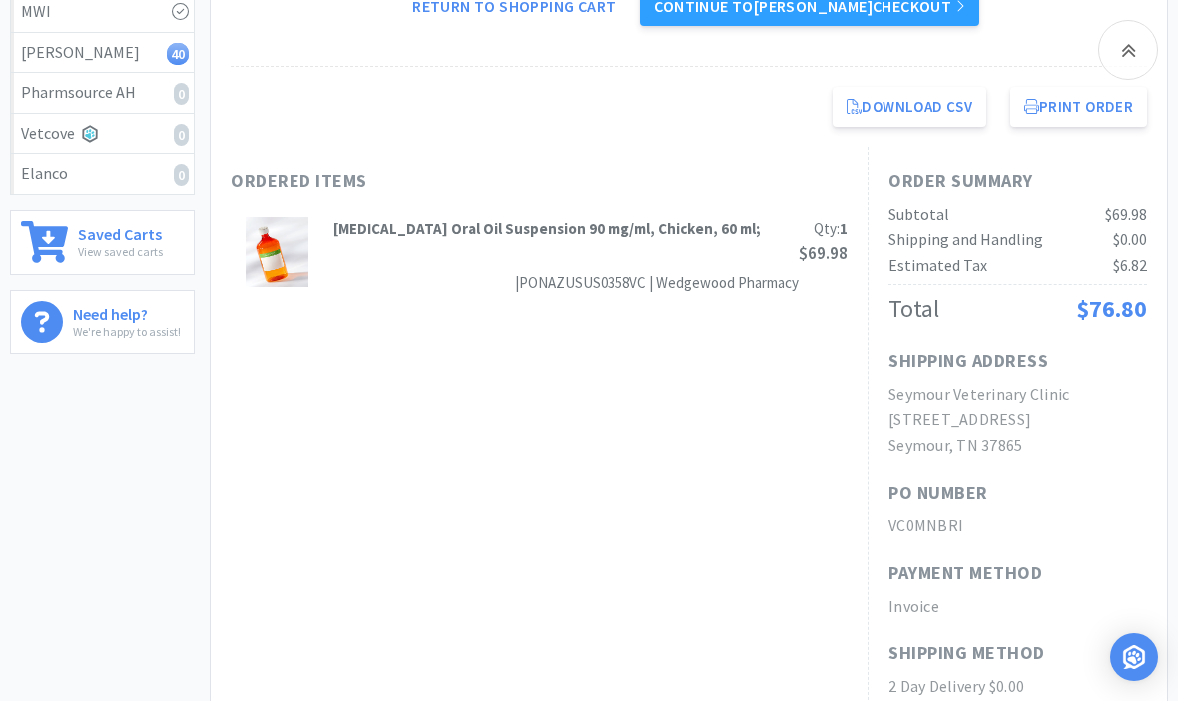
scroll to position [604, 0]
